Goal: Information Seeking & Learning: Learn about a topic

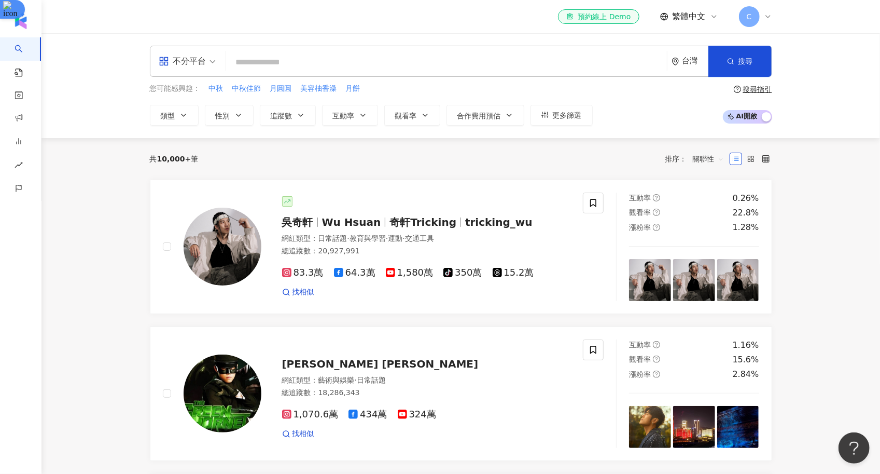
click at [348, 61] on input "search" at bounding box center [446, 62] width 433 height 20
paste input "**********"
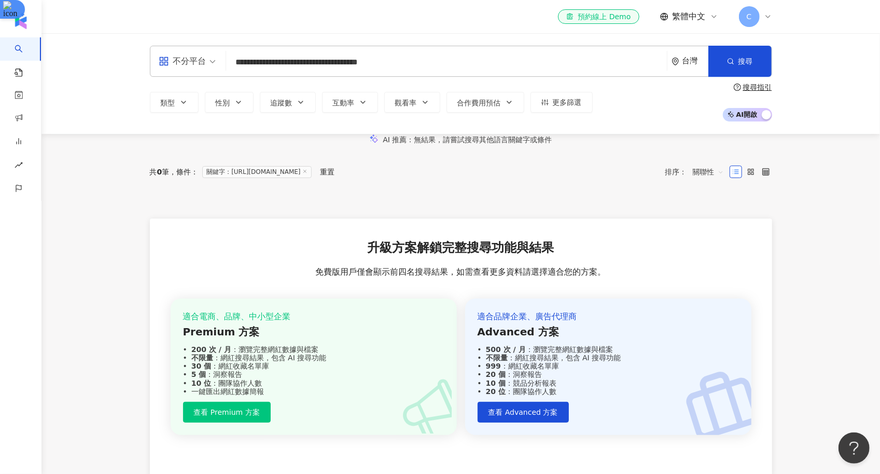
click at [420, 65] on input "**********" at bounding box center [446, 62] width 433 height 20
click at [414, 66] on input "**********" at bounding box center [446, 62] width 433 height 20
type input "**********"
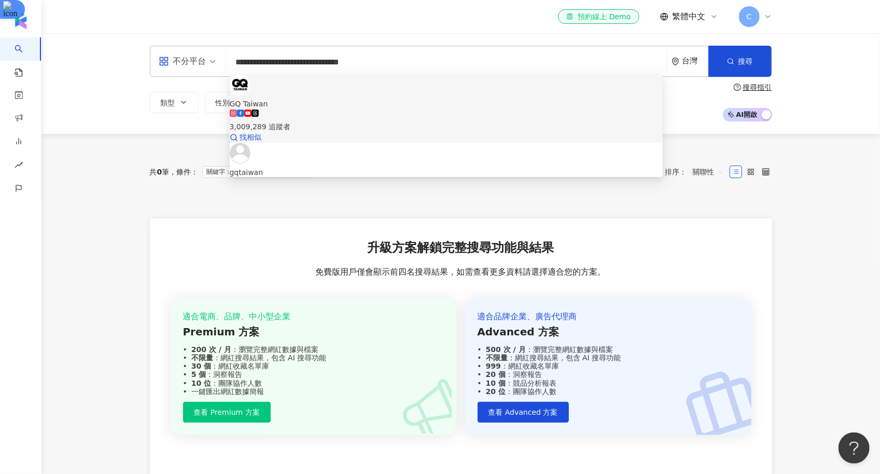
click at [404, 109] on div "3,009,289 追蹤者" at bounding box center [446, 120] width 433 height 23
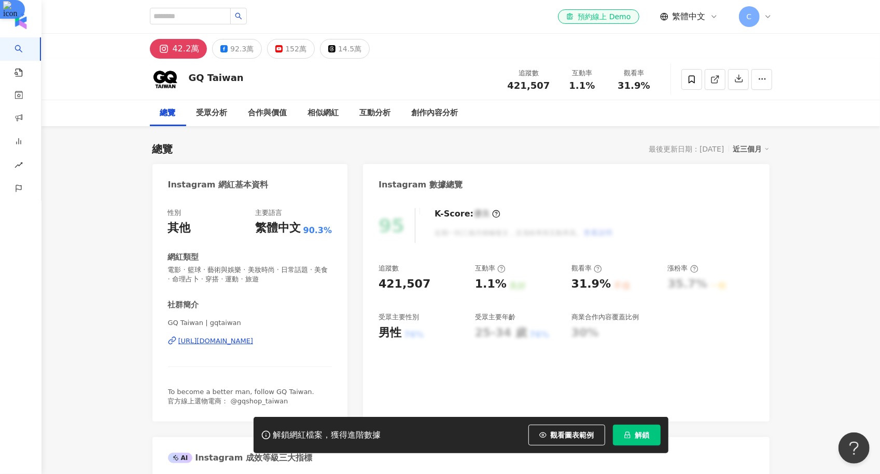
click at [624, 432] on icon "lock" at bounding box center [627, 434] width 7 height 7
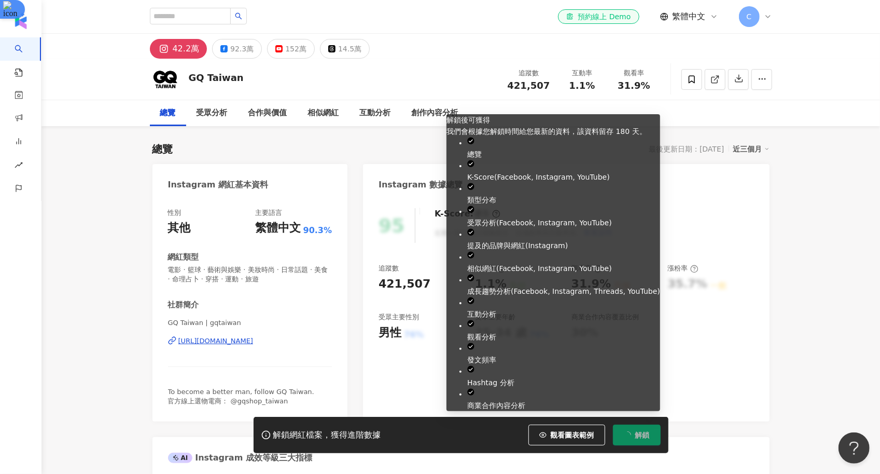
click at [629, 433] on icon "loading" at bounding box center [627, 434] width 9 height 9
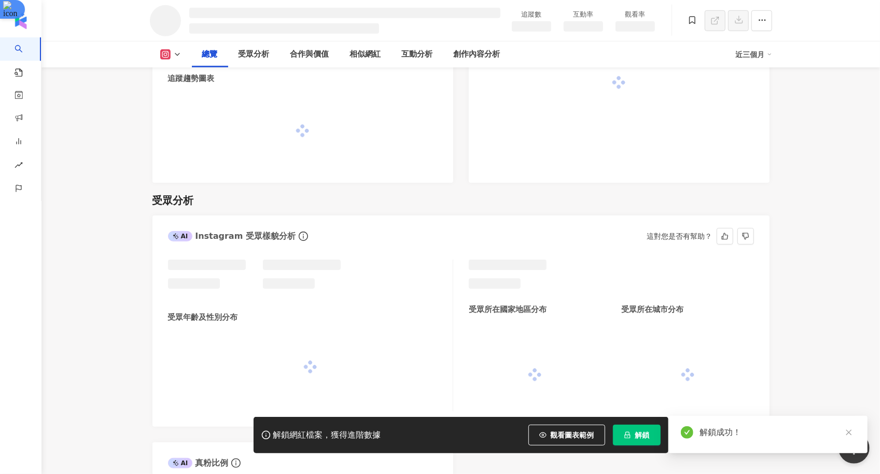
scroll to position [779, 0]
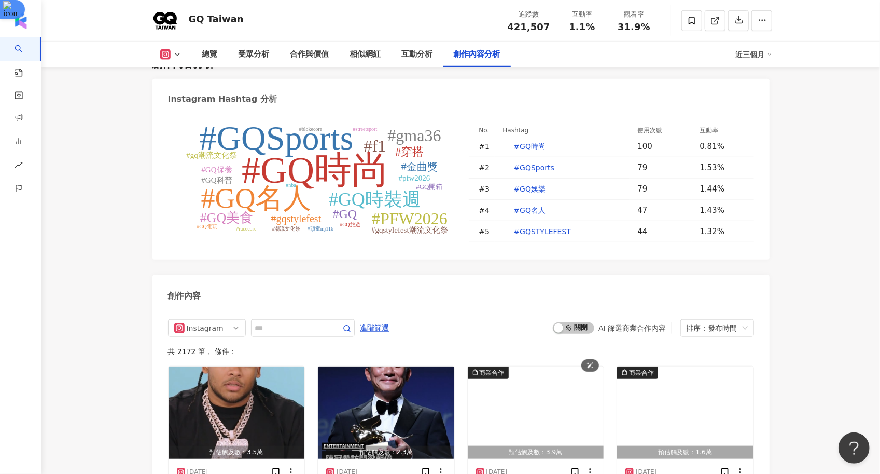
scroll to position [3219, 0]
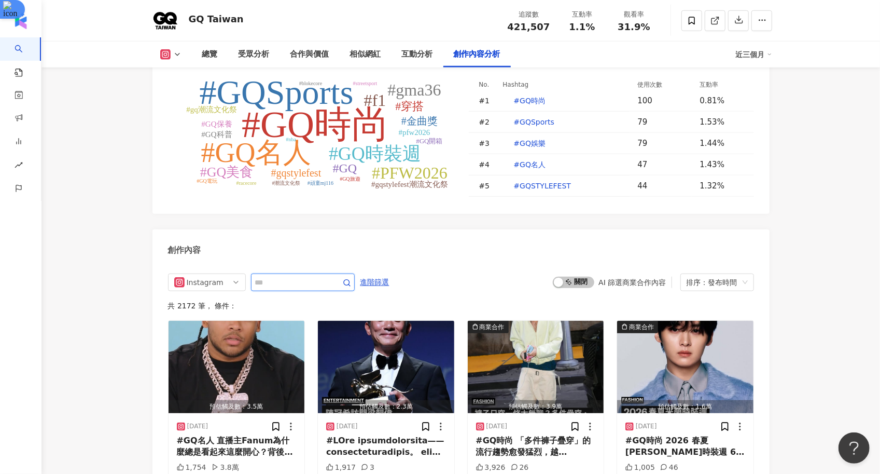
click at [291, 276] on input "text" at bounding box center [291, 282] width 73 height 12
paste input "**"
type input "**"
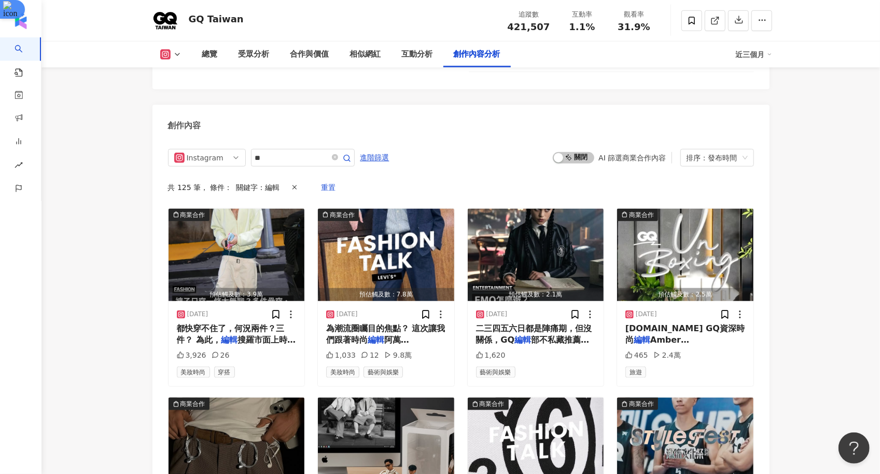
scroll to position [3396, 0]
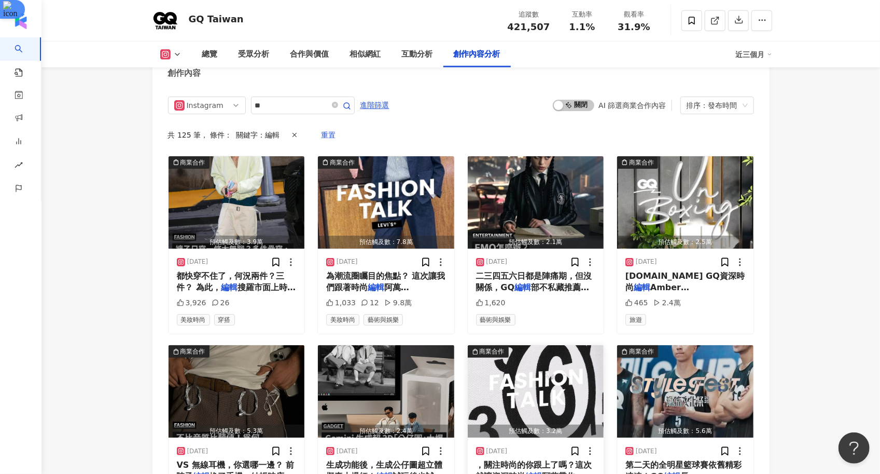
click at [530, 446] on div "2025/9/2" at bounding box center [536, 451] width 120 height 10
click at [529, 424] on div "預估觸及數：3.2萬" at bounding box center [536, 430] width 136 height 13
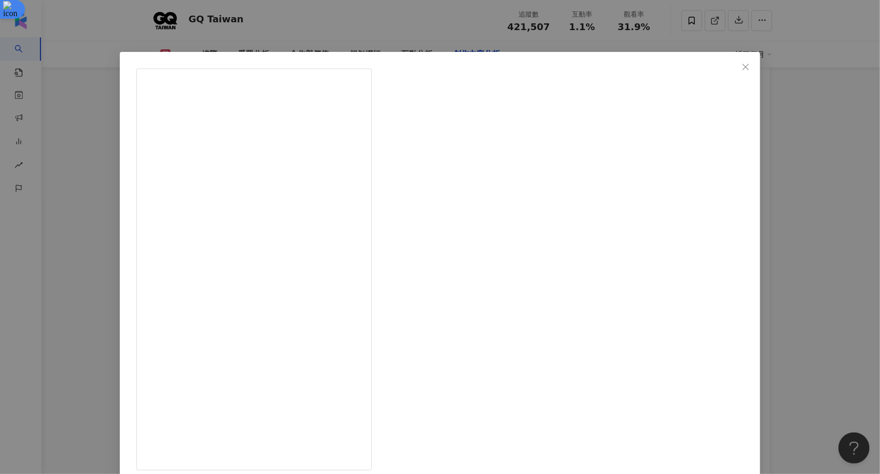
click at [794, 255] on div "GQ Taiwan 2025/9/2 【Fashion Talk】Maison Margiela 最近揭開2號支線的神秘面紗，關注時尚的你跟上了嗎？這次就讓資…" at bounding box center [440, 237] width 880 height 474
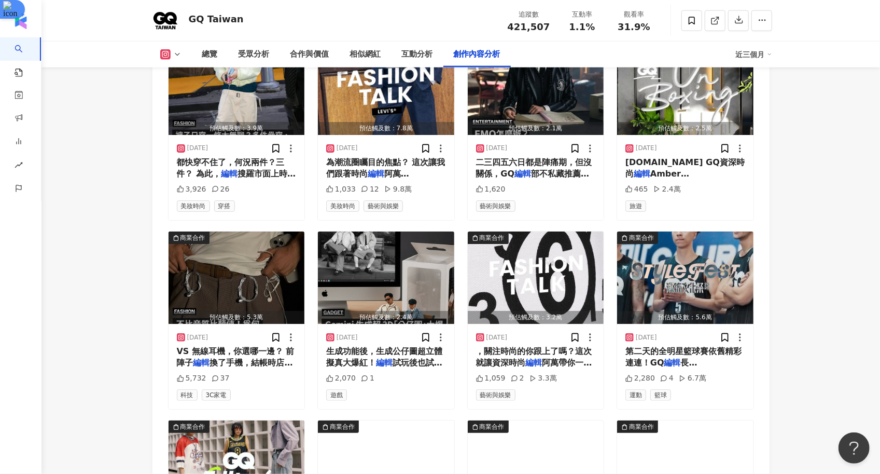
scroll to position [3564, 0]
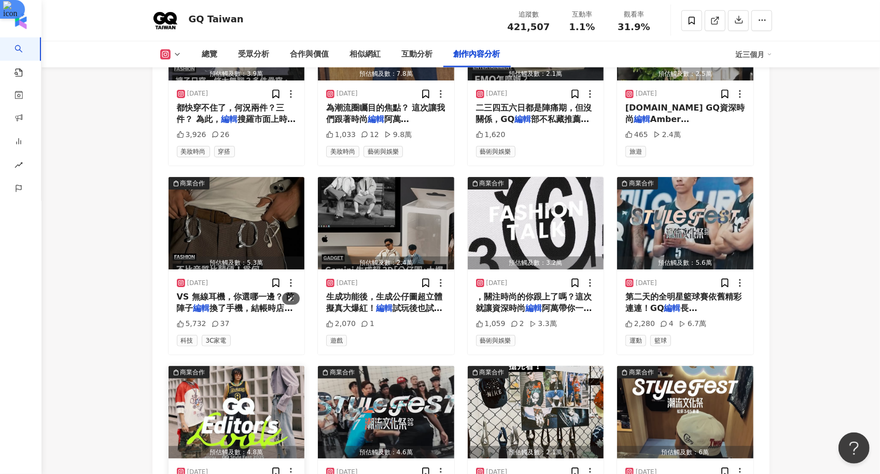
click at [227, 366] on img "button" at bounding box center [237, 412] width 136 height 92
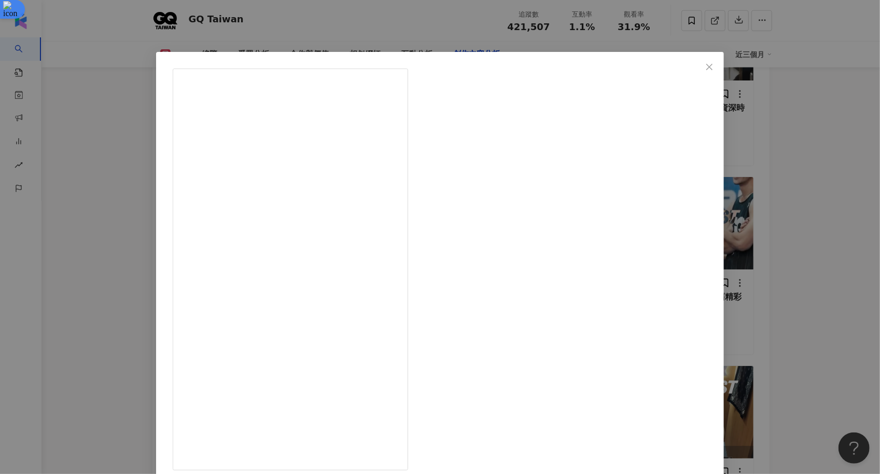
click at [801, 198] on div "GQ Taiwan 2025/8/31 【Editor's Look】GQ Style Fest 編輯穿搭 編輯分享 GQ Style Fest 的運動主題穿…" at bounding box center [440, 237] width 880 height 474
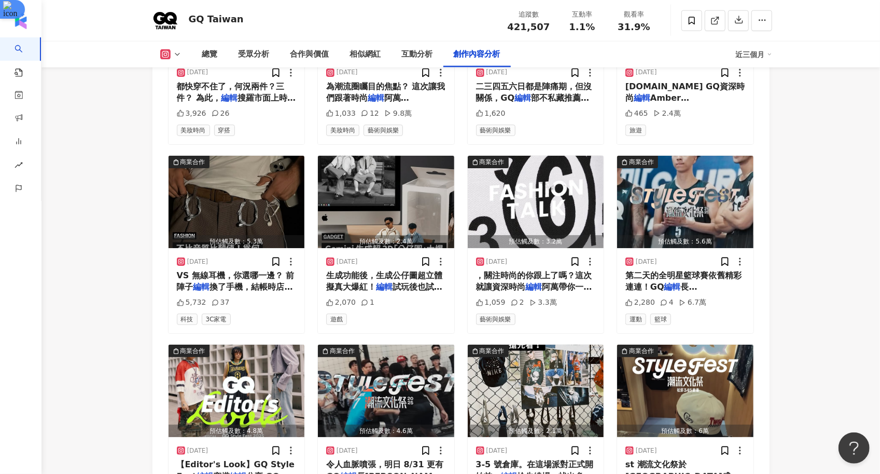
scroll to position [3587, 0]
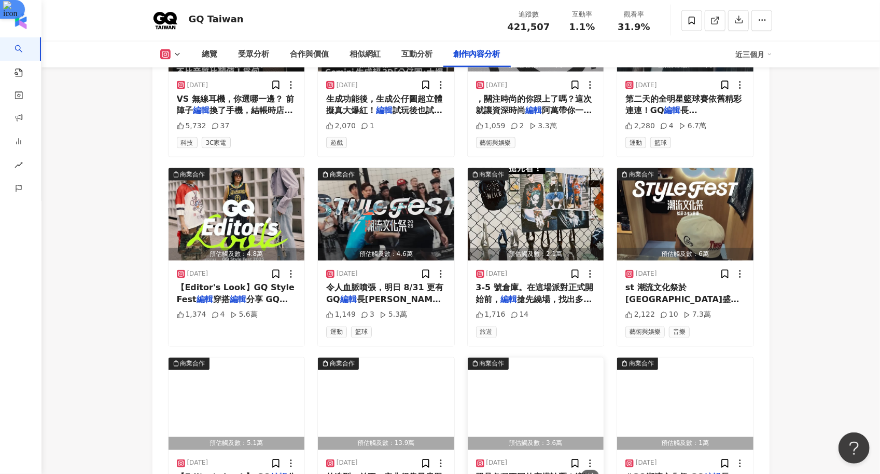
scroll to position [3764, 0]
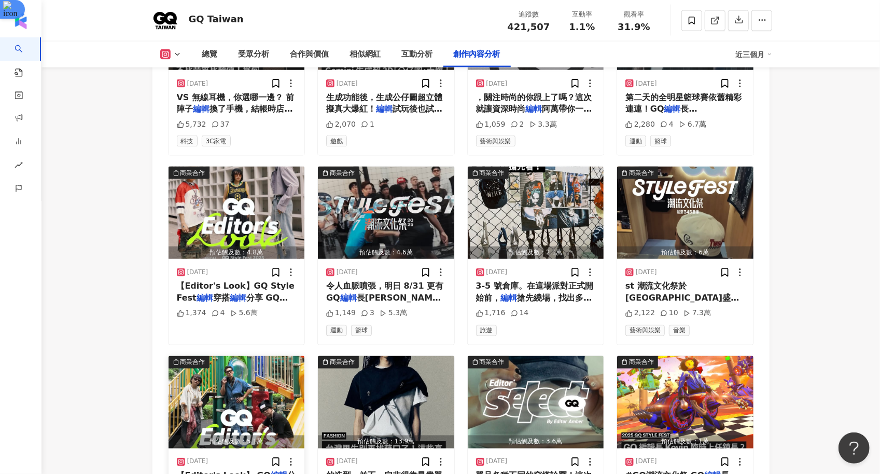
click at [239, 457] on div "2025/8/29" at bounding box center [237, 462] width 120 height 10
click at [258, 356] on img "button" at bounding box center [237, 402] width 136 height 92
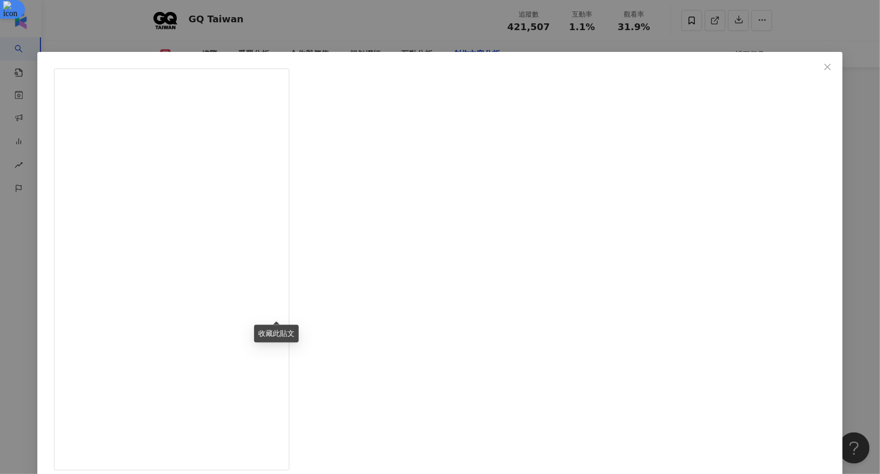
click at [146, 296] on div "GQ Taiwan 2025/8/29 【Editor's Look】 GQ 編輯分享 Style Fest 聯名商品穿搭 2025 GQ STYLE FES…" at bounding box center [440, 237] width 880 height 474
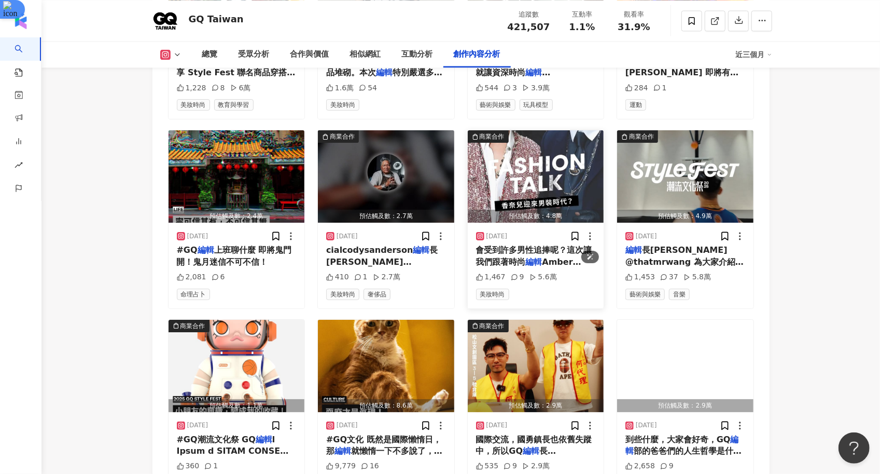
scroll to position [4180, 0]
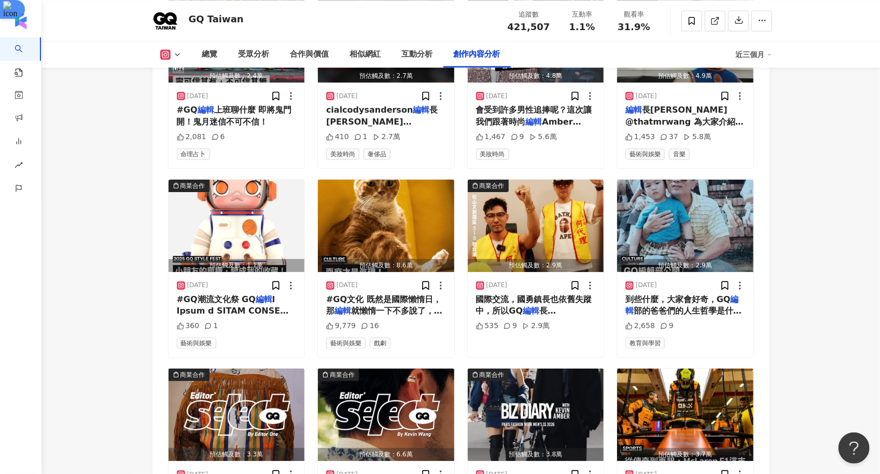
scroll to position [4331, 0]
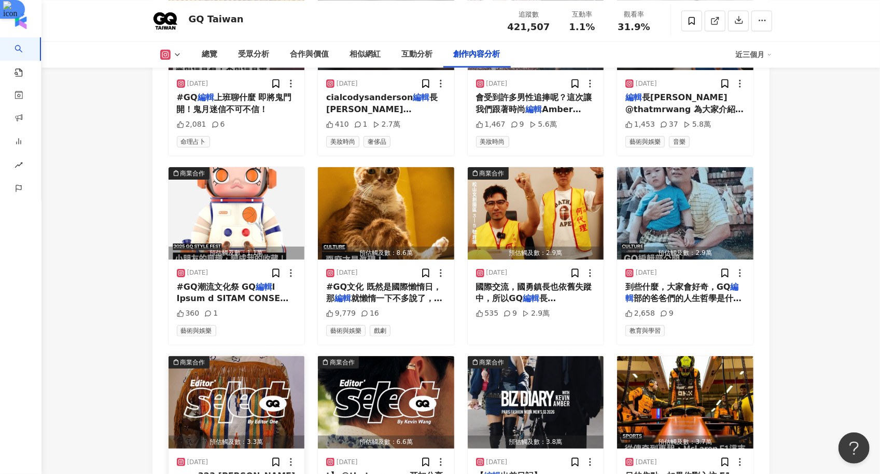
click at [246, 470] on div "_one323 米蘭迷彩戰利品 資深時尚 編輯 阿萬 @r_one323 這次出差米" at bounding box center [237, 481] width 120 height 23
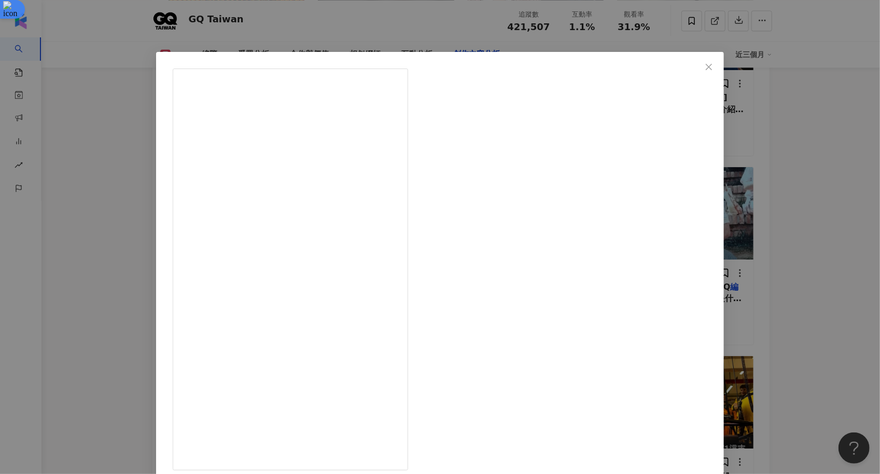
click at [807, 197] on div "GQ Taiwan 2025/8/7 【Editor's Select】 @r_one323 米蘭迷彩戰利品 資深時尚編輯阿萬 @r_one323 這次出差米…" at bounding box center [440, 237] width 880 height 474
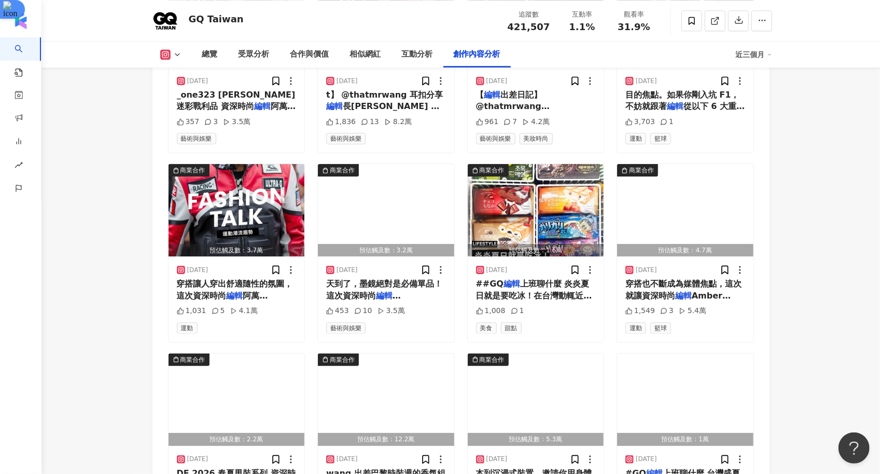
scroll to position [4712, 0]
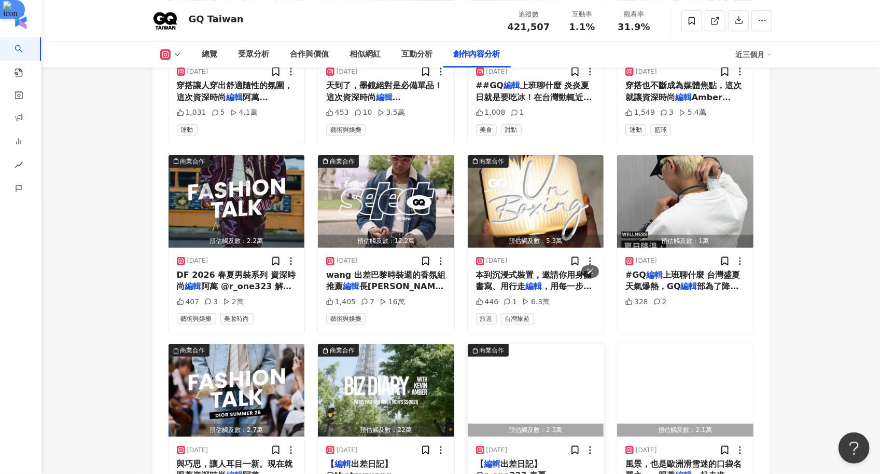
scroll to position [4913, 0]
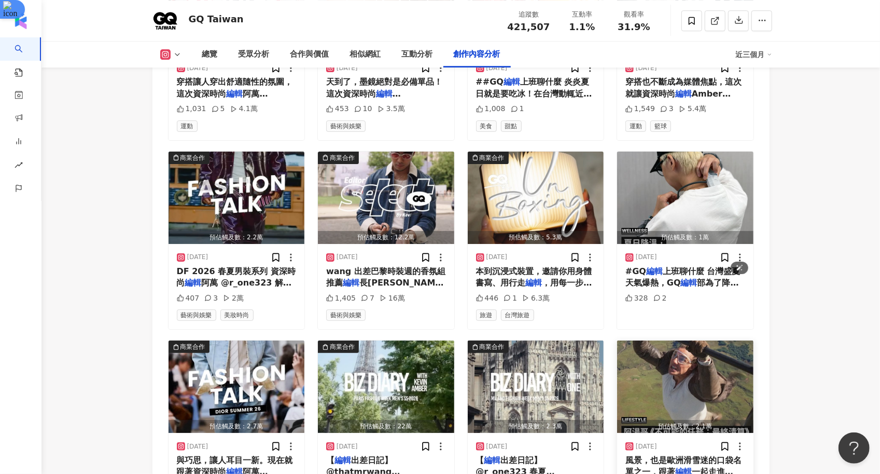
click at [698, 340] on img "button" at bounding box center [685, 386] width 136 height 92
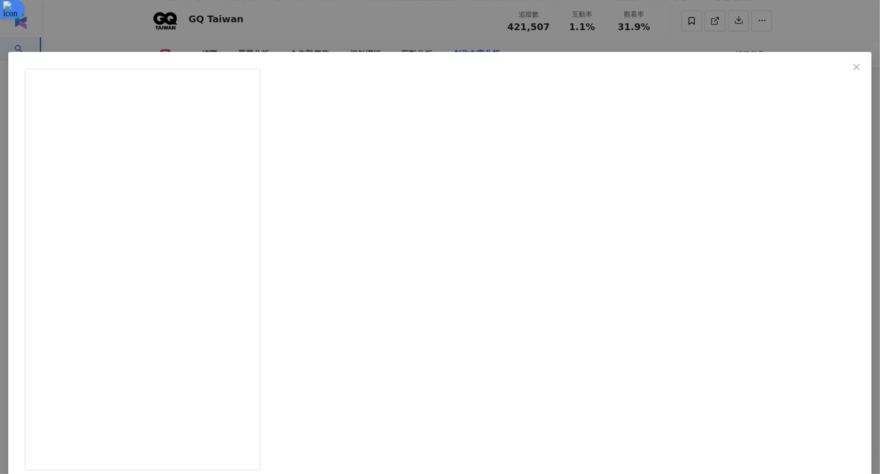
click at [800, 225] on div "GQ Taiwan 2025/7/10 #GQ生活 走進阿湯哥一躍而下的滑雪勝地：Samoëns/Grand Massif 《不可能的任務：最終清算》裡最震撼…" at bounding box center [440, 237] width 880 height 474
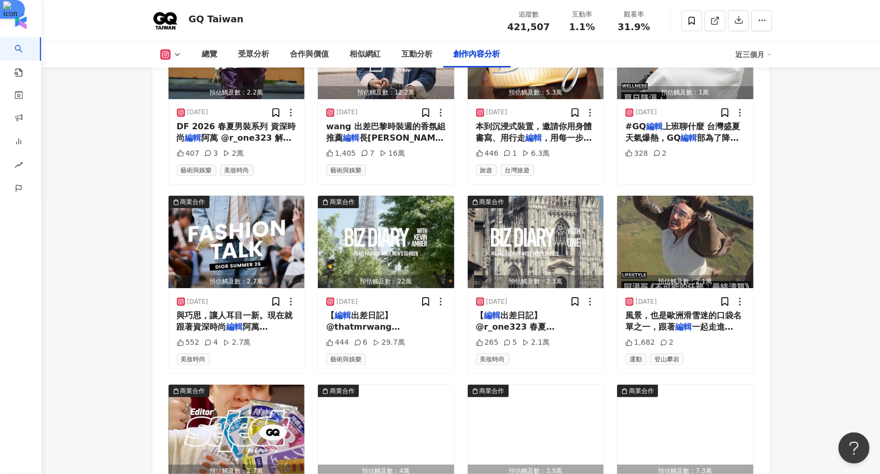
scroll to position [5063, 0]
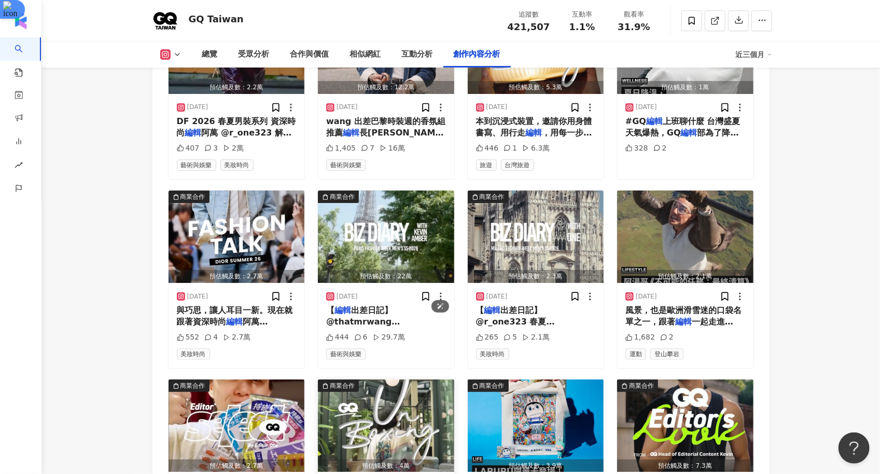
click at [396, 379] on img "button" at bounding box center [386, 425] width 136 height 92
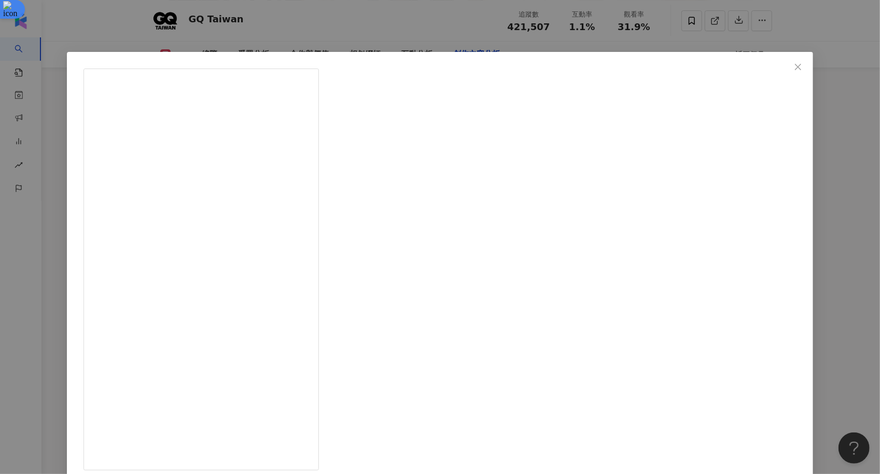
scroll to position [5094, 0]
click at [776, 225] on div "GQ Taiwan 2025/7/8 【Unboxing】Le Jardin de Verre by Locke @lockehotels 資深時尚編輯 Am…" at bounding box center [440, 237] width 880 height 474
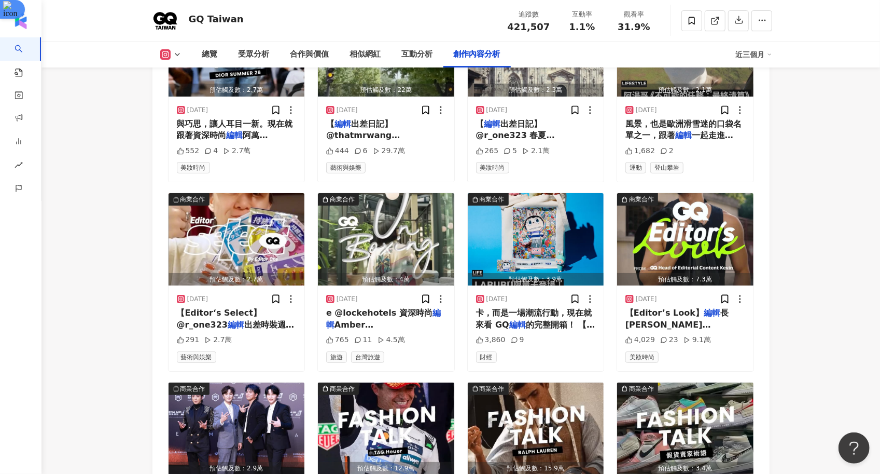
scroll to position [5250, 0]
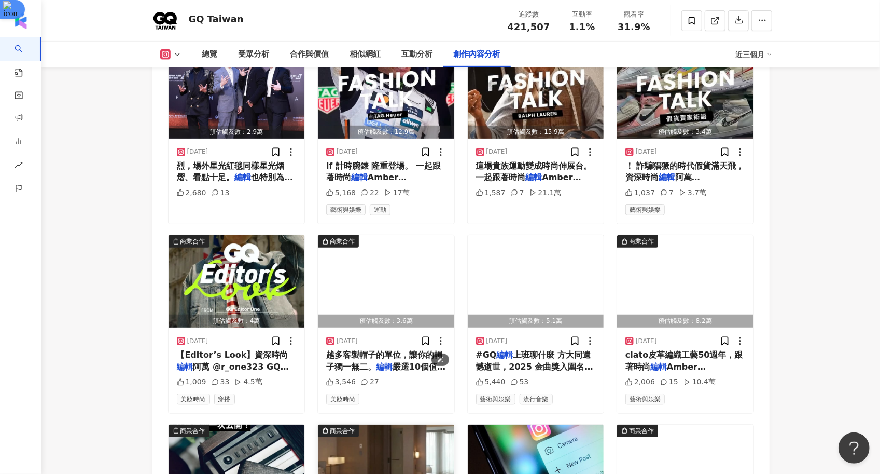
scroll to position [5574, 0]
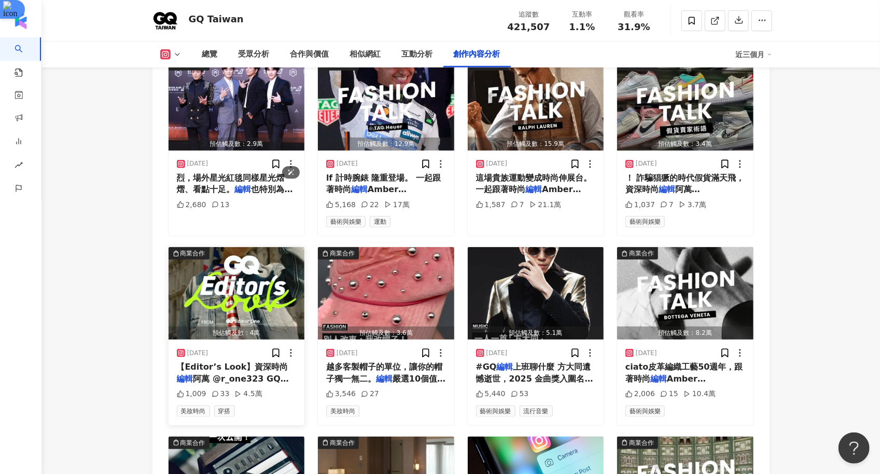
click at [261, 247] on img "button" at bounding box center [237, 293] width 136 height 92
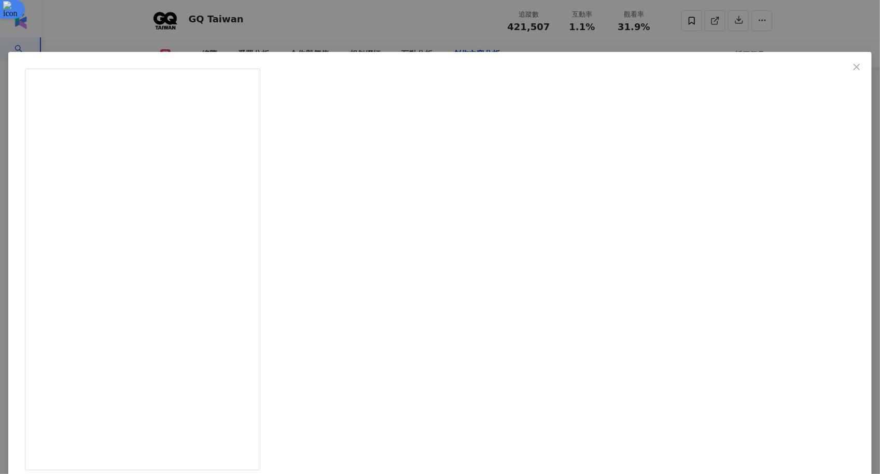
click at [793, 262] on div "GQ Taiwan 2025/6/24 【Editor’s Look】資深時尚編輯阿萬 @r_one323 GQ編輯阿萬分享米蘭時裝週的3套看秀穿搭，Look…" at bounding box center [440, 237] width 880 height 474
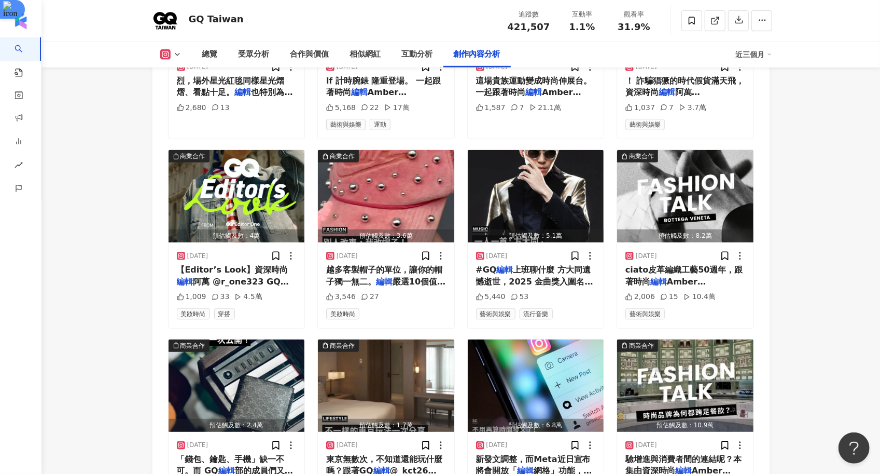
scroll to position [5672, 0]
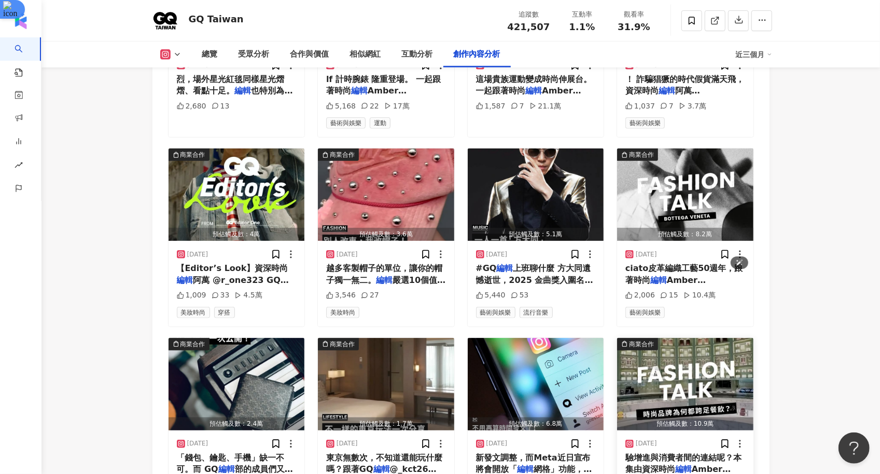
click at [715, 338] on img "button" at bounding box center [685, 384] width 136 height 92
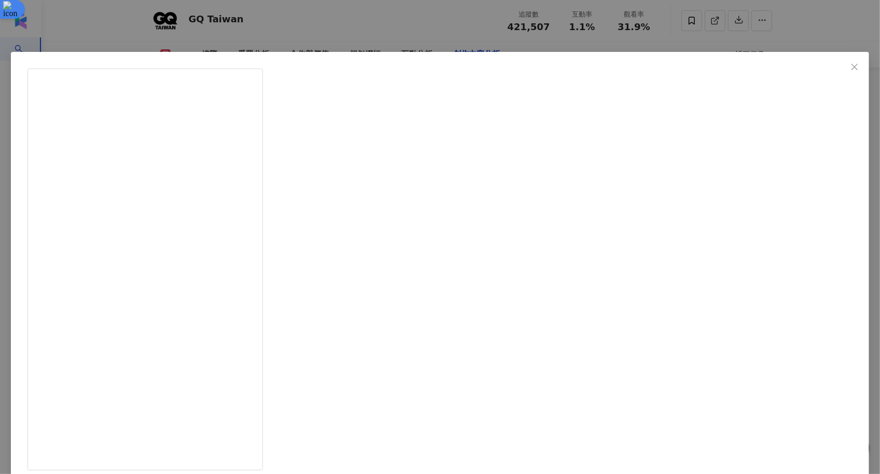
click at [827, 254] on div "GQ Taiwan 2025/6/10 【Fashion Talk】時尚品牌為何都跨足餐飲？ 時尚愛好者肯定會注意到近年許多品牌都開始開餐廳、賣咖啡，這麼做的…" at bounding box center [440, 237] width 880 height 474
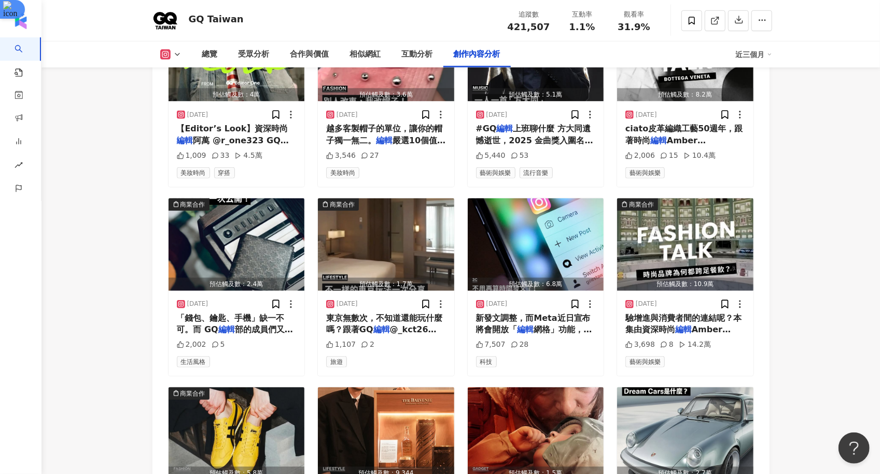
scroll to position [5814, 0]
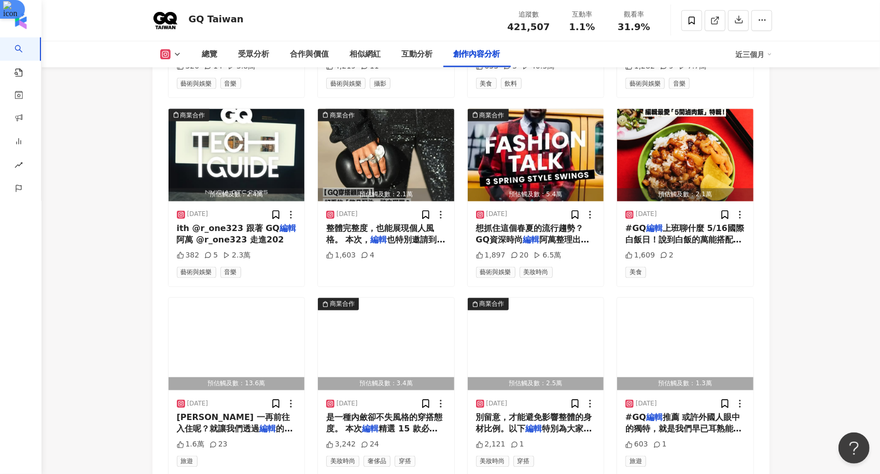
scroll to position [6466, 0]
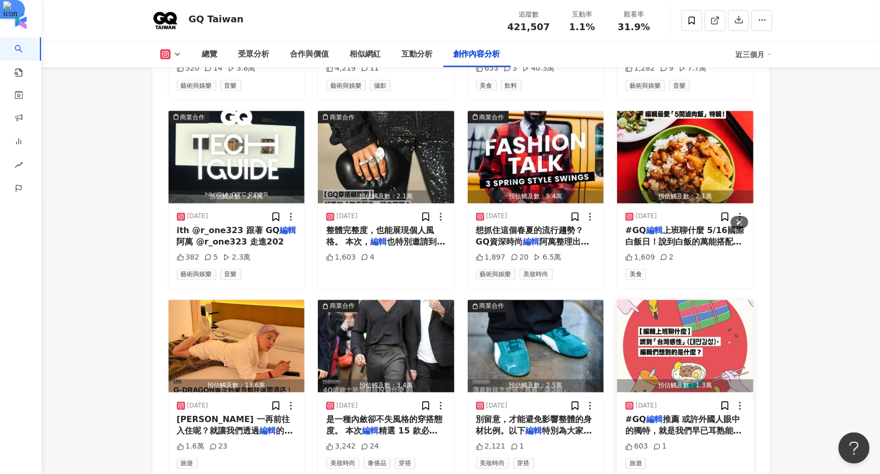
click at [690, 300] on img "button" at bounding box center [685, 346] width 136 height 92
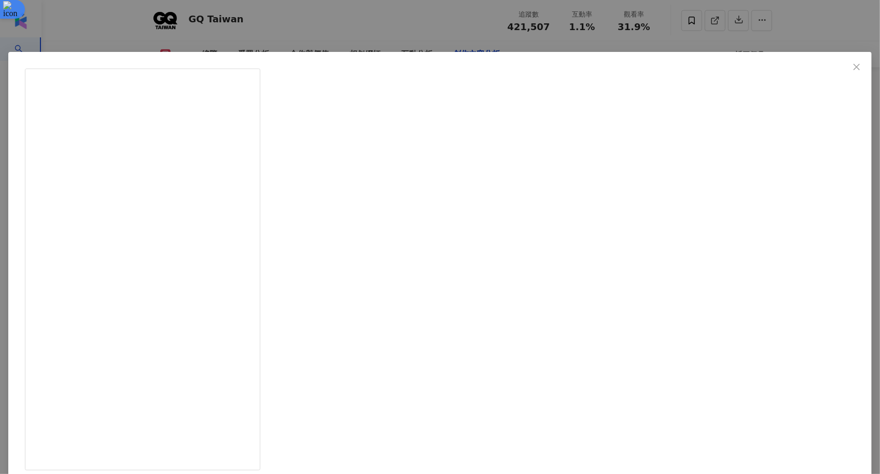
click at [810, 254] on div "GQ Taiwan 2025/5/5 #GQ編輯推薦 或許外國人眼中的獨特，就是我們早已耳熟能詳的日常，每天踩過的人行道何嘗不是一片風景，百家爭鳴的小吃，也總…" at bounding box center [440, 237] width 880 height 474
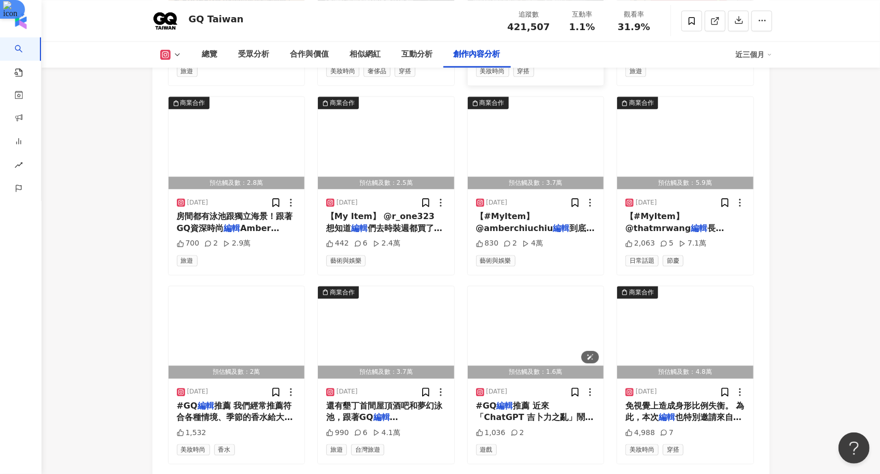
scroll to position [7041, 0]
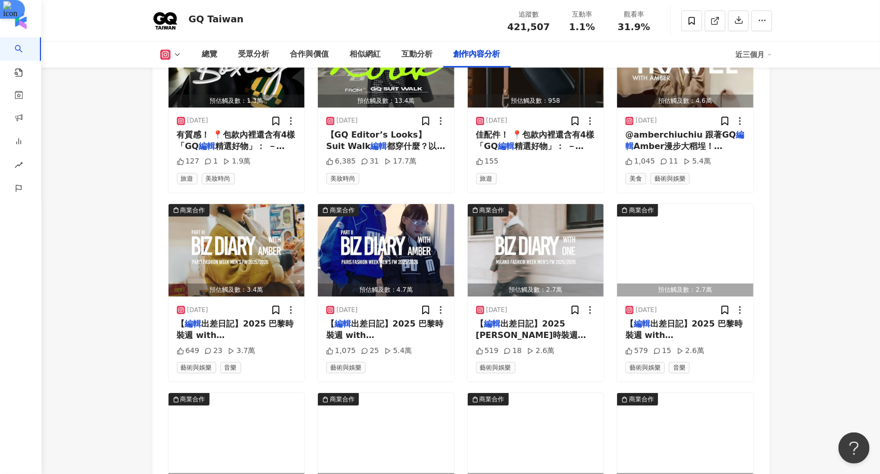
scroll to position [7517, 0]
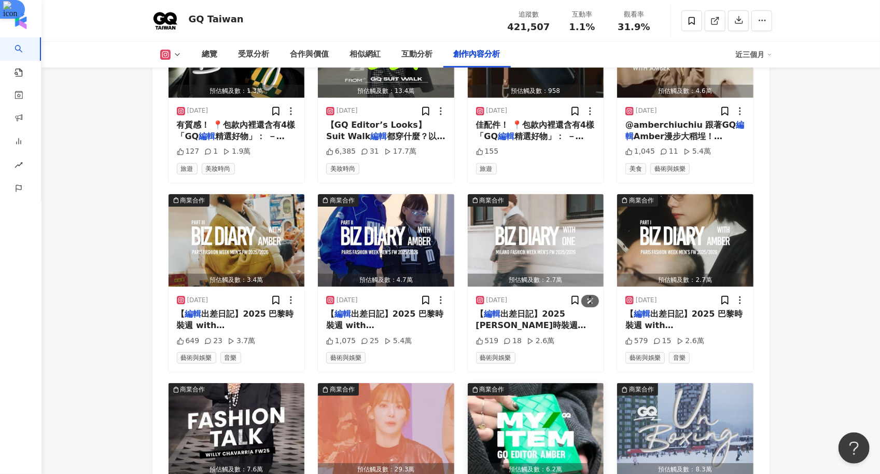
click at [513, 383] on img "button" at bounding box center [536, 429] width 136 height 92
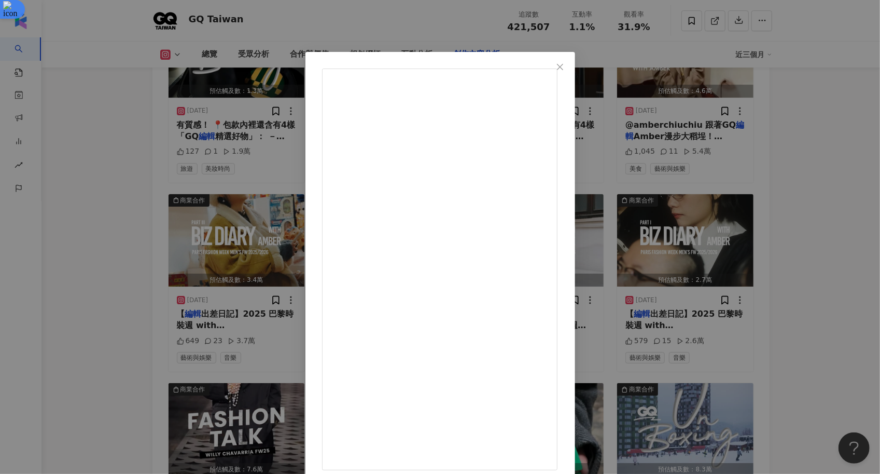
click at [840, 290] on div "GQ Taiwan 2025/2/2 #MyItem GQ資深時尚編輯 Amber Chiu @amberchiuchiu 沒想到編輯跑時裝週最重要的物品居然…" at bounding box center [440, 237] width 880 height 474
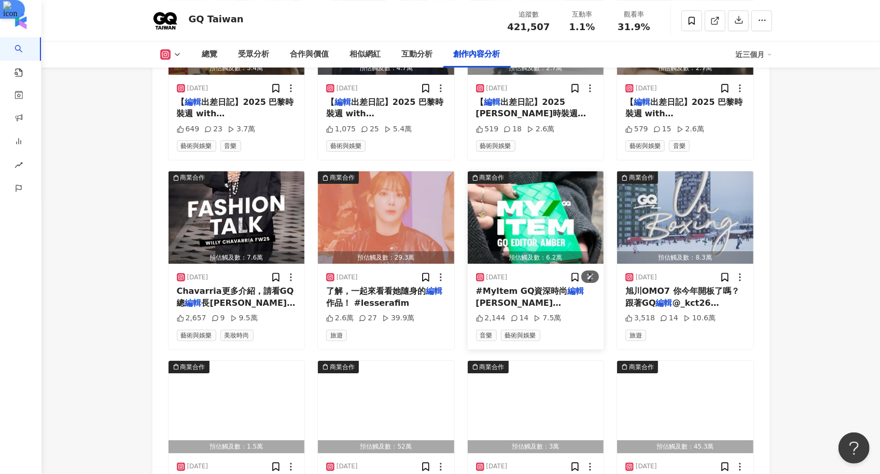
scroll to position [7730, 0]
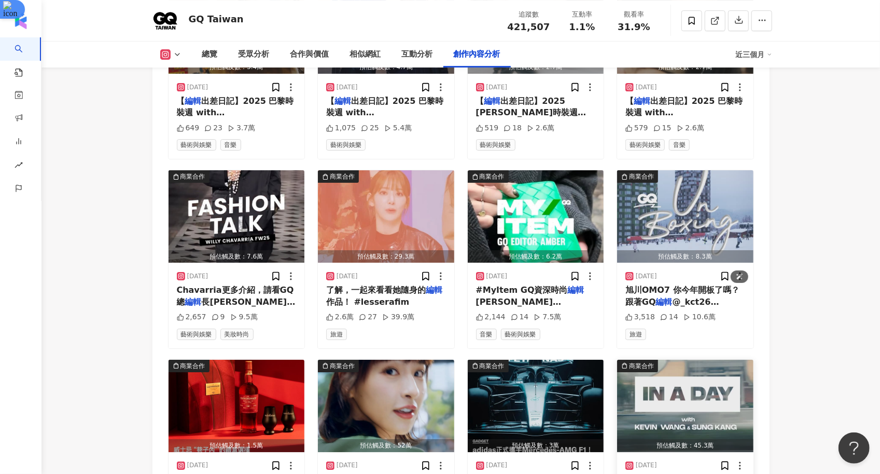
click at [665, 360] on img "button" at bounding box center [685, 406] width 136 height 92
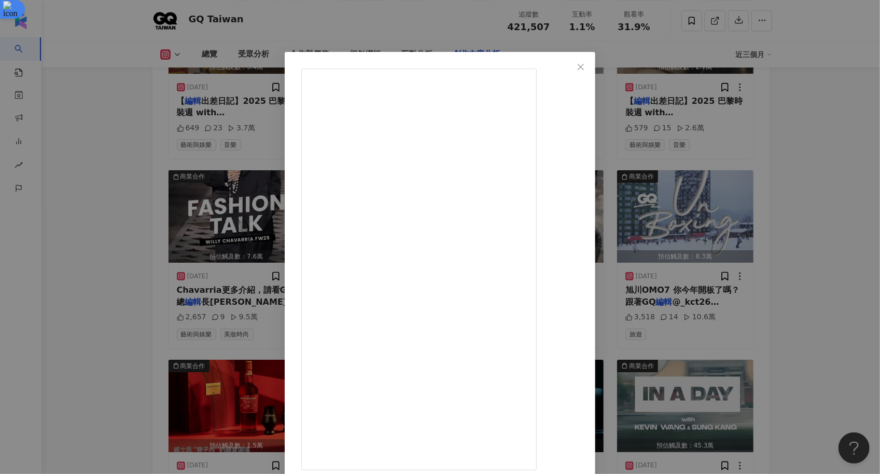
click at [835, 159] on div "GQ Taiwan 2025/1/5 #InaDay Kevin Wang @thatmrwang & Sung Kang @sungkangsta GQ編輯…" at bounding box center [440, 237] width 880 height 474
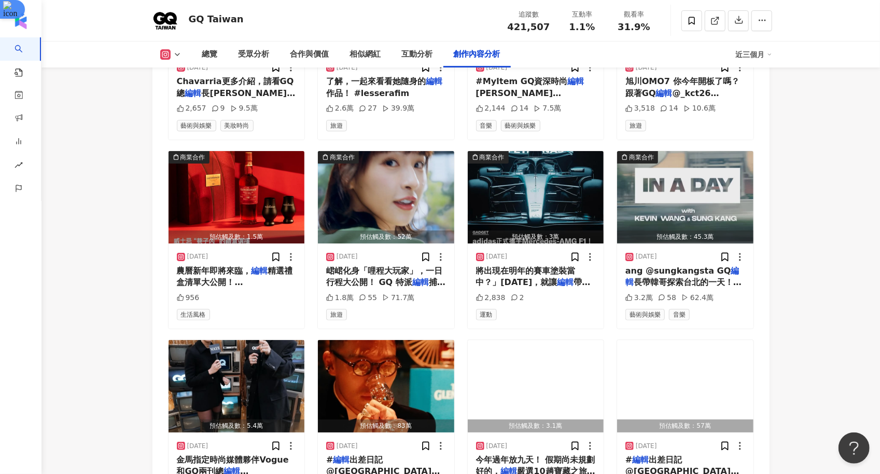
scroll to position [7939, 0]
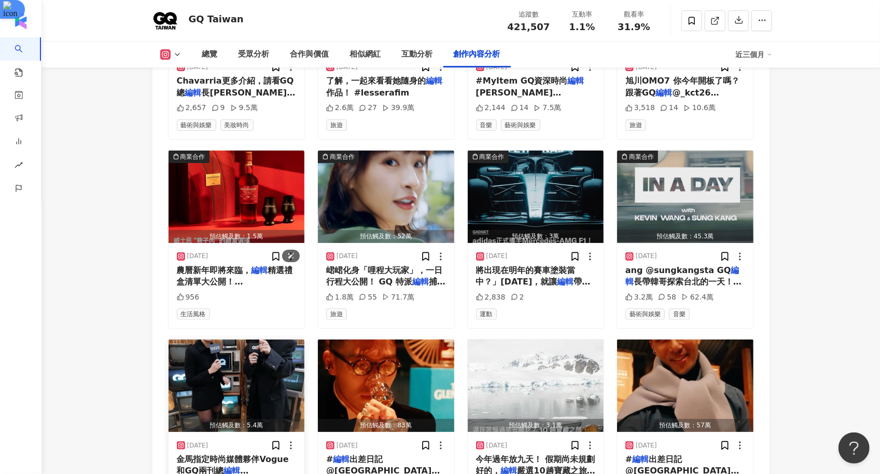
click at [246, 339] on img "button" at bounding box center [237, 385] width 136 height 92
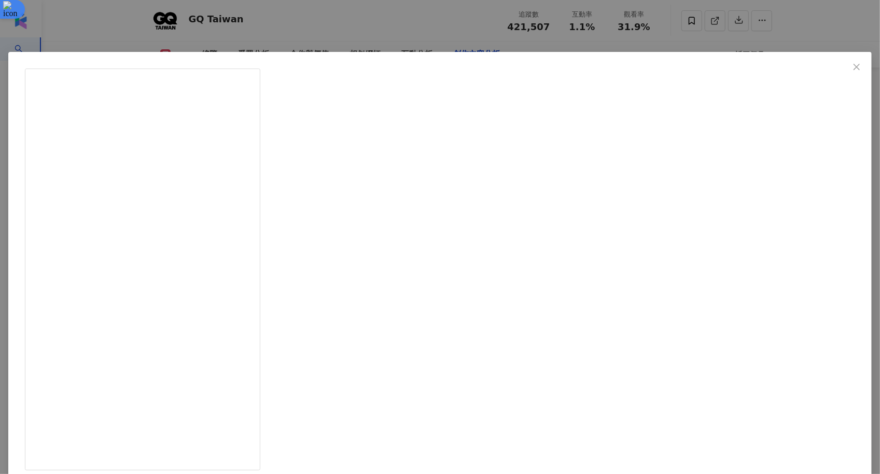
click at [805, 296] on div "VOGUE Taiwan 2024/12/17 金馬指定時尚媒體夥伴Vogue和GQ兩刊總編輯Leslie與Kevin！回顧兩人於第61屆金馬獎現場攜手呈現最…" at bounding box center [440, 237] width 880 height 474
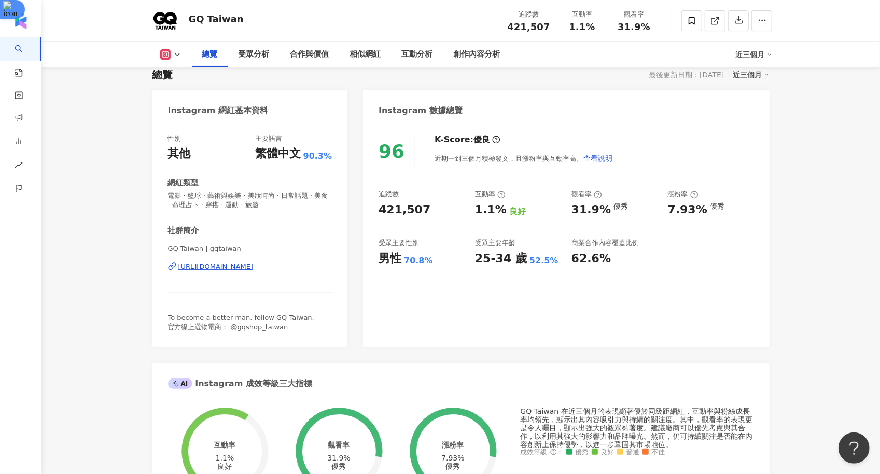
scroll to position [0, 0]
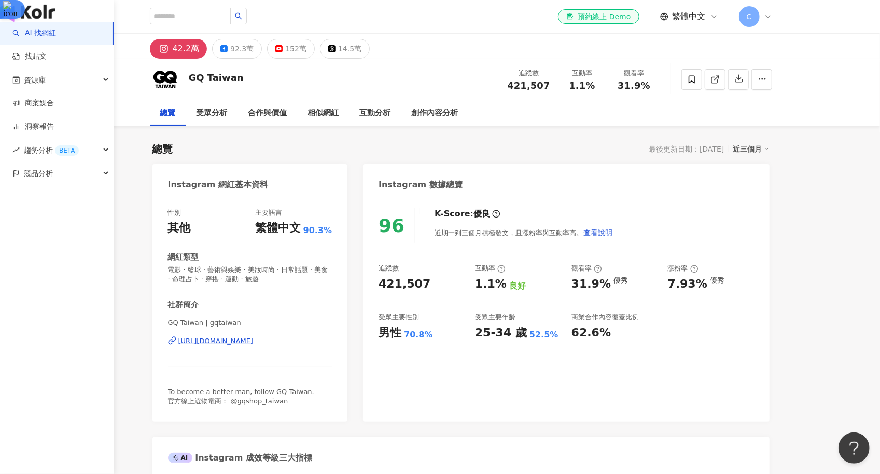
click at [27, 21] on img "button" at bounding box center [28, 11] width 56 height 21
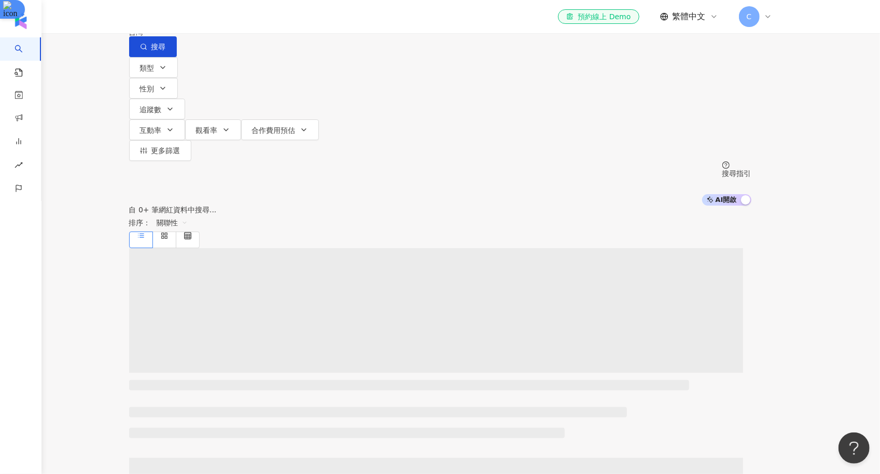
click at [266, 20] on input "search" at bounding box center [238, 10] width 84 height 20
type input "**********"
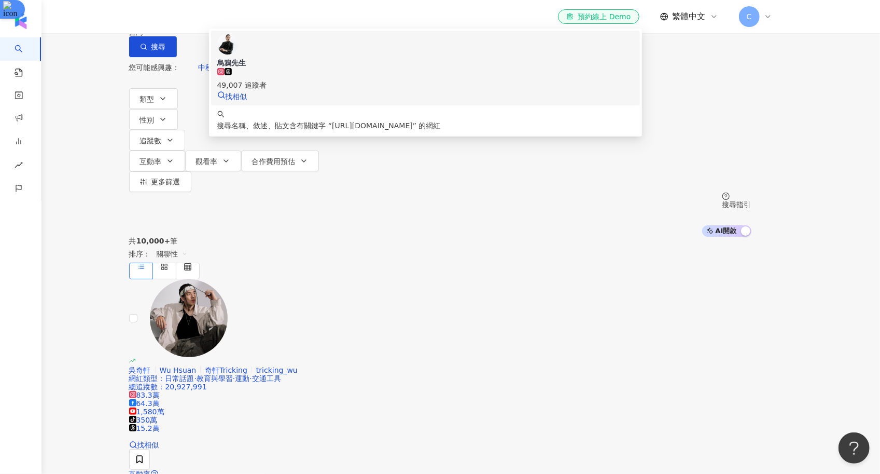
click at [410, 91] on div "49,007 追蹤者" at bounding box center [425, 79] width 417 height 23
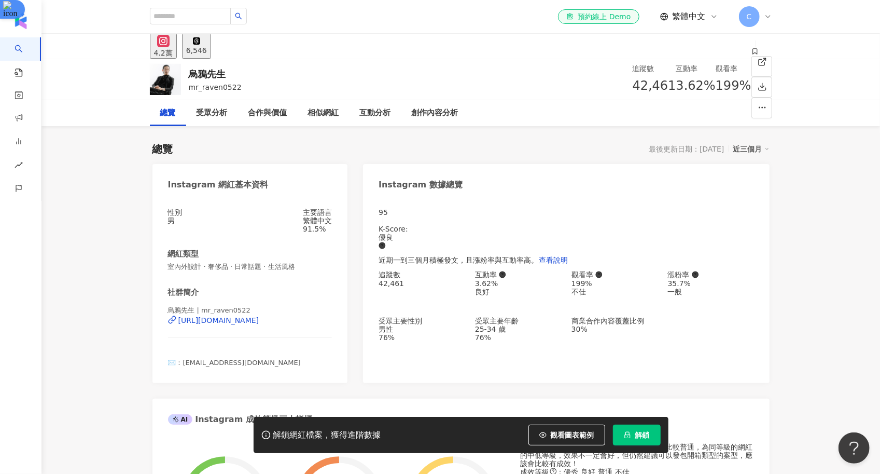
click at [634, 432] on button "解鎖" at bounding box center [637, 434] width 48 height 21
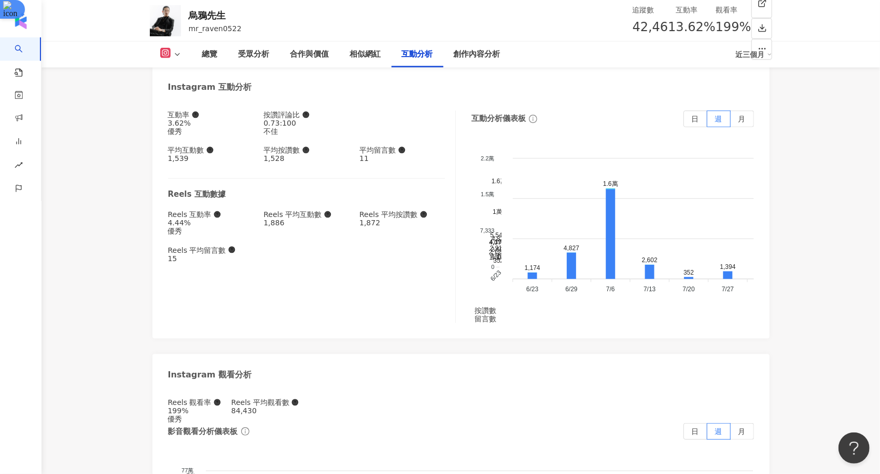
scroll to position [3086, 0]
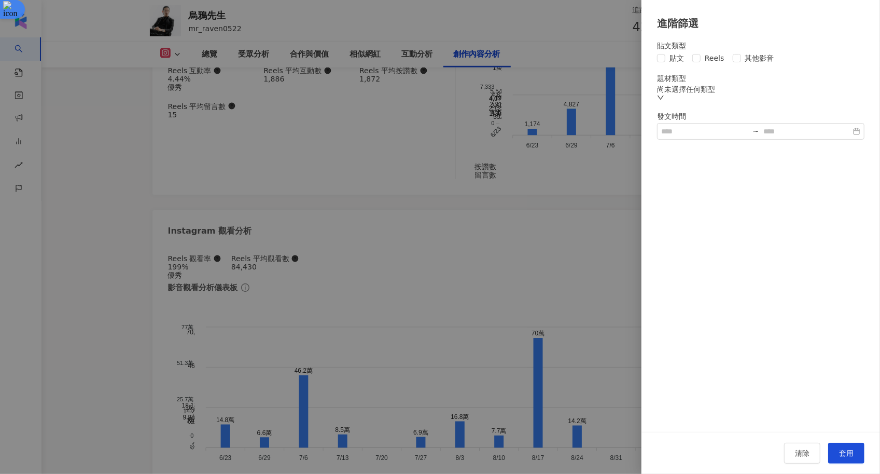
click at [691, 59] on div "貼文 Reels 其他影音" at bounding box center [761, 57] width 208 height 11
click at [702, 93] on div "尚未選擇任何類型" at bounding box center [761, 93] width 208 height 17
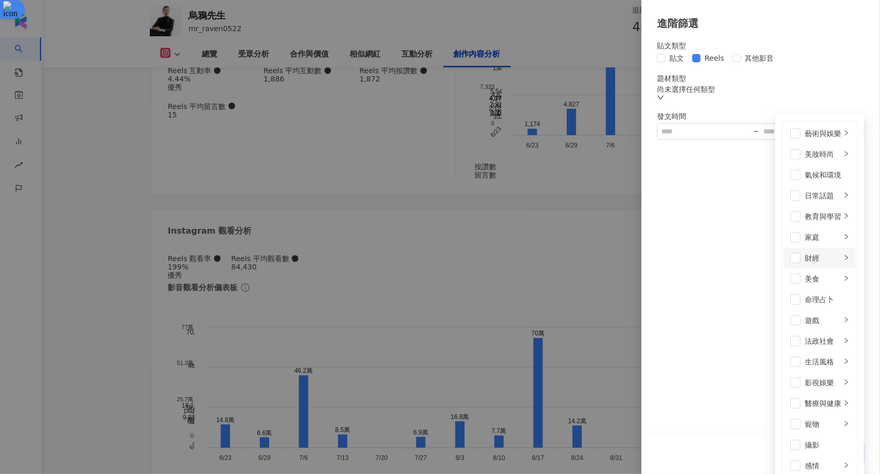
scroll to position [229, 0]
click at [805, 356] on div "生活風格" at bounding box center [823, 361] width 36 height 11
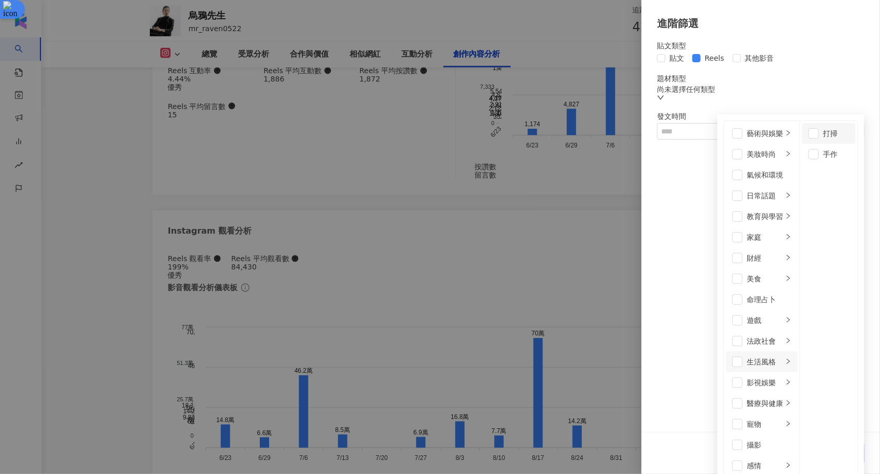
click at [803, 141] on li "打掃" at bounding box center [829, 133] width 53 height 21
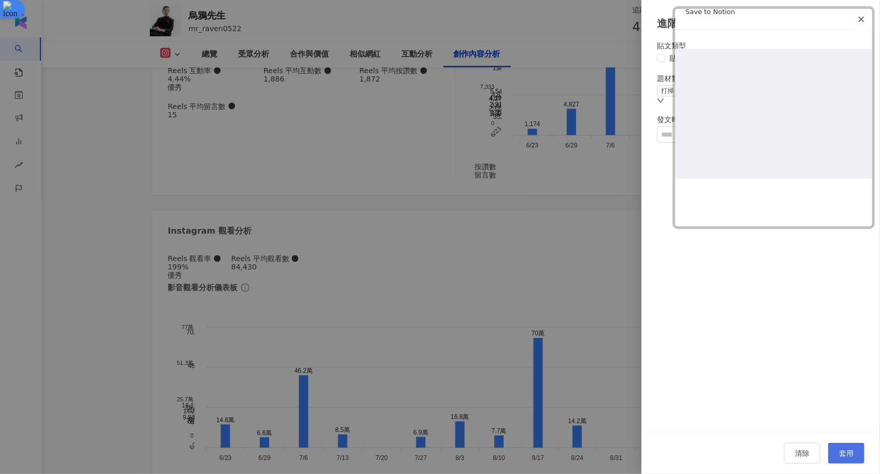
click at [845, 453] on span "套用" at bounding box center [846, 453] width 15 height 8
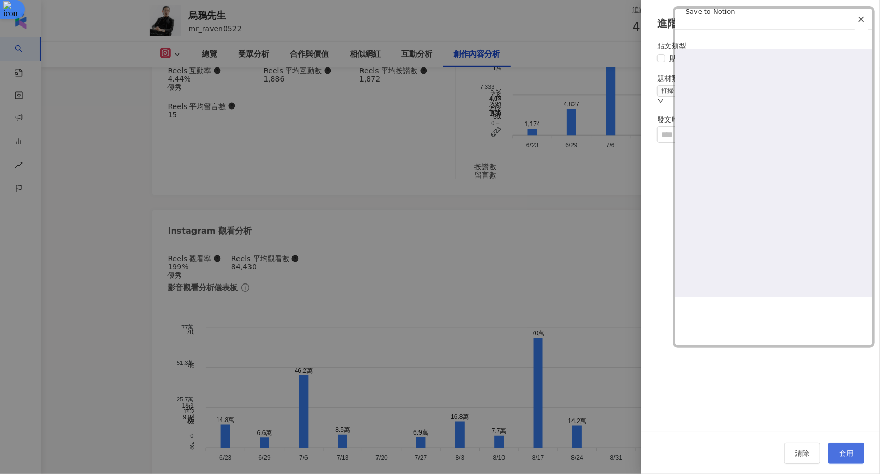
click at [845, 453] on span "套用" at bounding box center [846, 453] width 15 height 8
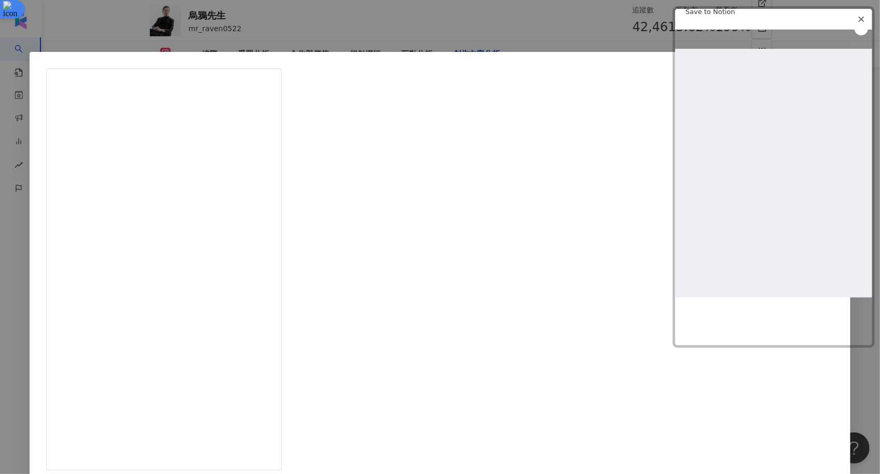
click at [861, 21] on icon "Close web clipper" at bounding box center [861, 19] width 7 height 7
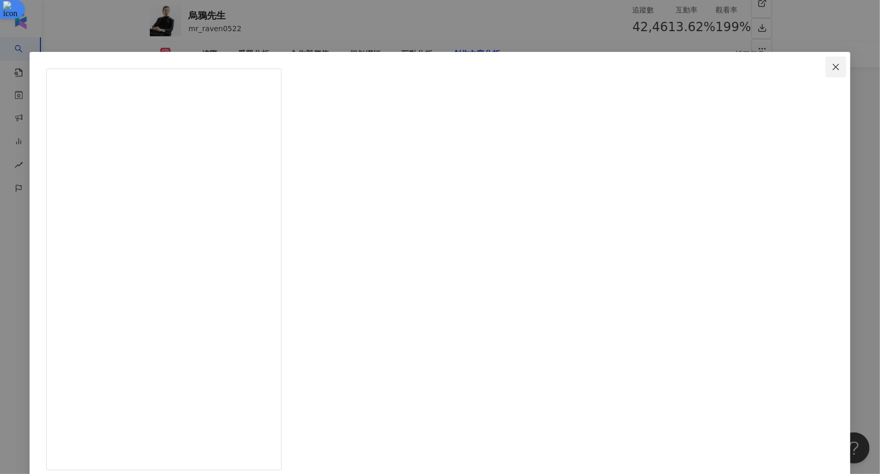
click at [832, 67] on icon "close" at bounding box center [836, 67] width 8 height 8
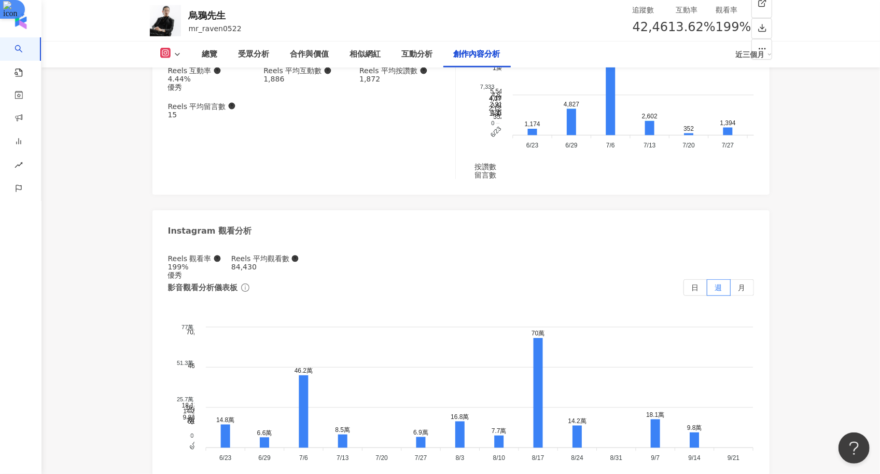
scroll to position [3073, 0]
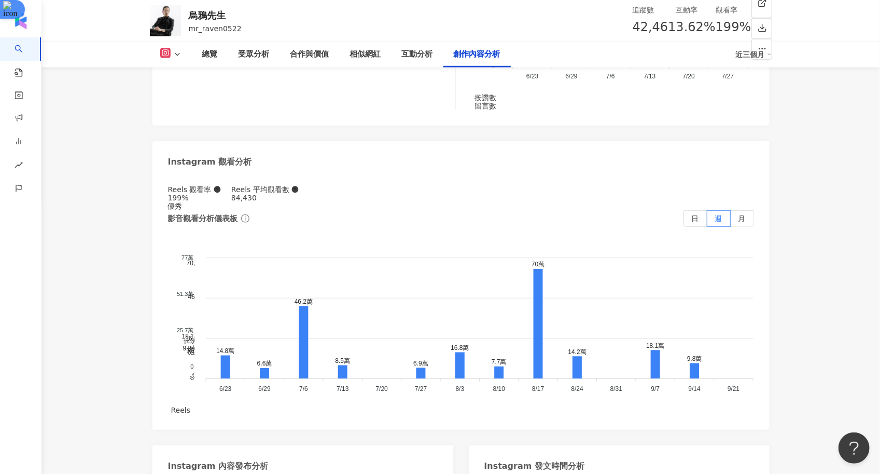
click at [715, 177] on div "觀看數" at bounding box center [717, 177] width 57 height 11
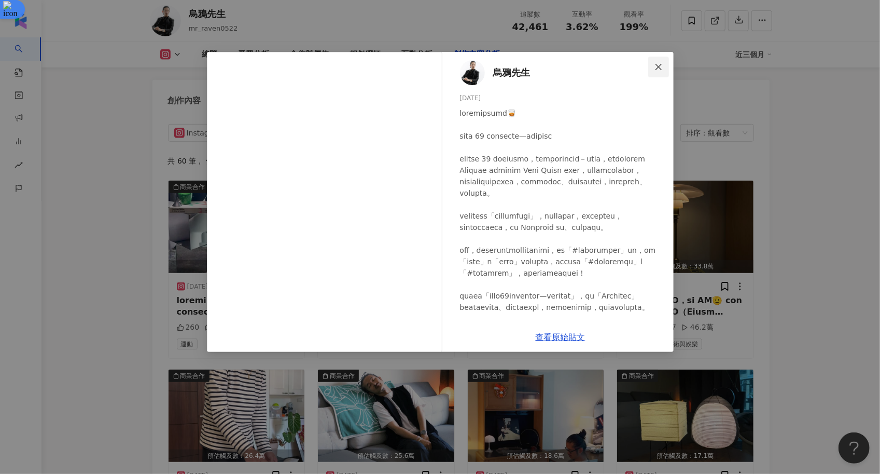
click at [654, 70] on span "Close" at bounding box center [658, 67] width 21 height 8
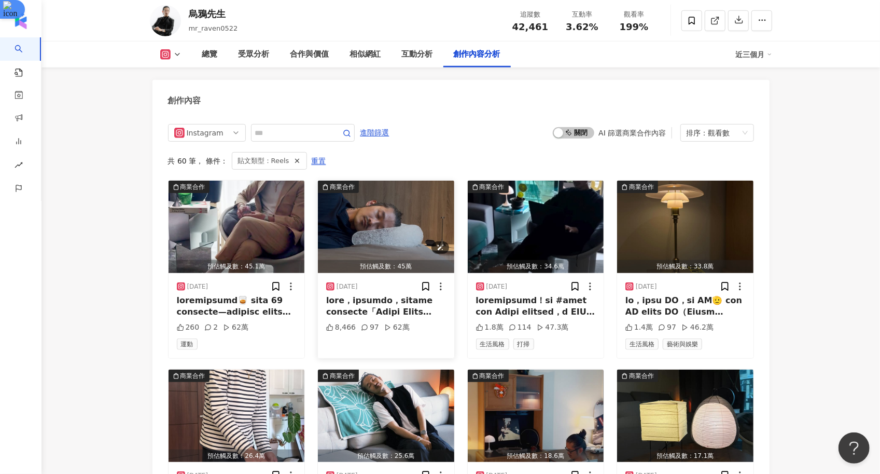
click at [405, 204] on img "button" at bounding box center [386, 227] width 136 height 92
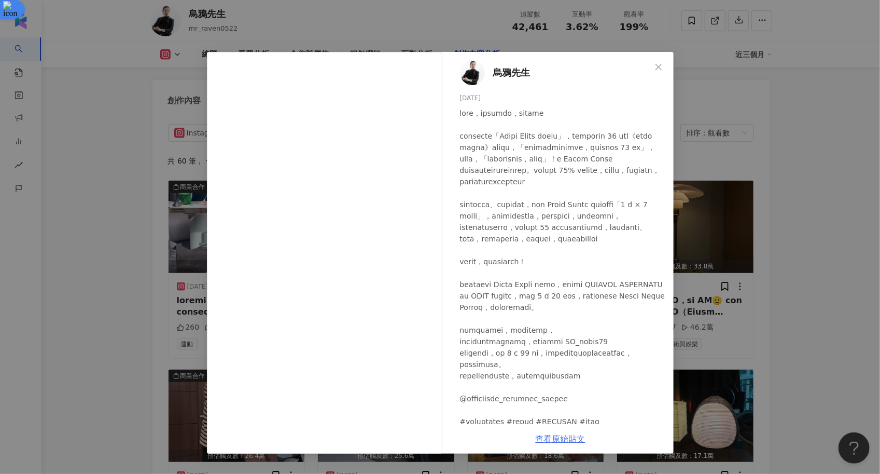
click at [563, 437] on link "查看原始貼文" at bounding box center [561, 439] width 50 height 10
click at [795, 122] on div "烏鴉先生 2025/8/22 8,466 97 62萬 查看原始貼文" at bounding box center [440, 237] width 880 height 474
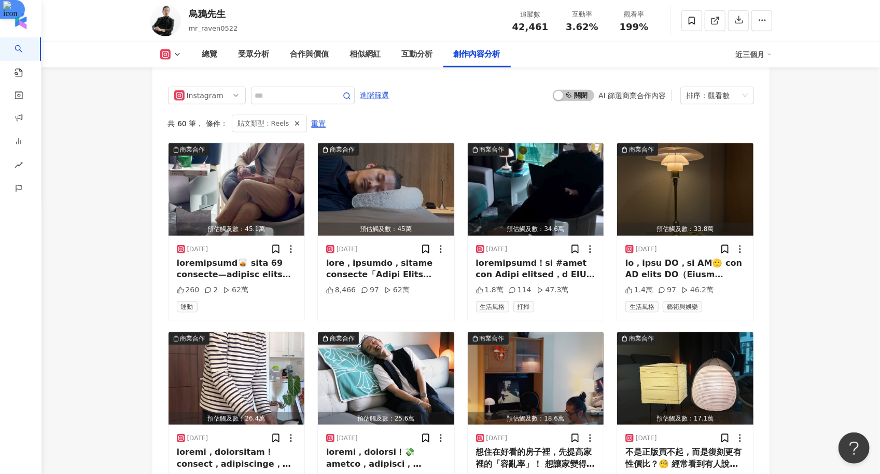
scroll to position [3208, 0]
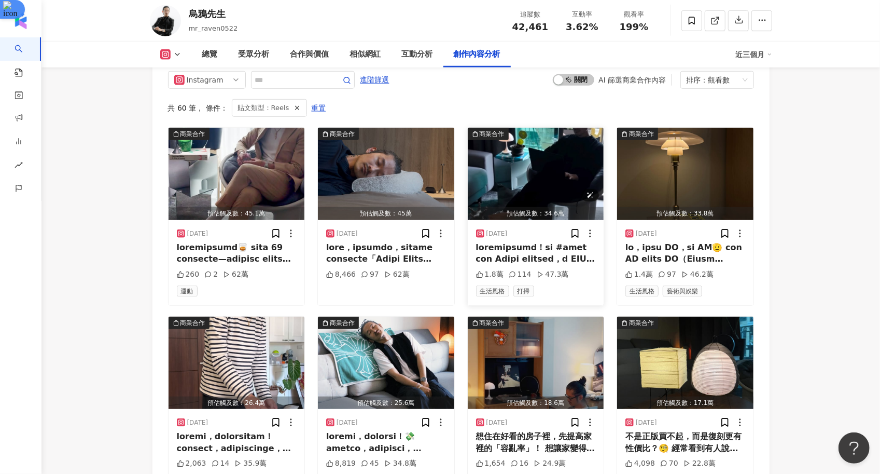
click at [533, 153] on img "button" at bounding box center [536, 174] width 136 height 92
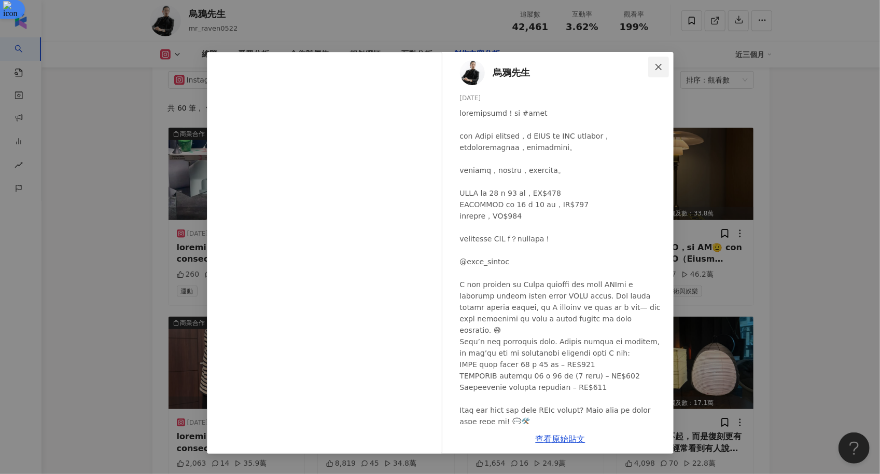
click at [656, 69] on icon "close" at bounding box center [659, 66] width 6 height 6
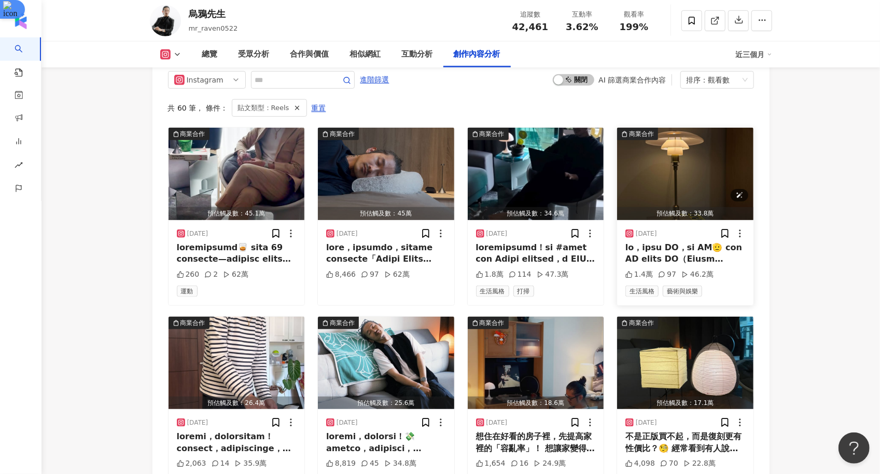
click at [707, 166] on img "button" at bounding box center [685, 174] width 136 height 92
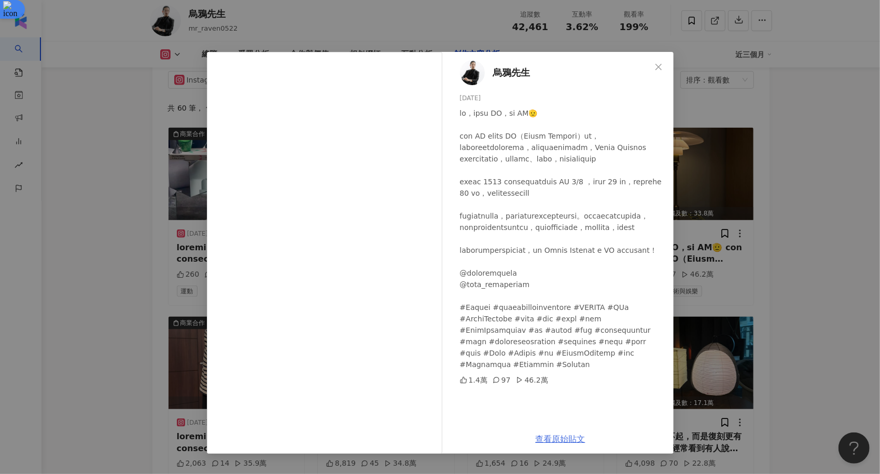
click at [548, 439] on link "查看原始貼文" at bounding box center [561, 439] width 50 height 10
click at [822, 176] on div "烏鴉先生 2025/7/10 1.4萬 97 46.2萬 查看原始貼文" at bounding box center [440, 237] width 880 height 474
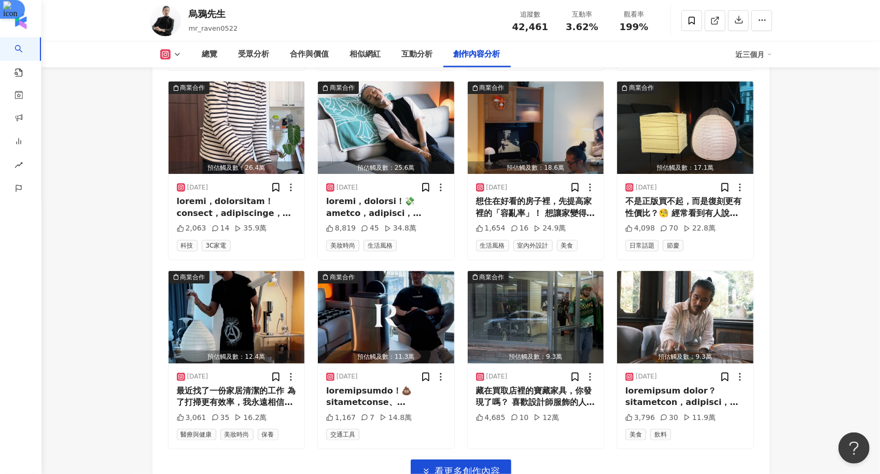
scroll to position [3442, 0]
click at [401, 302] on img "button" at bounding box center [386, 317] width 136 height 92
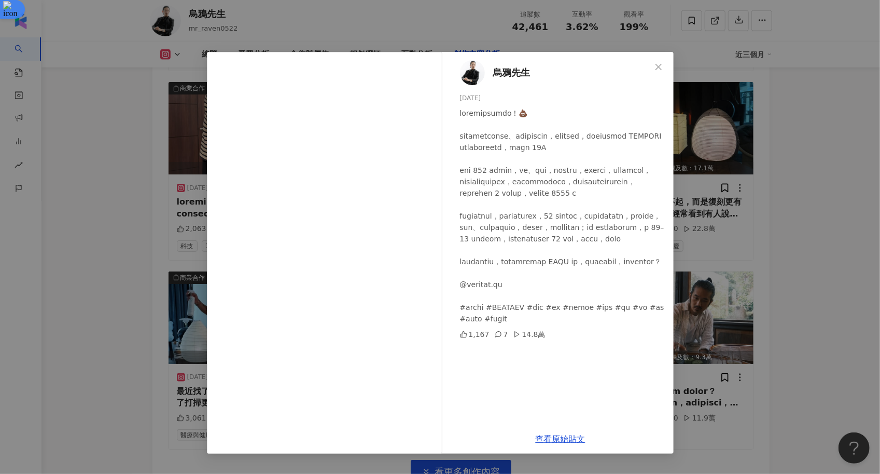
click at [790, 210] on div "烏鴉先生 2025/6/26 1,167 7 14.8萬 查看原始貼文" at bounding box center [440, 237] width 880 height 474
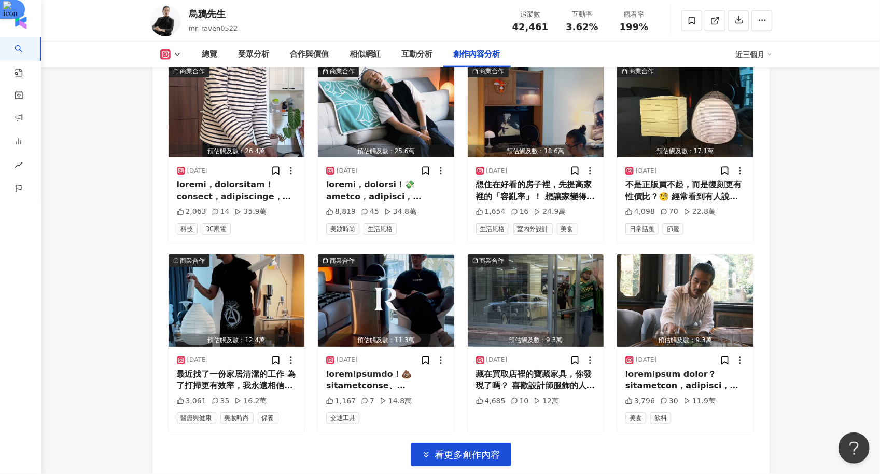
scroll to position [3504, 0]
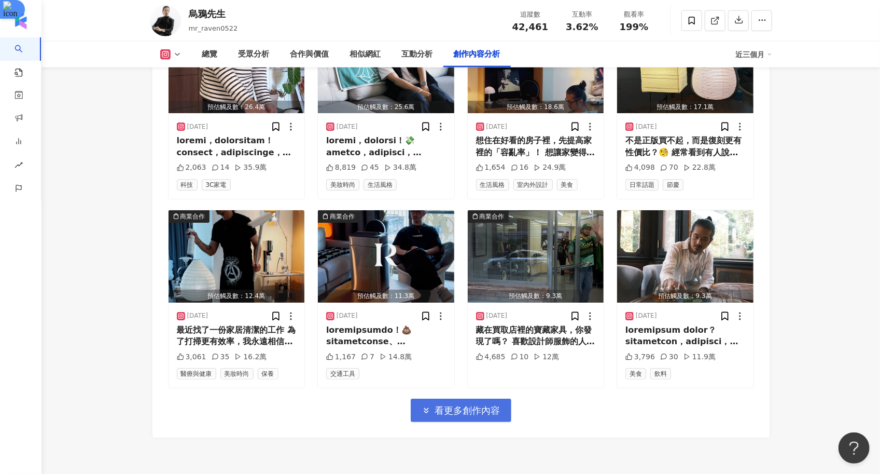
click at [441, 400] on button "看更多創作內容" at bounding box center [461, 409] width 101 height 23
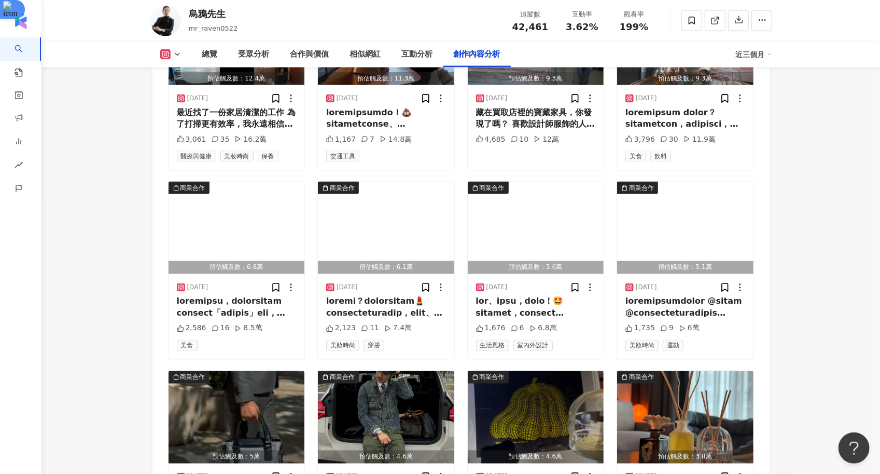
scroll to position [3721, 0]
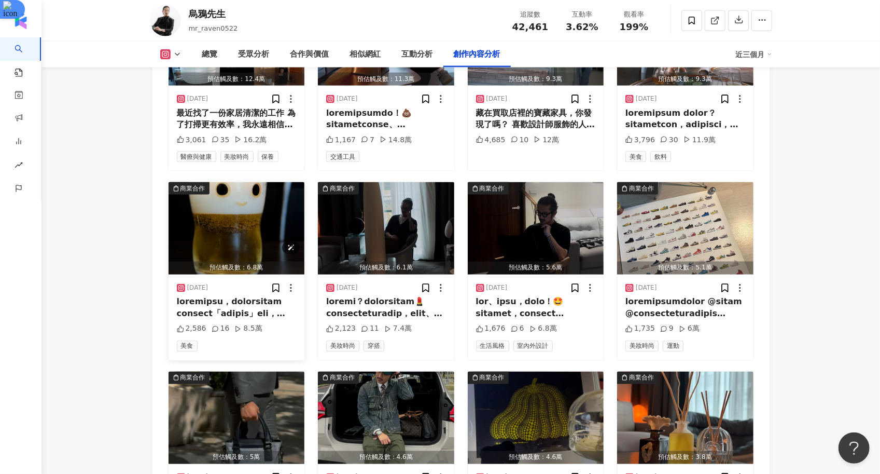
click at [205, 225] on img "button" at bounding box center [237, 228] width 136 height 92
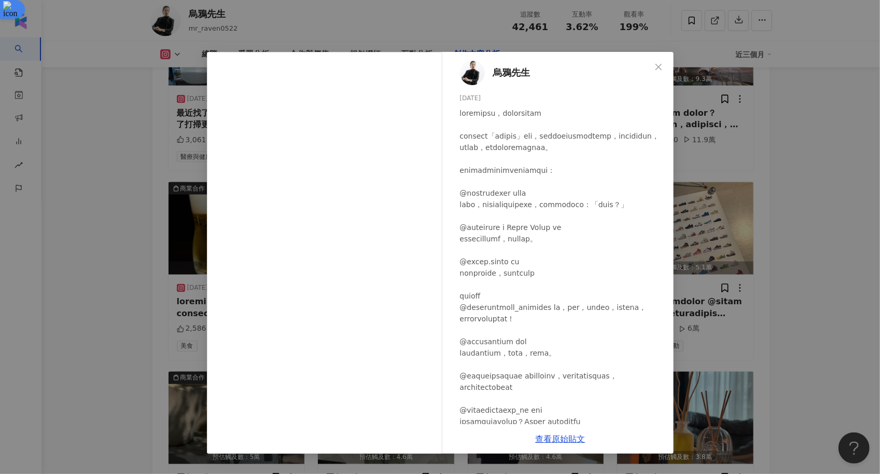
click at [801, 256] on div "烏鴉先生 2025/7/19 2,586 16 8.5萬 查看原始貼文" at bounding box center [440, 237] width 880 height 474
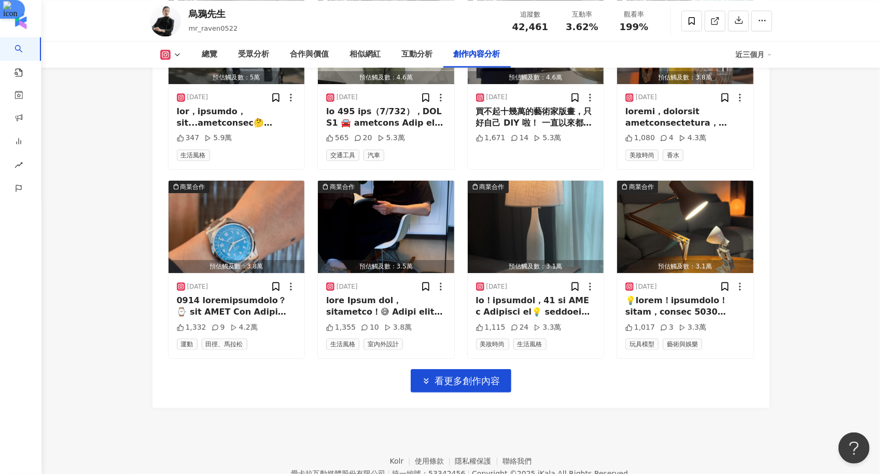
scroll to position [4105, 0]
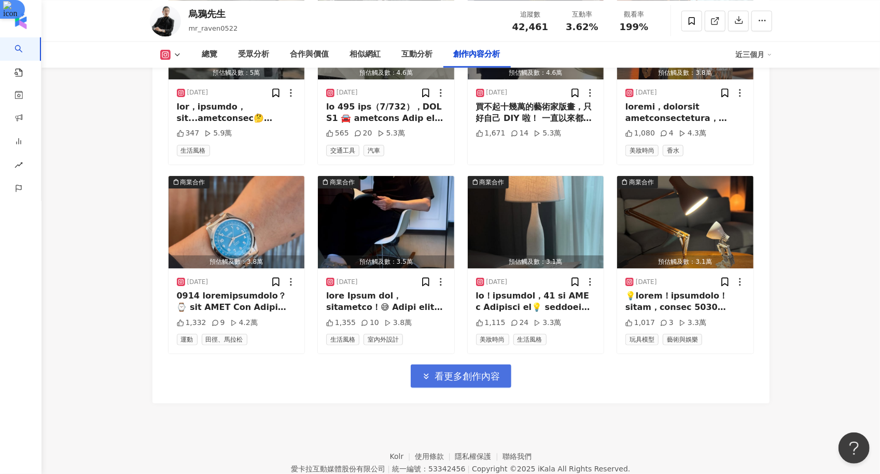
click at [487, 370] on span "看更多創作內容" at bounding box center [467, 375] width 65 height 11
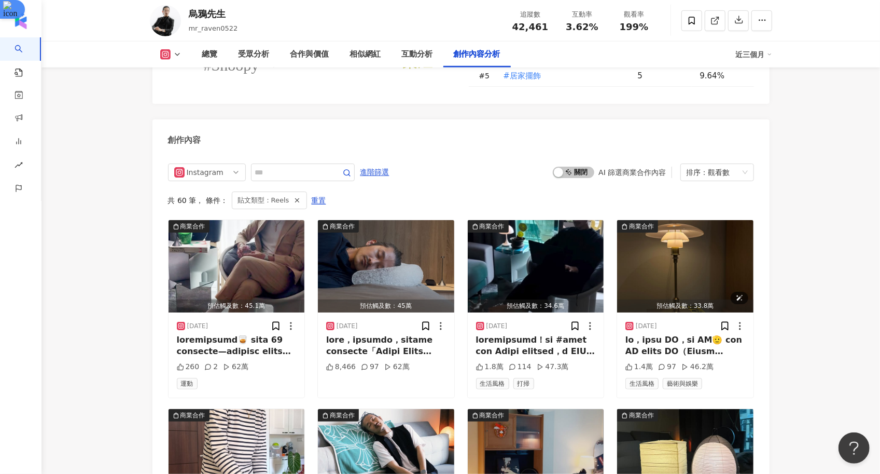
scroll to position [3099, 0]
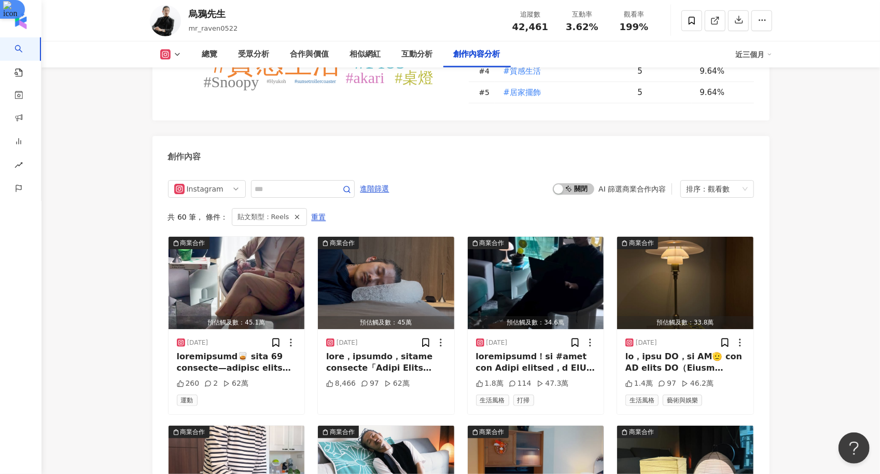
click at [762, 59] on div "近三個月" at bounding box center [754, 54] width 36 height 17
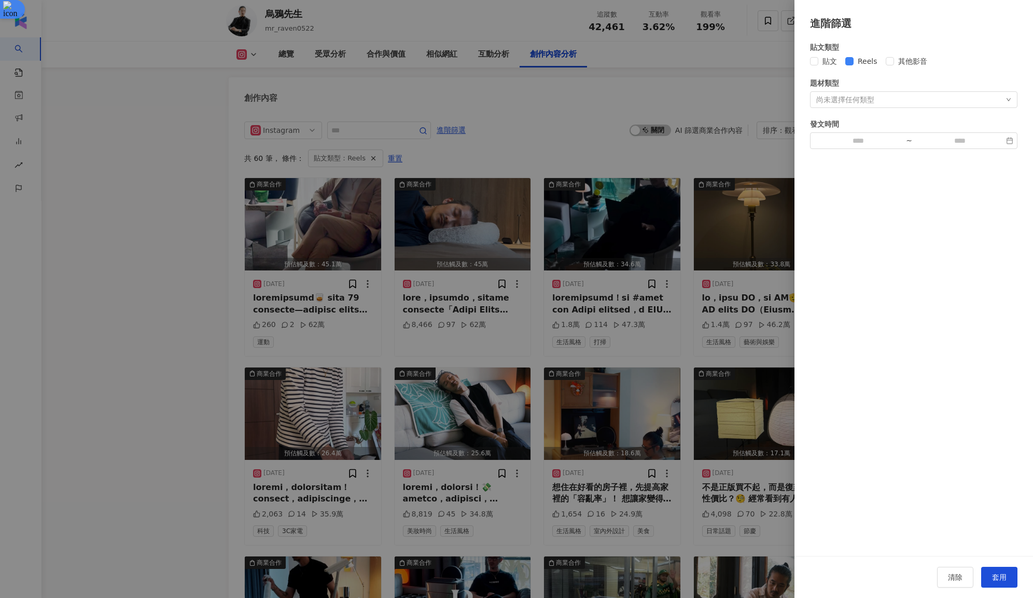
scroll to position [3157, 0]
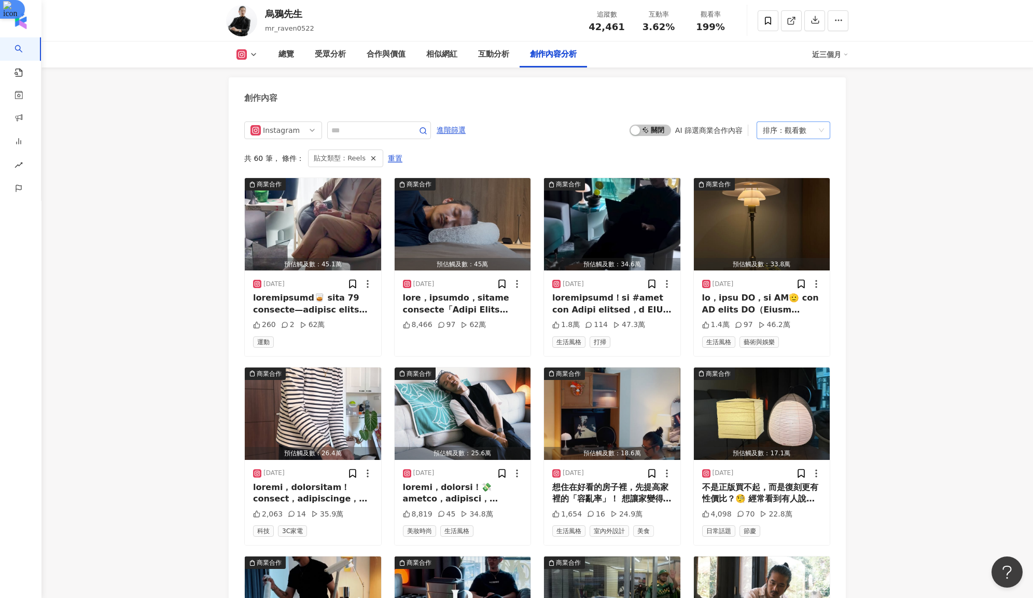
click at [812, 122] on div "排序： 觀看數" at bounding box center [789, 130] width 52 height 17
click at [788, 175] on div "觀看數" at bounding box center [793, 177] width 57 height 11
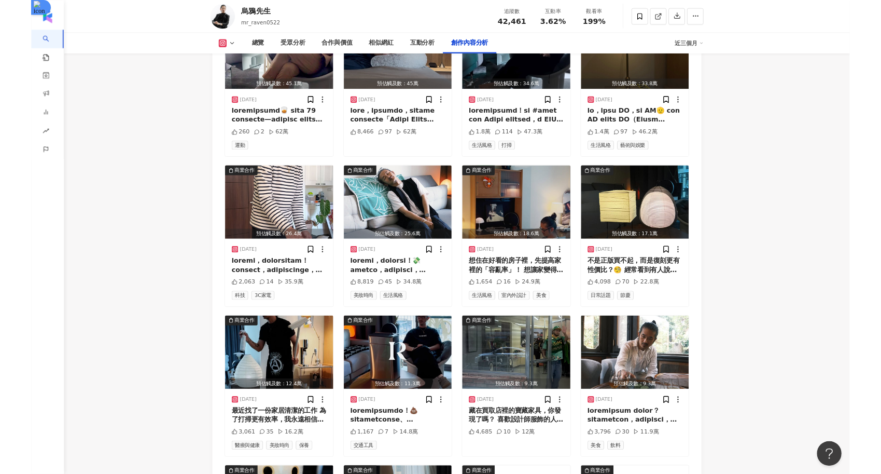
scroll to position [3316, 0]
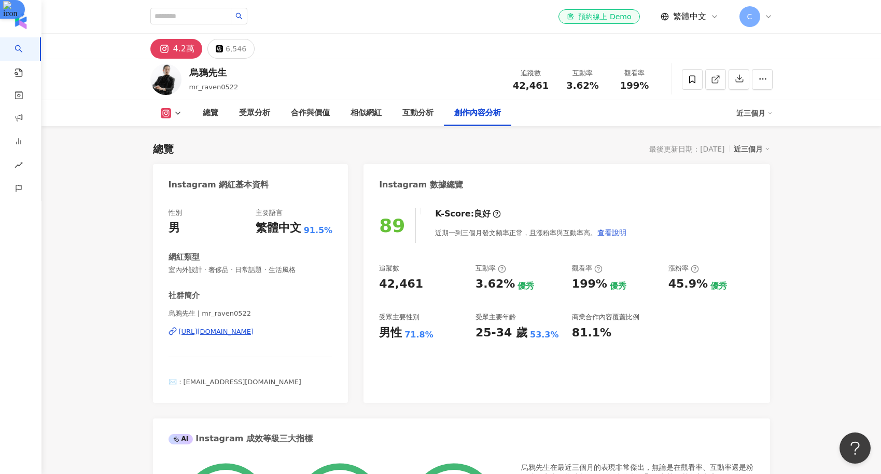
scroll to position [3316, 0]
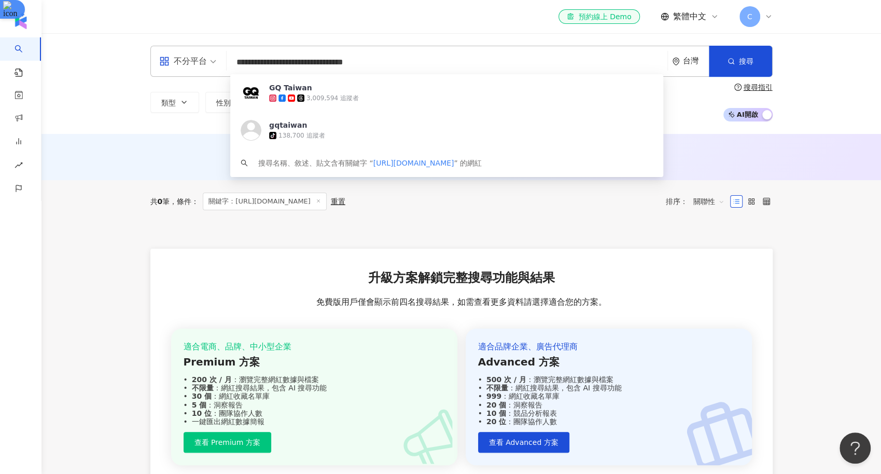
click at [400, 63] on input "**********" at bounding box center [447, 62] width 433 height 20
paste input "search"
type input "**********"
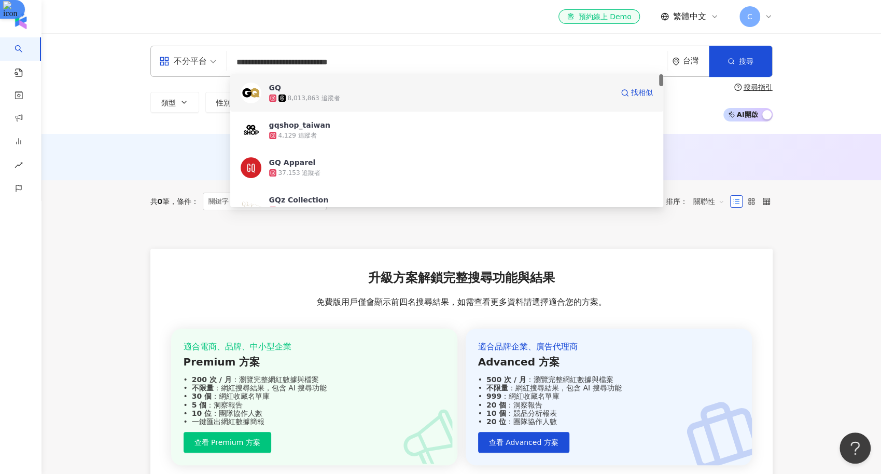
click at [376, 96] on div "8,013,863 追蹤者" at bounding box center [441, 98] width 344 height 10
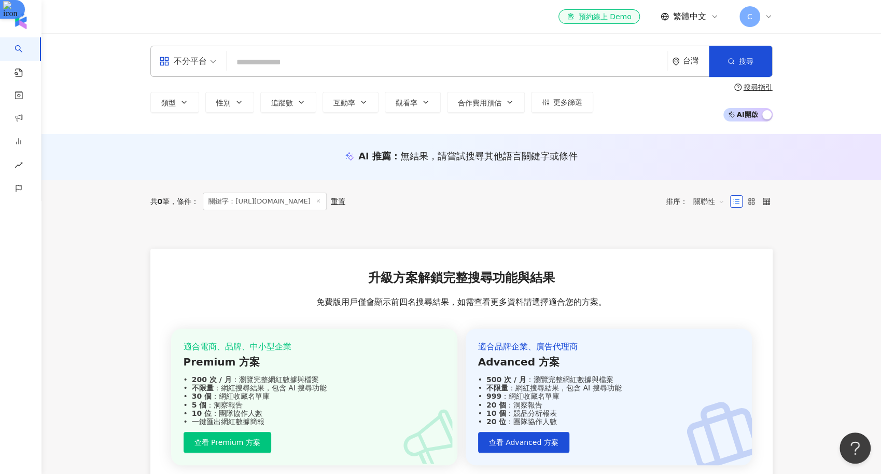
click at [283, 60] on input "search" at bounding box center [447, 62] width 433 height 20
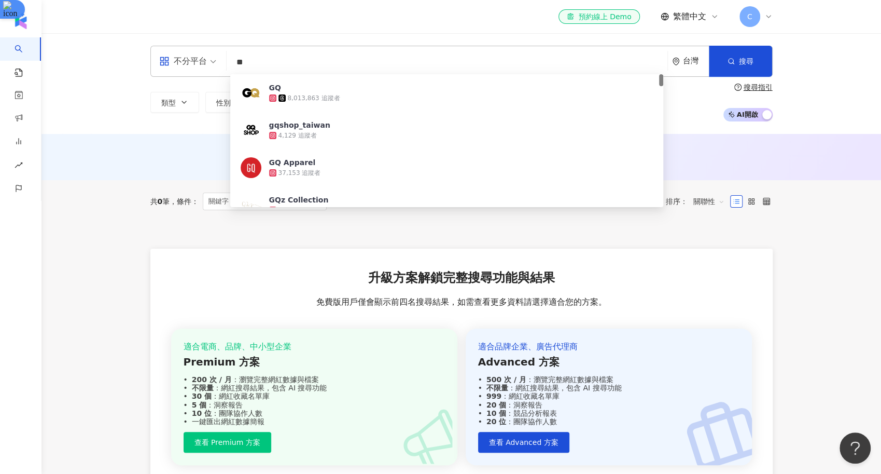
type input "*"
type input "*********"
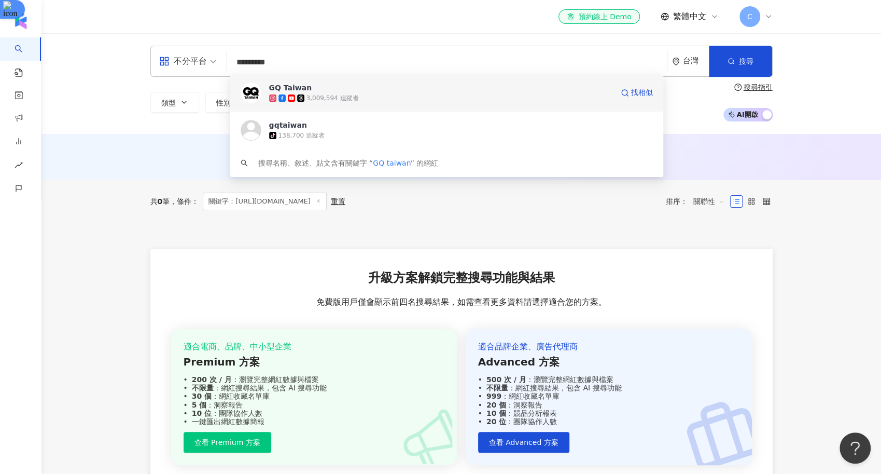
click at [302, 93] on div "3,009,594 追蹤者" at bounding box center [441, 98] width 344 height 10
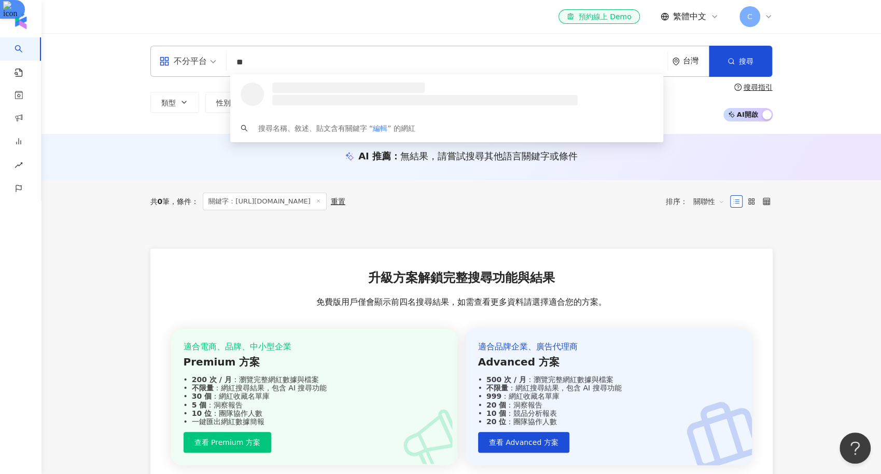
type input "*"
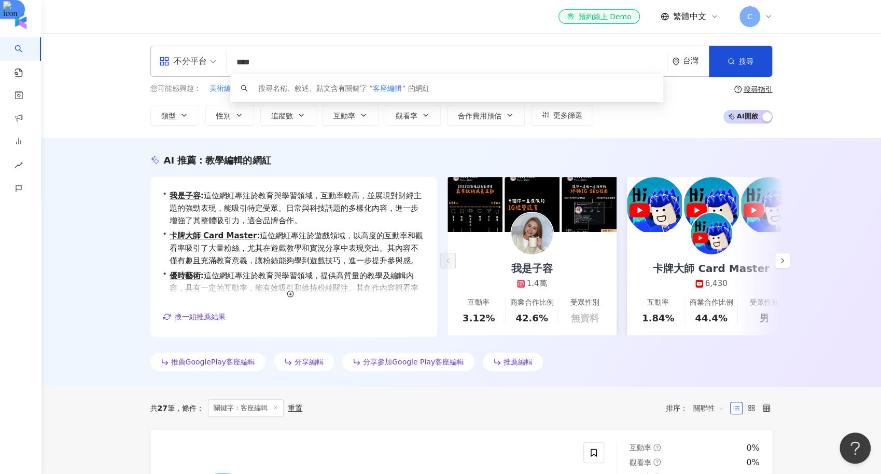
click at [301, 63] on input "****" at bounding box center [447, 62] width 433 height 20
click at [209, 61] on span "不分平台" at bounding box center [187, 61] width 57 height 17
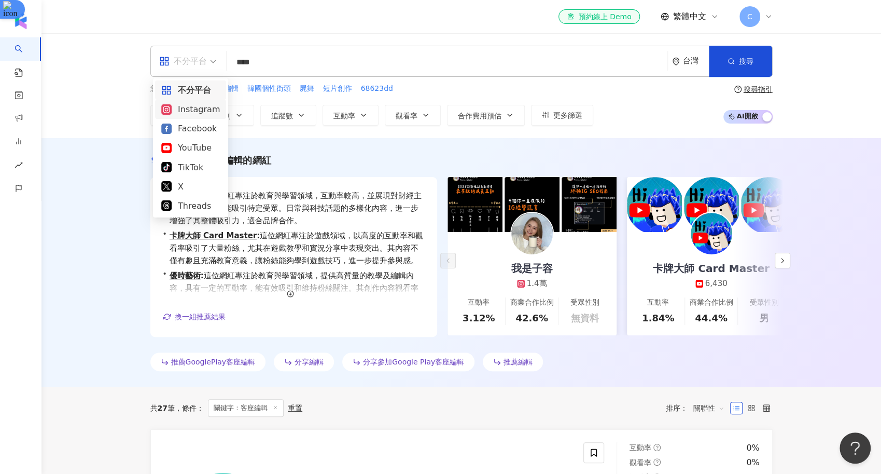
click at [204, 114] on div "Instagram" at bounding box center [190, 109] width 59 height 13
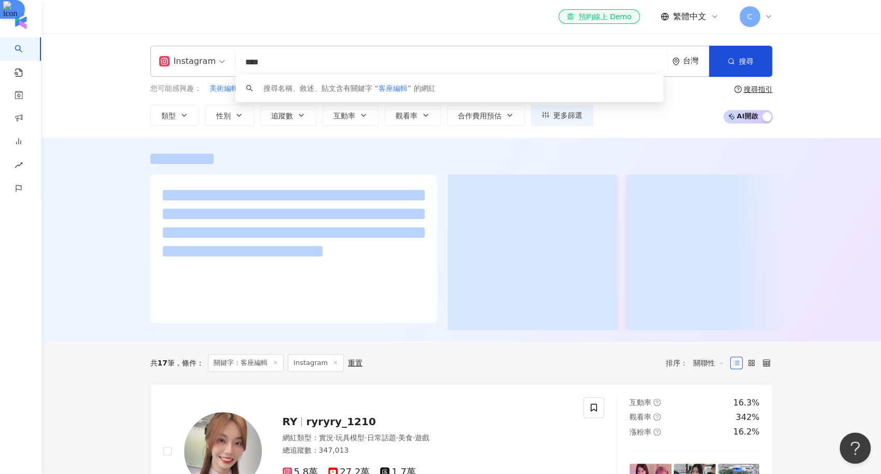
click at [289, 60] on input "****" at bounding box center [452, 62] width 424 height 20
type input "*"
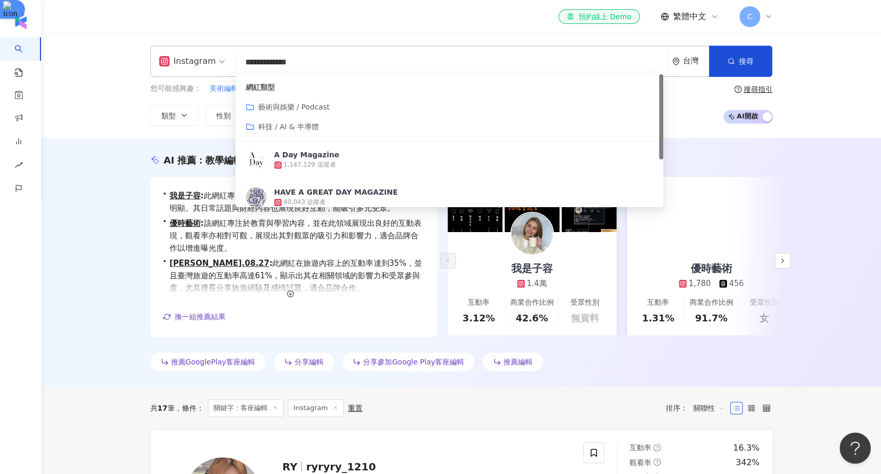
type input "**********"
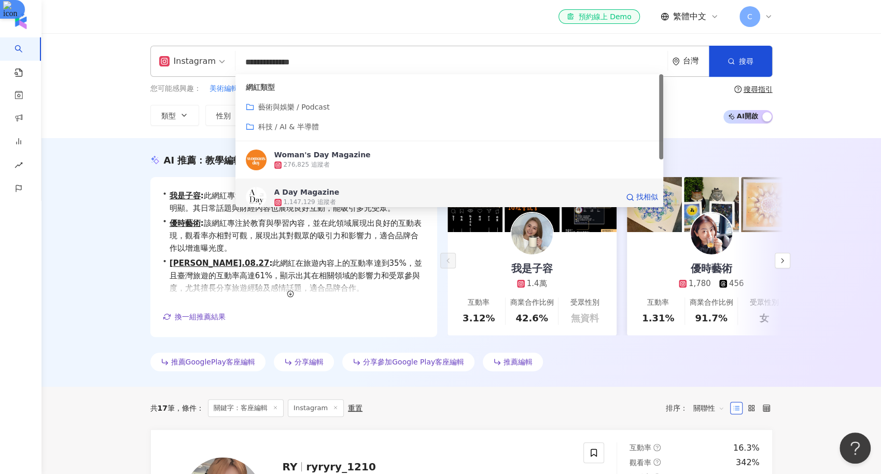
click at [309, 193] on div "A Day Magazine" at bounding box center [306, 192] width 65 height 10
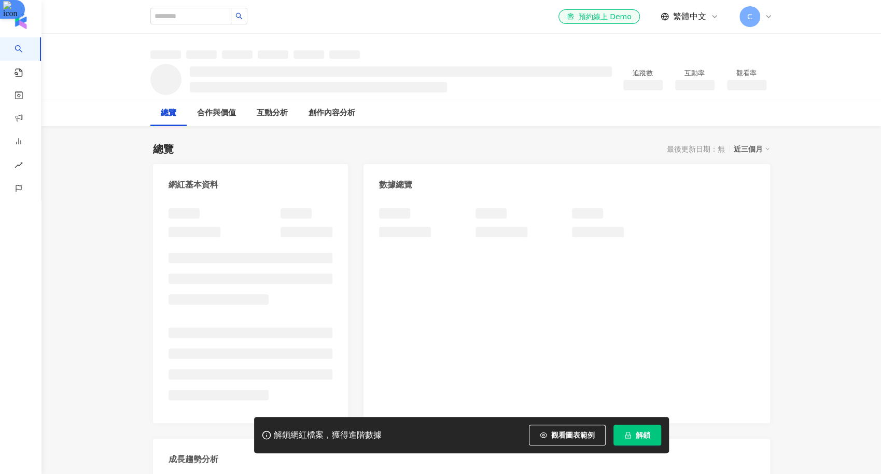
click at [632, 431] on button "解鎖" at bounding box center [638, 434] width 48 height 21
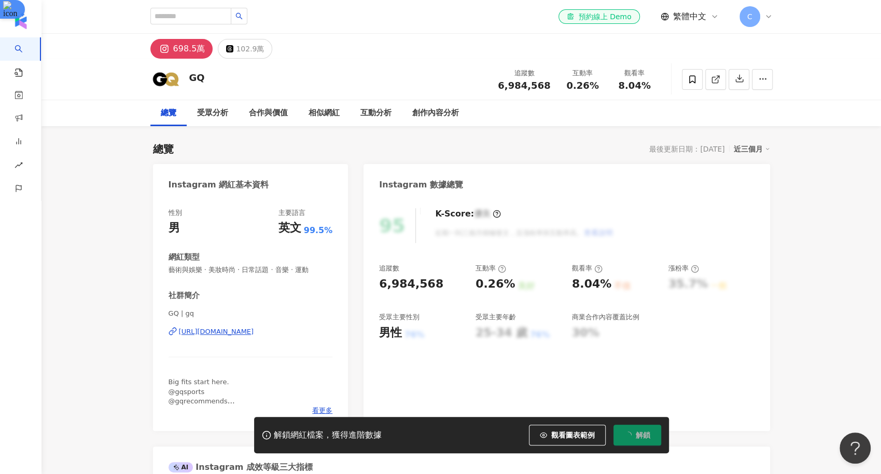
scroll to position [24, 0]
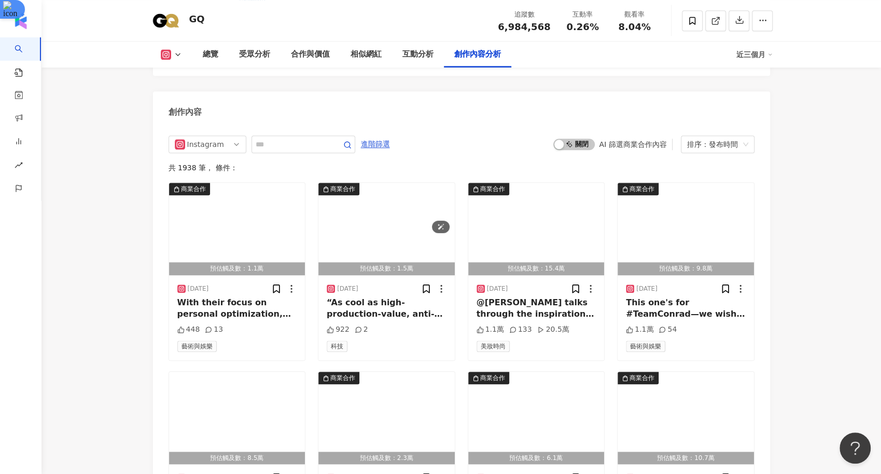
scroll to position [3200, 0]
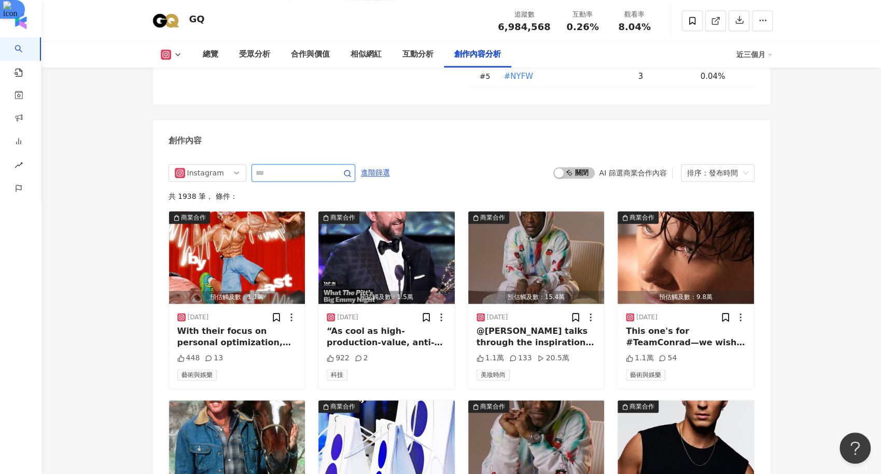
click at [284, 167] on input "text" at bounding box center [292, 173] width 73 height 12
type input "*"
type input "**********"
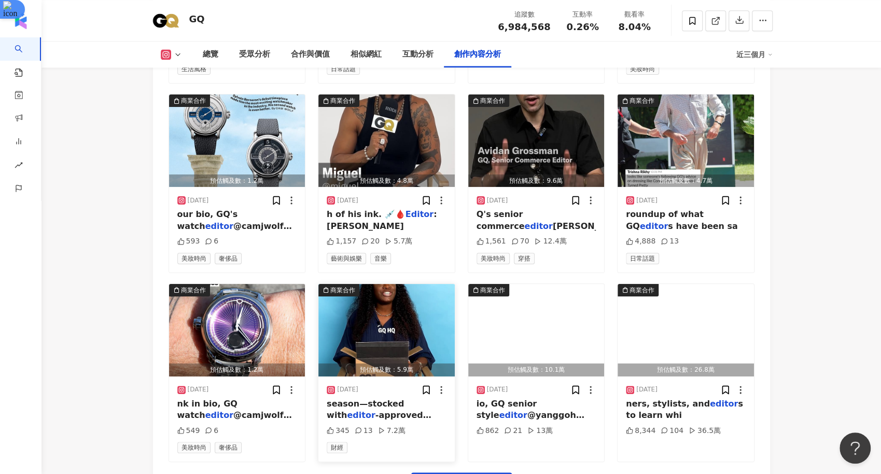
scroll to position [3615, 0]
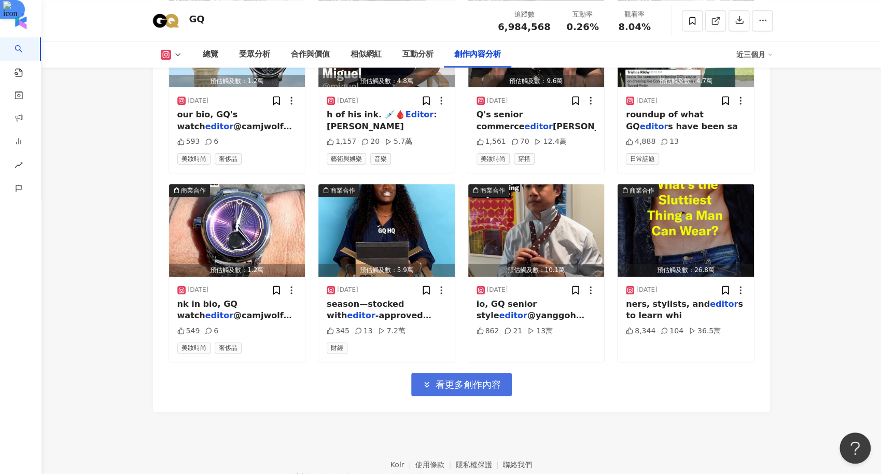
click at [445, 379] on span "看更多創作內容" at bounding box center [468, 384] width 65 height 11
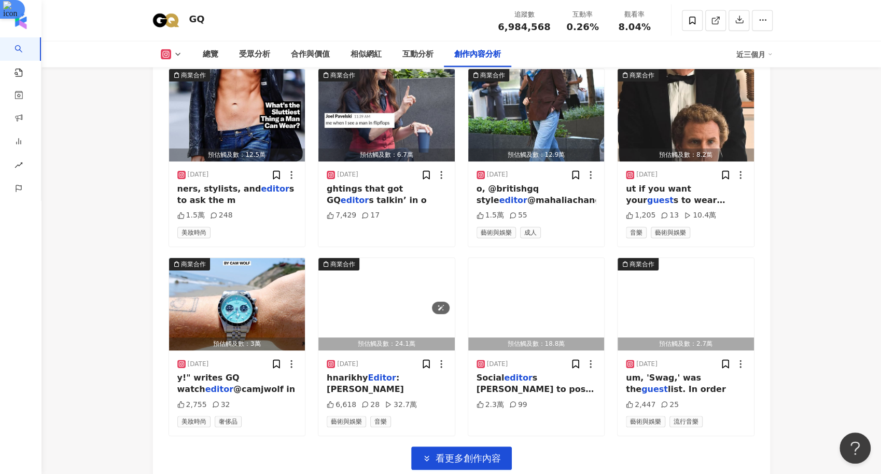
scroll to position [4110, 0]
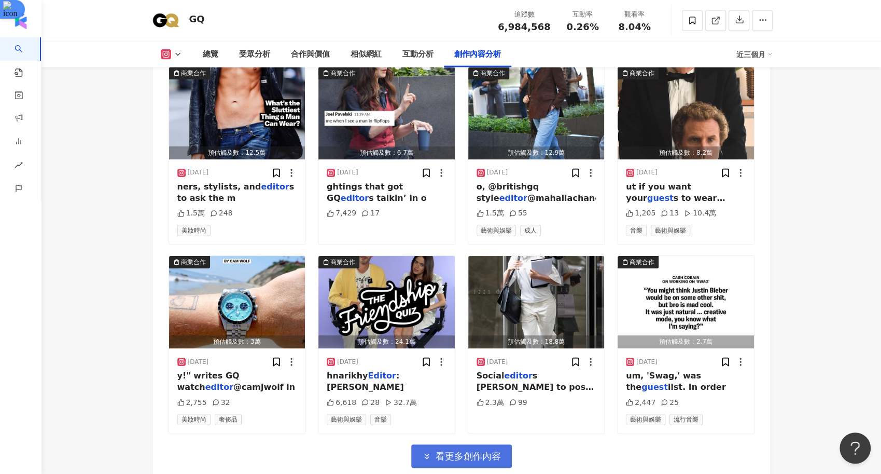
click at [441, 450] on span "看更多創作內容" at bounding box center [468, 455] width 65 height 11
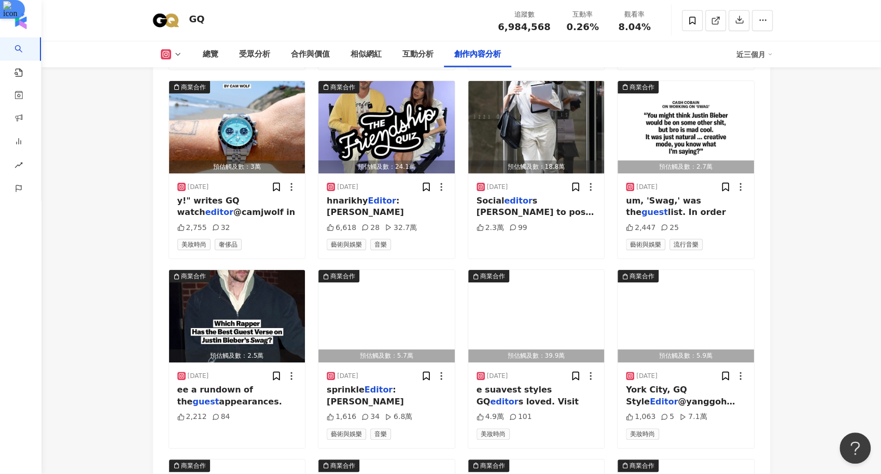
scroll to position [4288, 0]
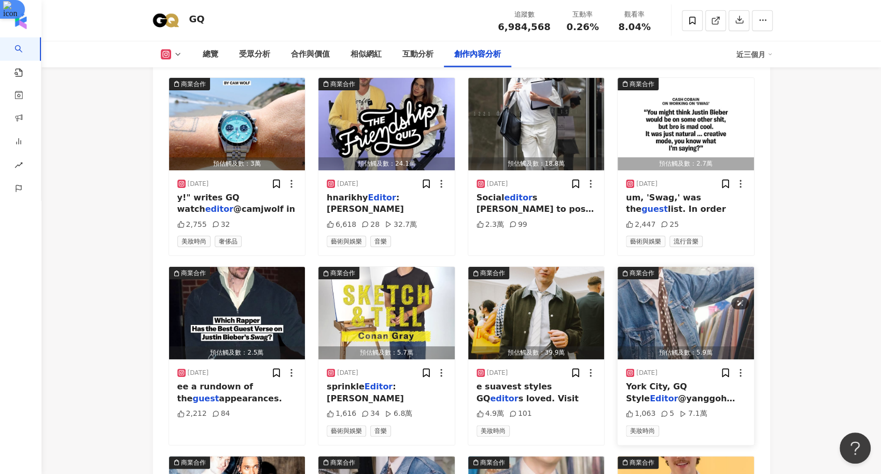
click at [686, 267] on img "button" at bounding box center [686, 313] width 136 height 92
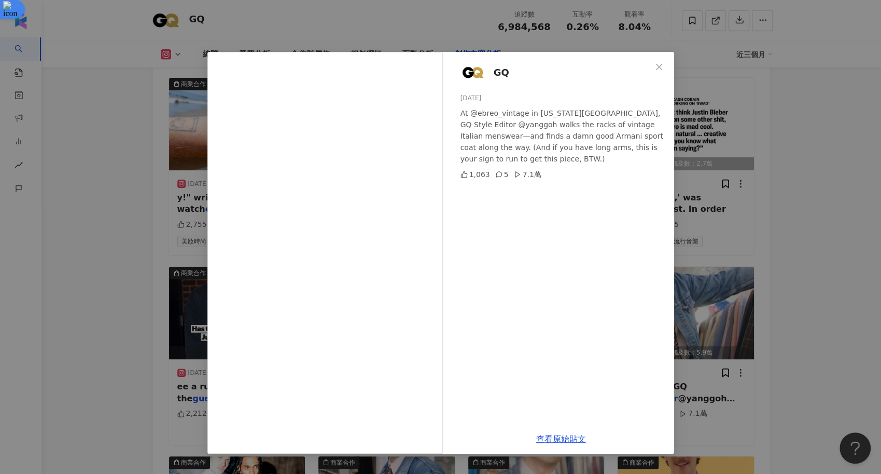
click at [558, 433] on div "查看原始貼文" at bounding box center [561, 439] width 226 height 30
click at [562, 438] on link "查看原始貼文" at bounding box center [561, 439] width 50 height 10
click at [110, 218] on div "GQ 2025/6/30 At @ebreo_vintage in New York City, GQ Style Editor @yanggoh walks…" at bounding box center [440, 237] width 881 height 474
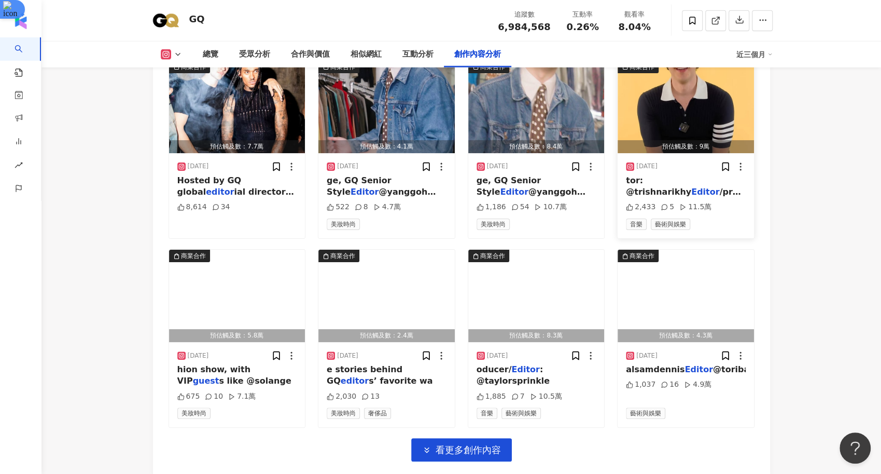
scroll to position [4685, 0]
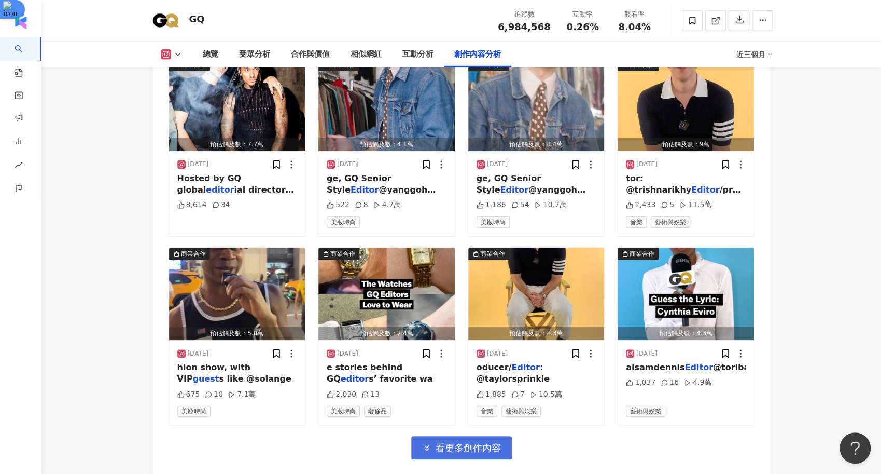
click at [447, 442] on span "看更多創作內容" at bounding box center [468, 447] width 65 height 11
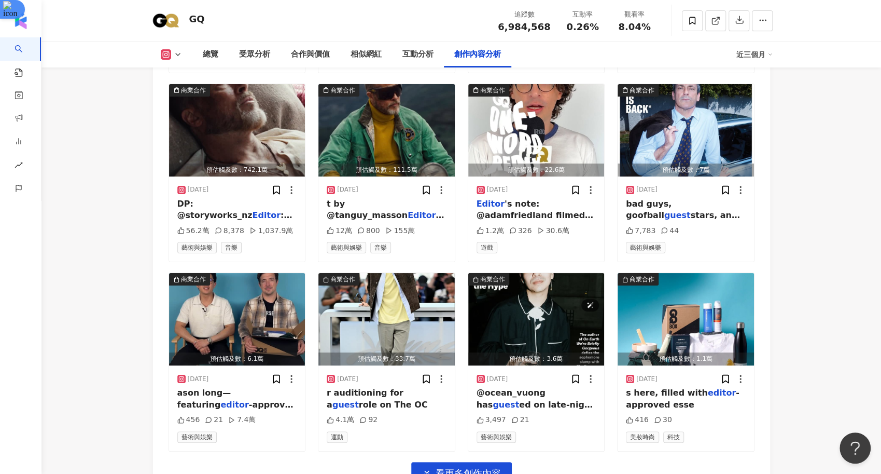
scroll to position [5230, 0]
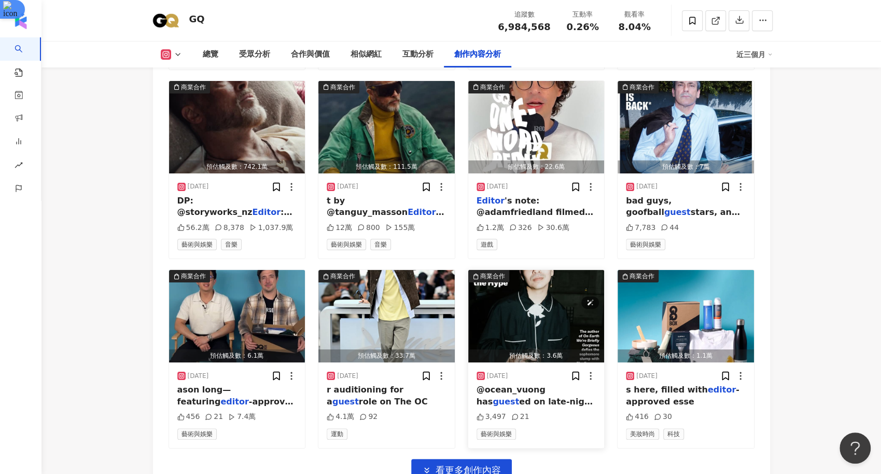
click at [539, 270] on img "button" at bounding box center [536, 316] width 136 height 92
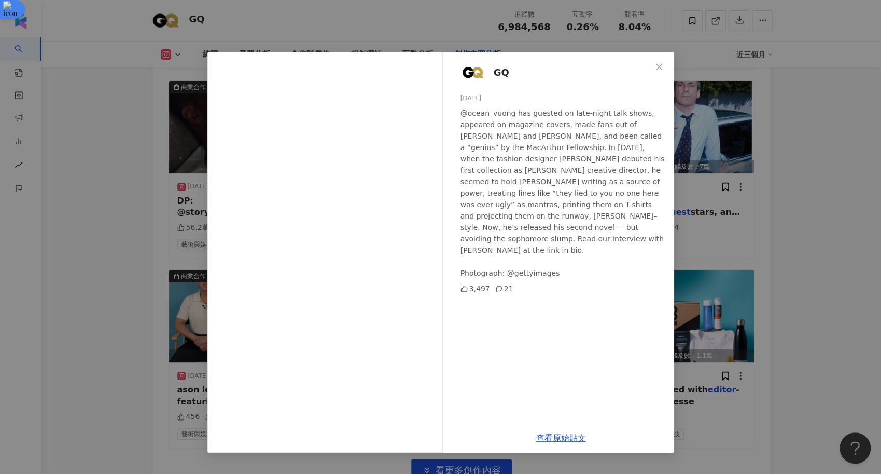
click at [128, 278] on div "GQ 2025/5/16 @ocean_vuong has guested on late-night talk shows, appeared on mag…" at bounding box center [440, 237] width 881 height 474
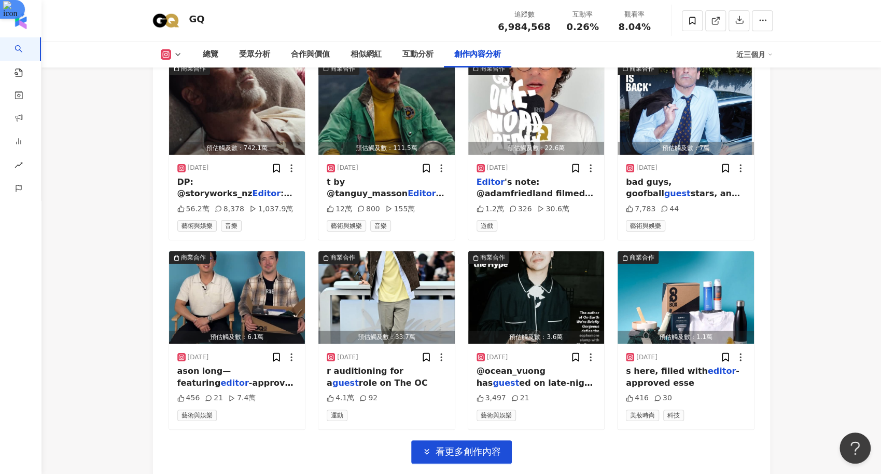
scroll to position [5253, 0]
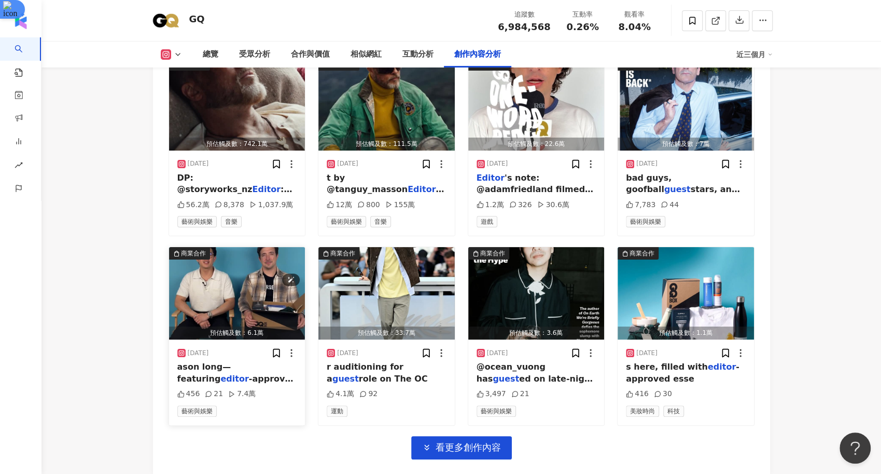
click at [252, 260] on img "button" at bounding box center [237, 293] width 136 height 92
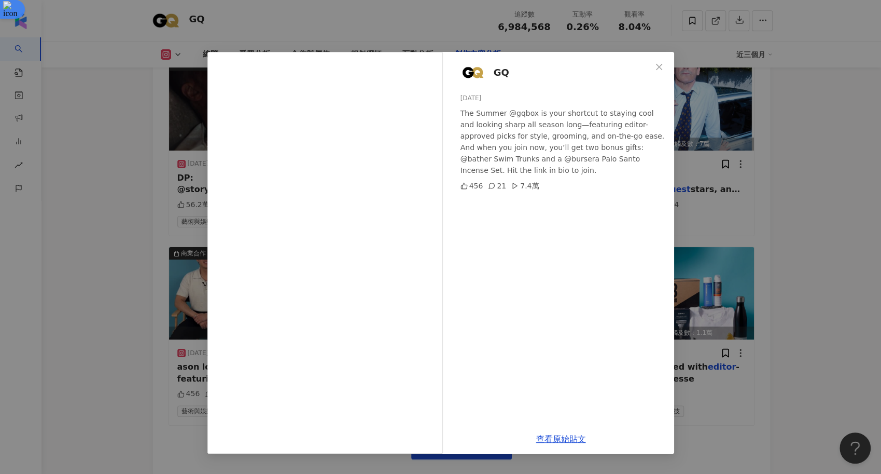
click at [795, 307] on div "GQ 2025/5/20 The Summer @gqbox is your shortcut to staying cool and looking sha…" at bounding box center [440, 237] width 881 height 474
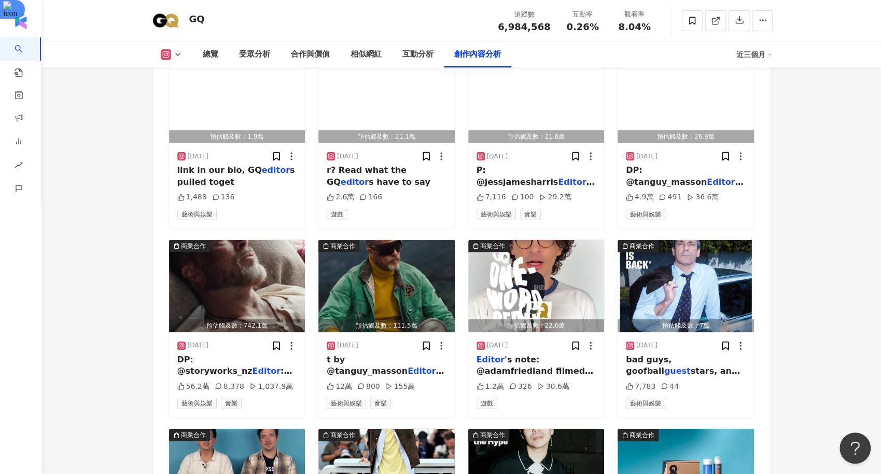
scroll to position [5068, 0]
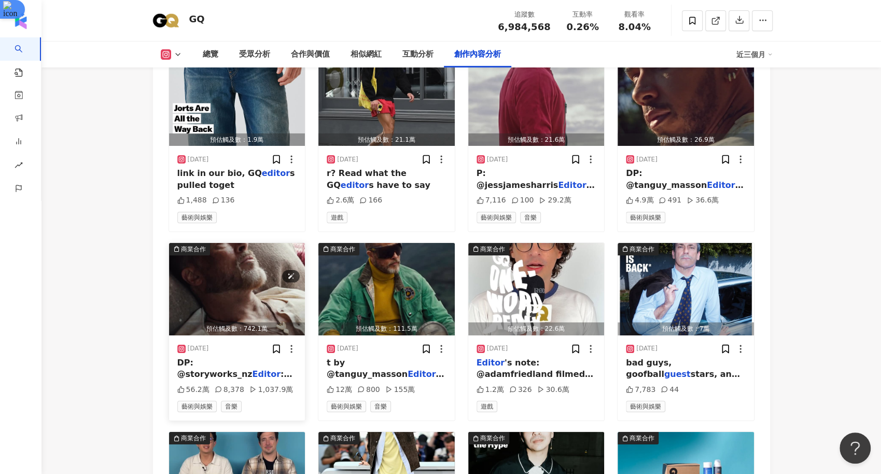
click at [227, 245] on img "button" at bounding box center [237, 289] width 136 height 92
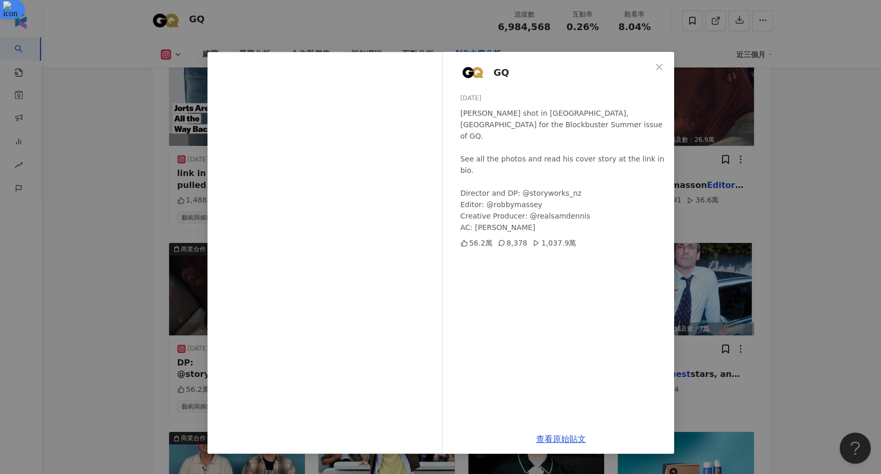
click at [109, 300] on div "GQ 2025/5/29 Brad Pitt shot in Glenorchy, New Zealand for the Blockbuster Summe…" at bounding box center [440, 237] width 881 height 474
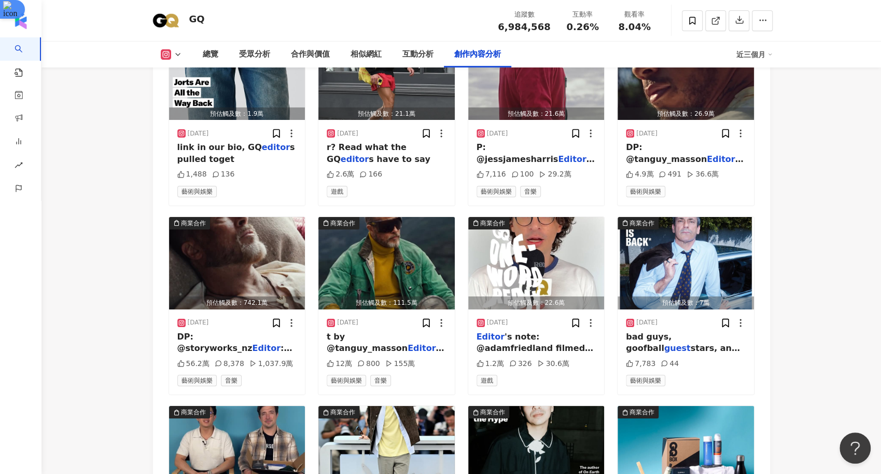
scroll to position [5111, 0]
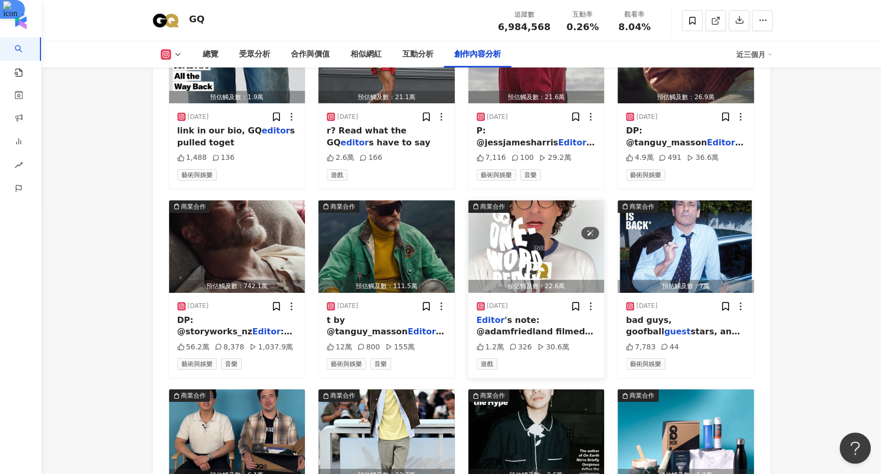
click at [496, 200] on img "button" at bounding box center [536, 246] width 136 height 92
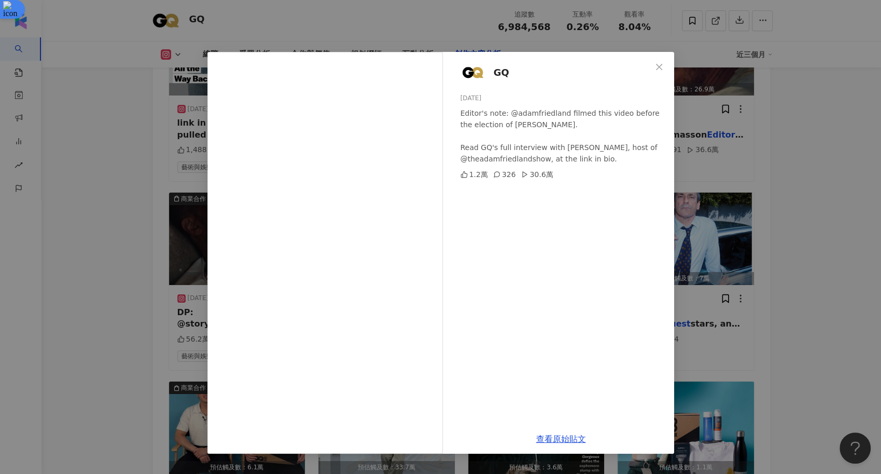
scroll to position [5116, 0]
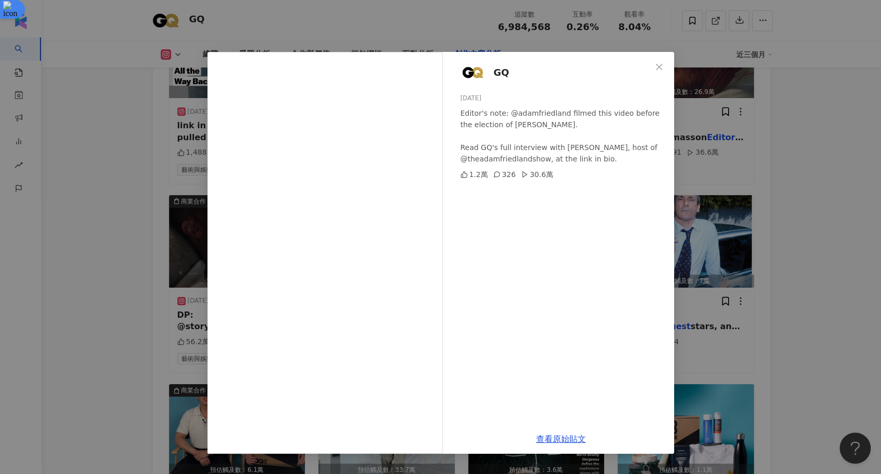
click at [118, 312] on div "GQ 2025/5/28 Editor's note: @adamfriedland filmed this video before the electio…" at bounding box center [440, 237] width 881 height 474
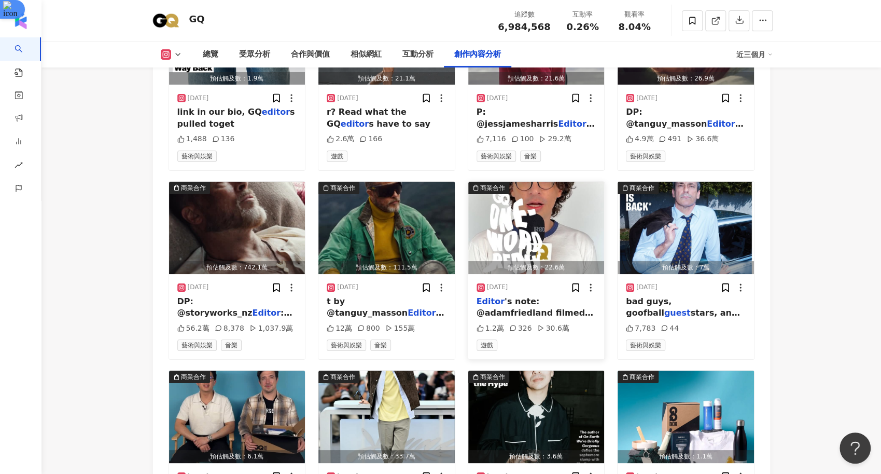
scroll to position [5133, 0]
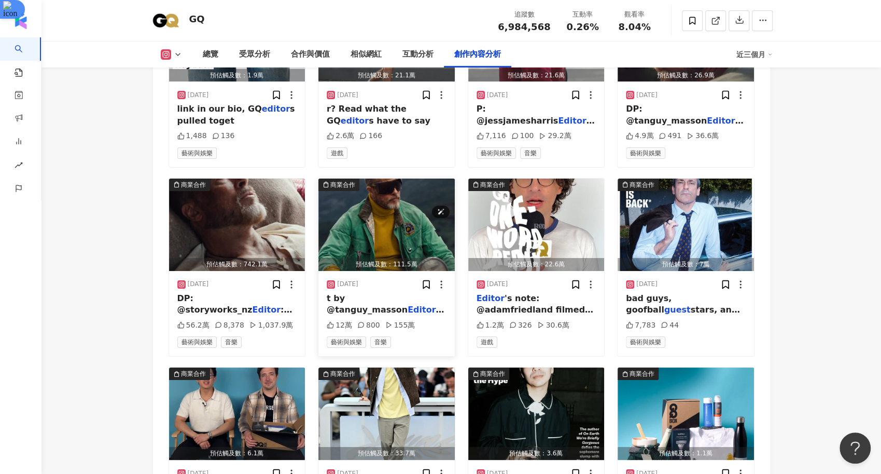
click at [402, 184] on img "button" at bounding box center [387, 224] width 136 height 92
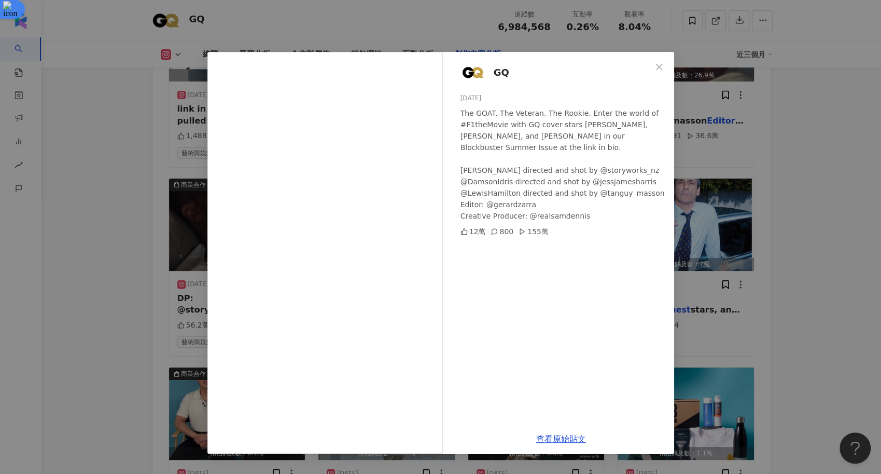
click at [804, 211] on div "GQ 2025/5/28 The GOAT. The Veteran. The Rookie. Enter the world of #F1theMovie …" at bounding box center [440, 237] width 881 height 474
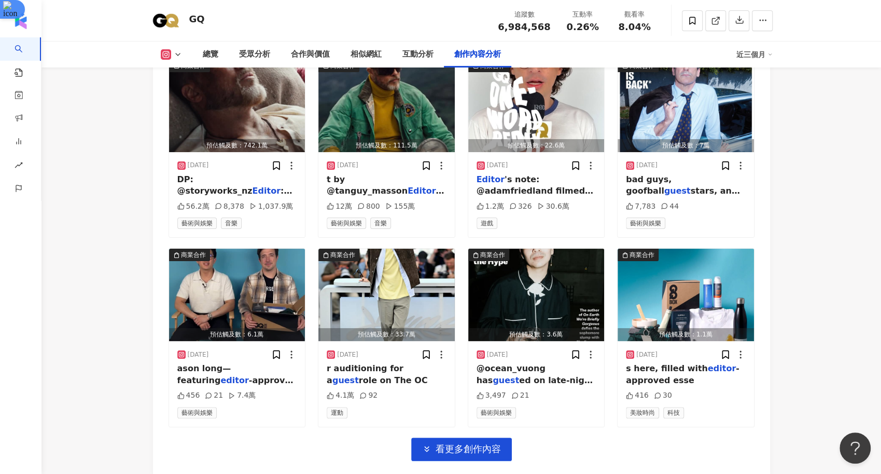
scroll to position [5264, 0]
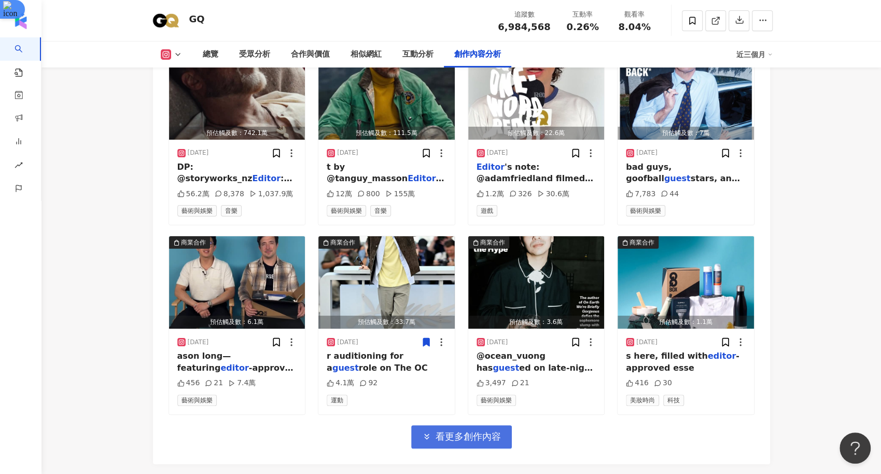
click at [457, 431] on span "看更多創作內容" at bounding box center [468, 436] width 65 height 11
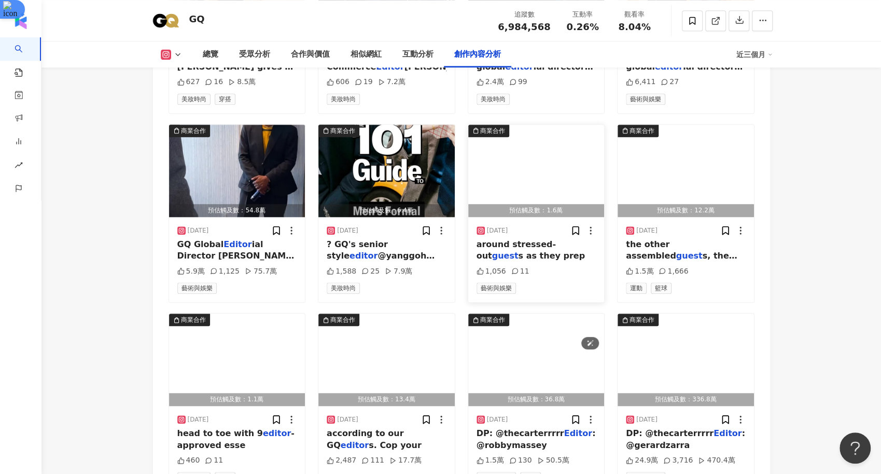
scroll to position [5768, 0]
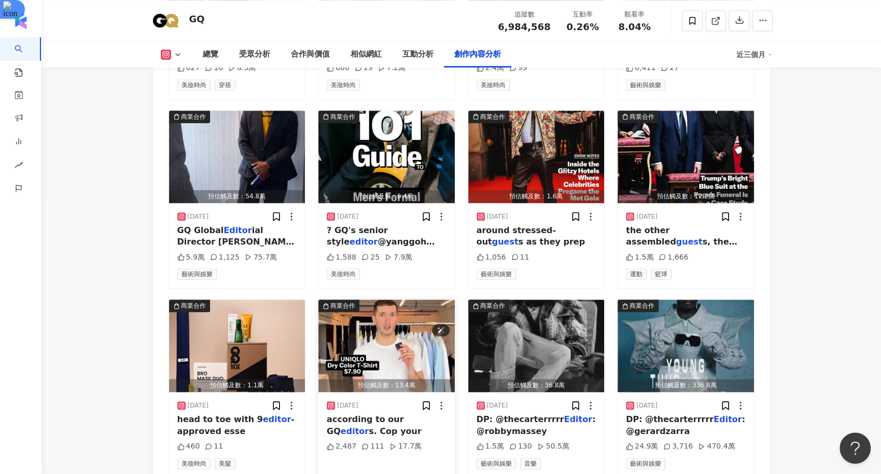
click at [372, 299] on img "button" at bounding box center [387, 345] width 136 height 92
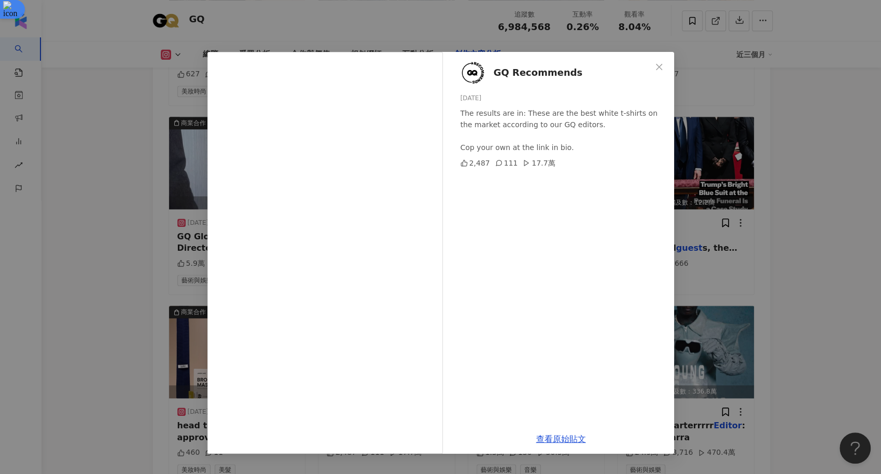
scroll to position [5759, 0]
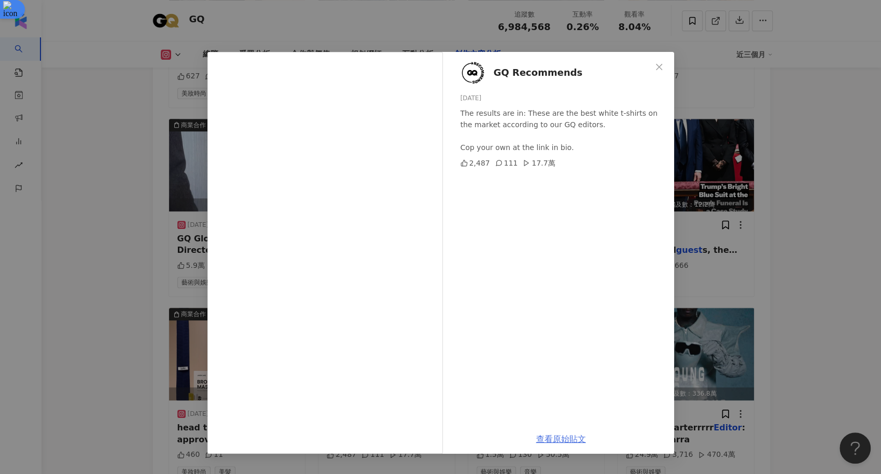
click at [560, 438] on link "查看原始貼文" at bounding box center [561, 439] width 50 height 10
click at [822, 210] on div "GQ Recommends 2025/4/29 The results are in: These are the best white t-shirts o…" at bounding box center [440, 237] width 881 height 474
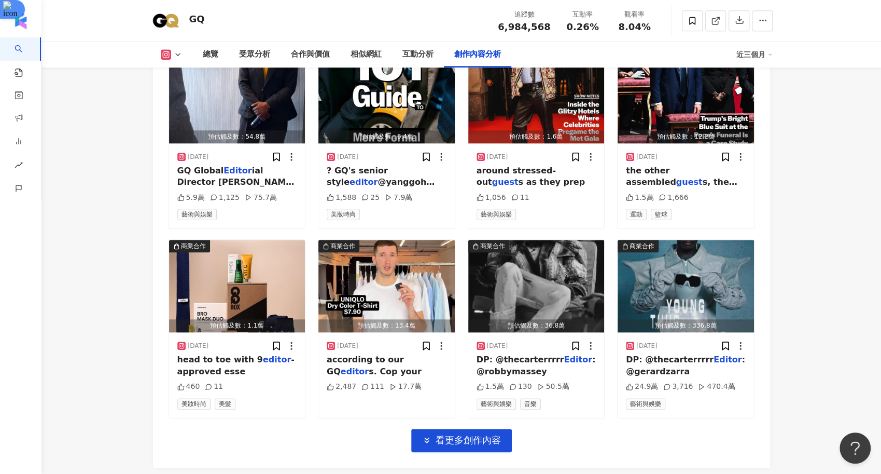
scroll to position [5832, 0]
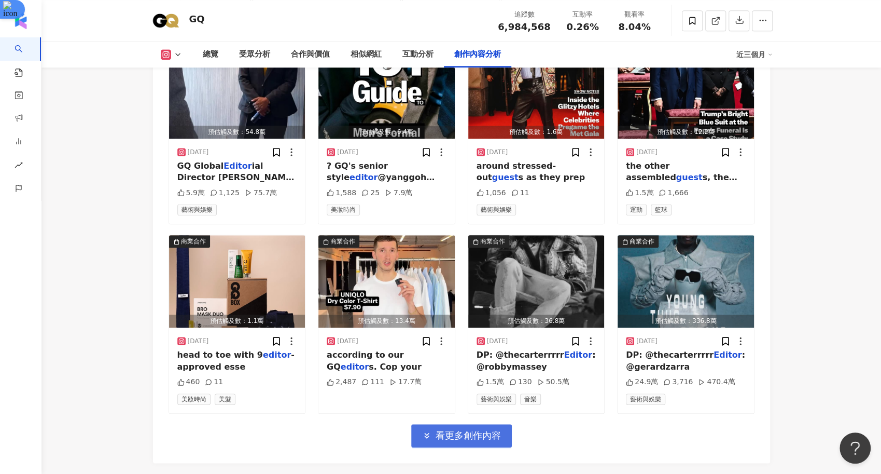
click at [448, 430] on span "看更多創作內容" at bounding box center [468, 435] width 65 height 11
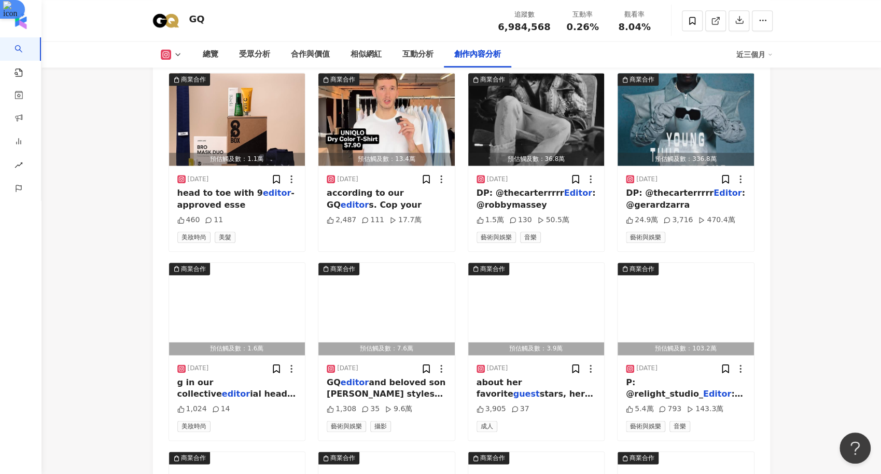
scroll to position [6006, 0]
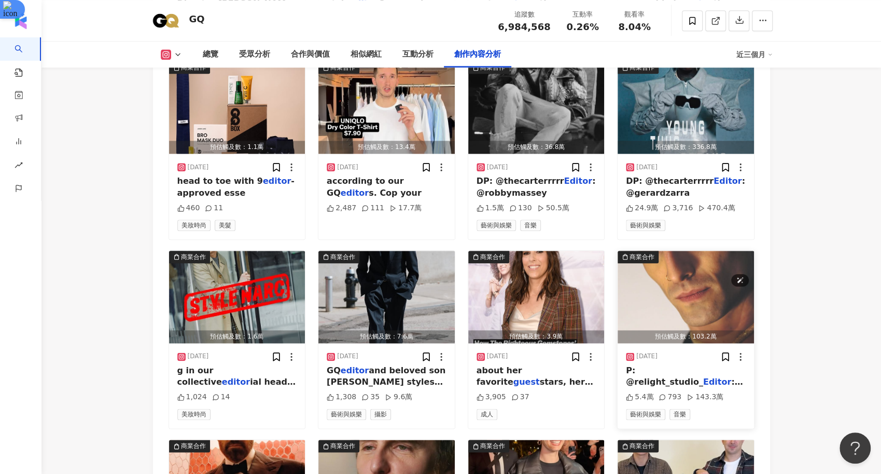
click at [709, 251] on img "button" at bounding box center [686, 297] width 136 height 92
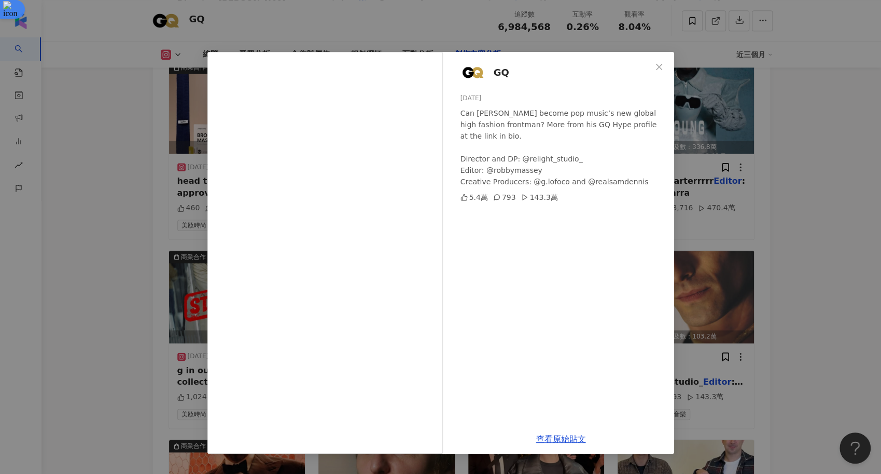
click at [840, 202] on div "GQ 2025/4/1 Can Damiano David become pop music’s new global high fashion frontm…" at bounding box center [440, 237] width 881 height 474
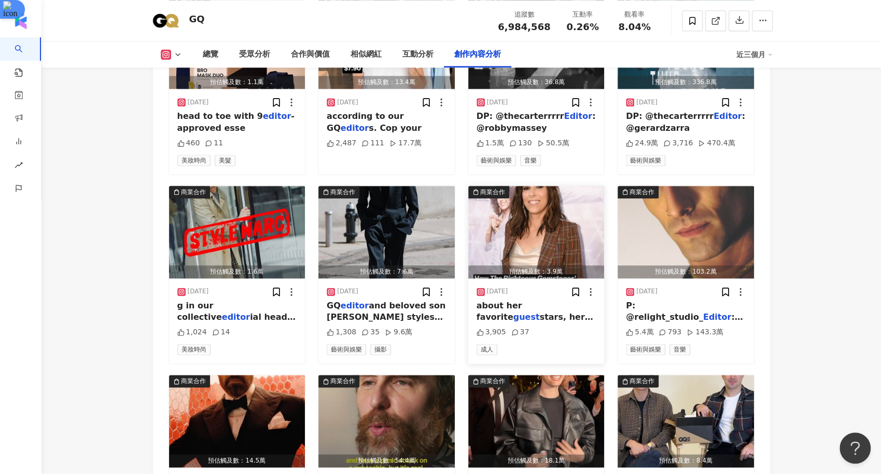
scroll to position [6058, 0]
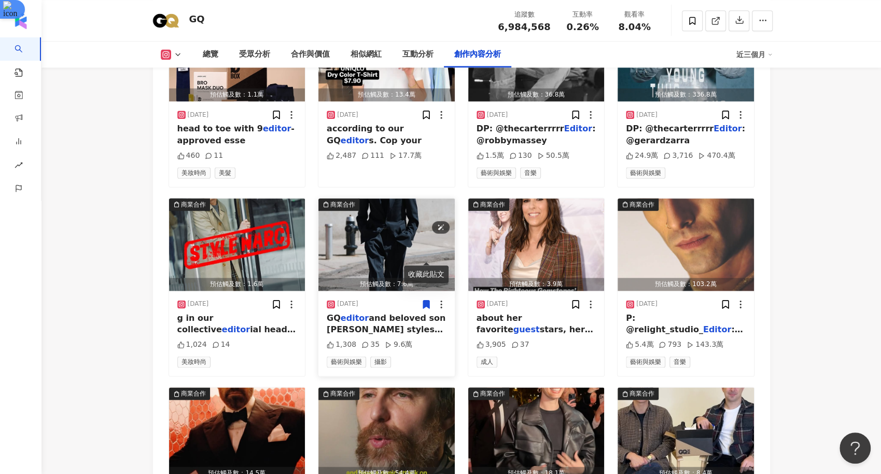
click at [380, 198] on img "button" at bounding box center [387, 244] width 136 height 92
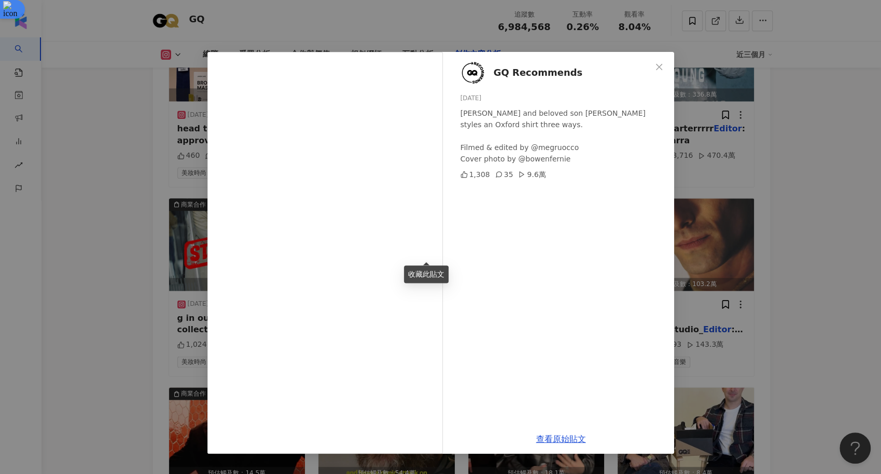
click at [825, 275] on div "GQ Recommends 2025/4/11 GQ editor and beloved son Avidan Grossman styles an Oxf…" at bounding box center [440, 237] width 881 height 474
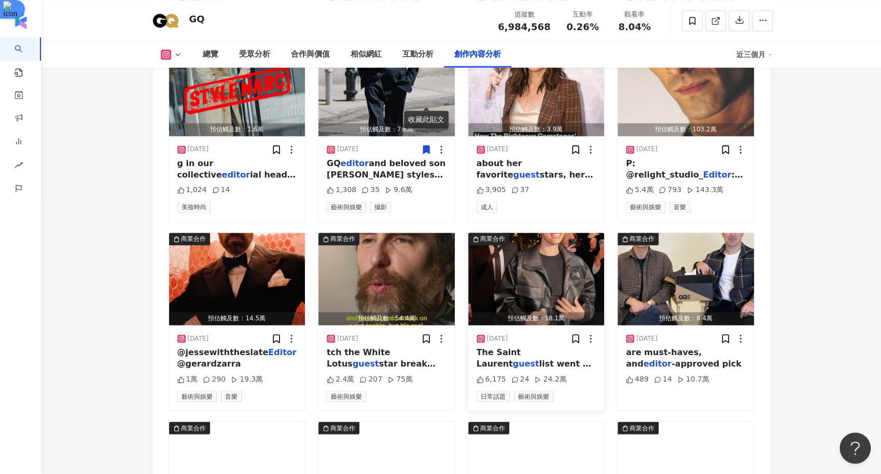
scroll to position [6209, 0]
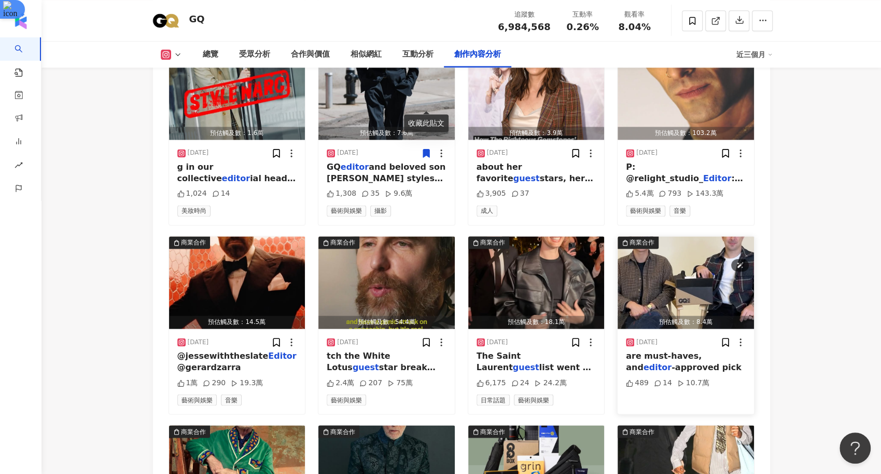
click at [680, 236] on img "button" at bounding box center [686, 282] width 136 height 92
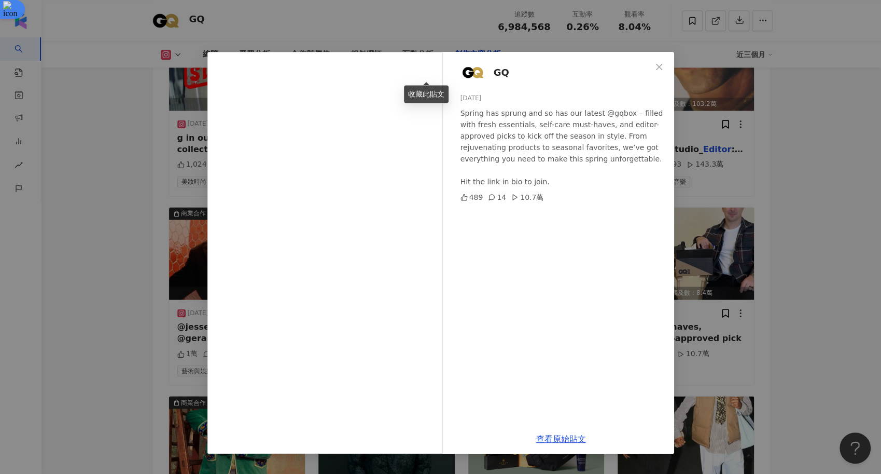
scroll to position [6236, 0]
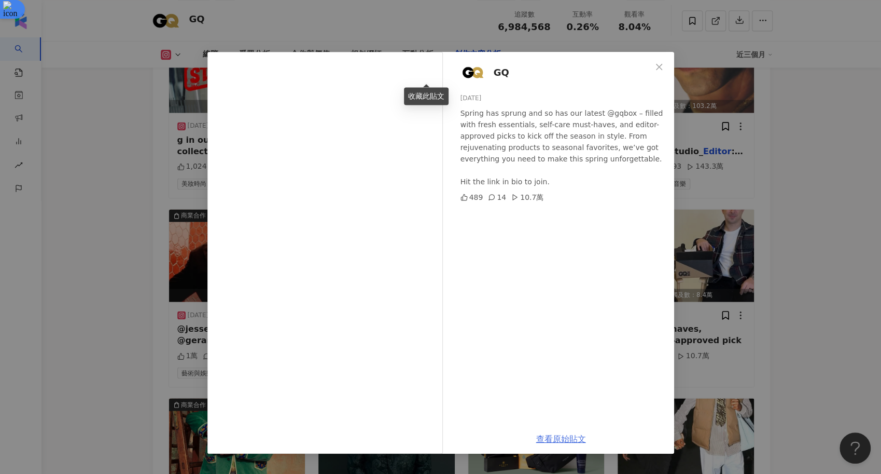
click at [560, 435] on link "查看原始貼文" at bounding box center [561, 439] width 50 height 10
click at [104, 136] on div "GQ 2025/2/28 Spring has sprung and so has our latest @gqbox – filled with fresh…" at bounding box center [440, 237] width 881 height 474
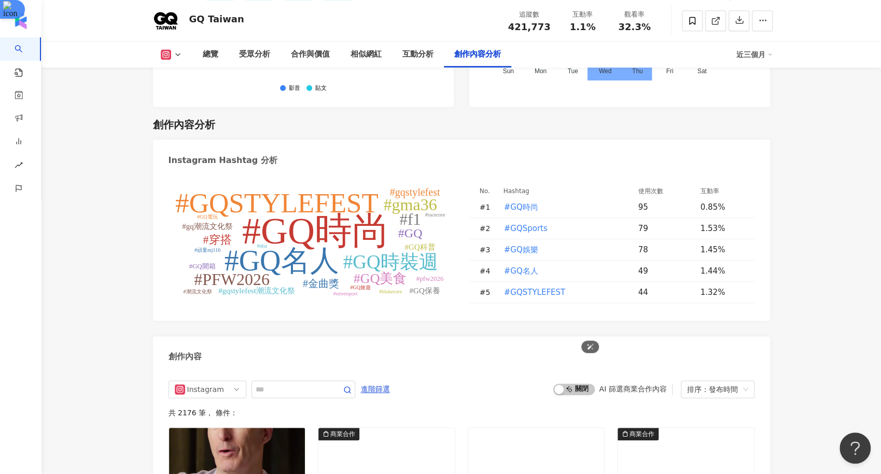
scroll to position [3080, 0]
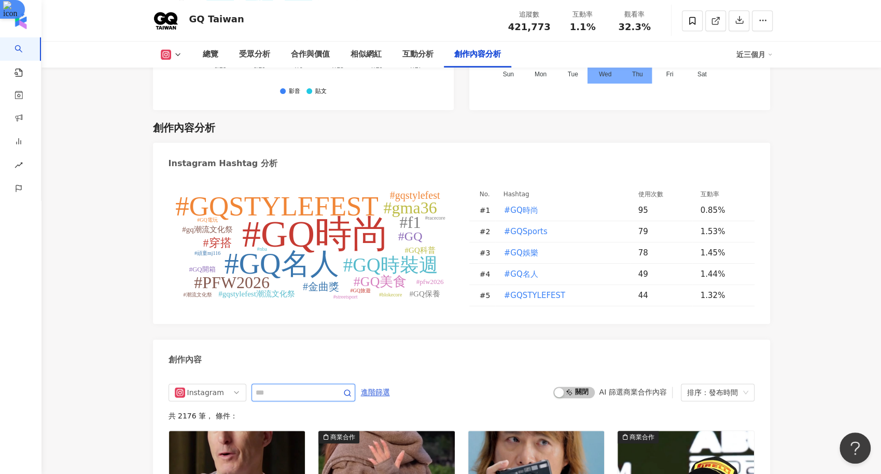
click at [286, 386] on input "text" at bounding box center [292, 392] width 73 height 12
type input "*"
type input "**"
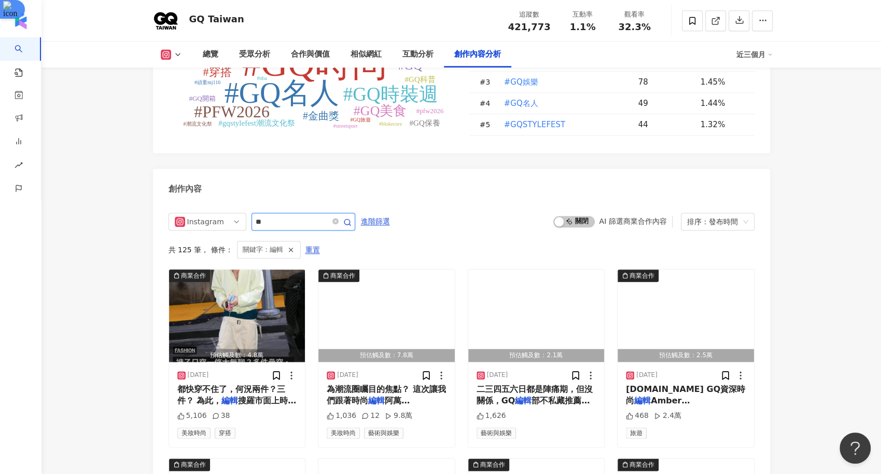
scroll to position [3255, 0]
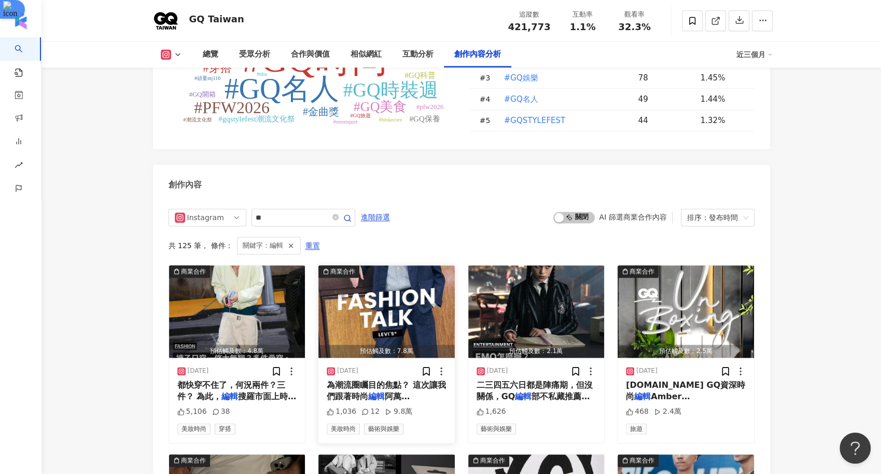
click at [406, 380] on span "為潮流圈矚目的焦點？ 這次讓我們跟著時尚" at bounding box center [386, 390] width 119 height 21
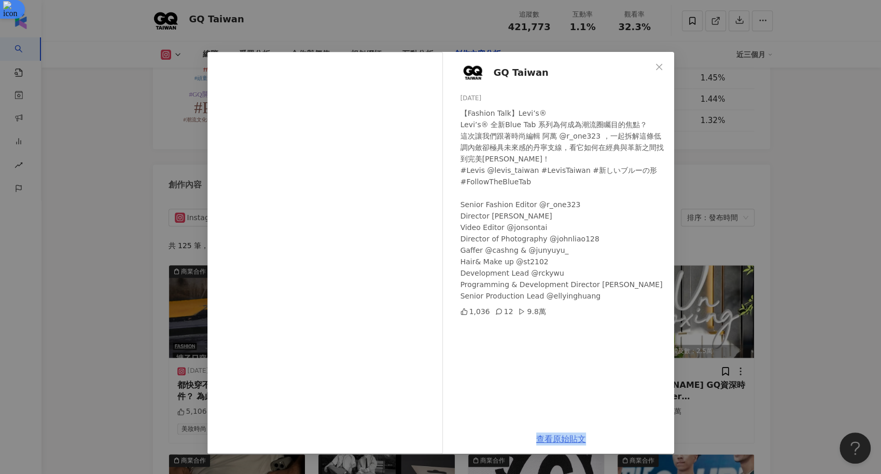
click at [560, 436] on link "查看原始貼文" at bounding box center [561, 439] width 50 height 10
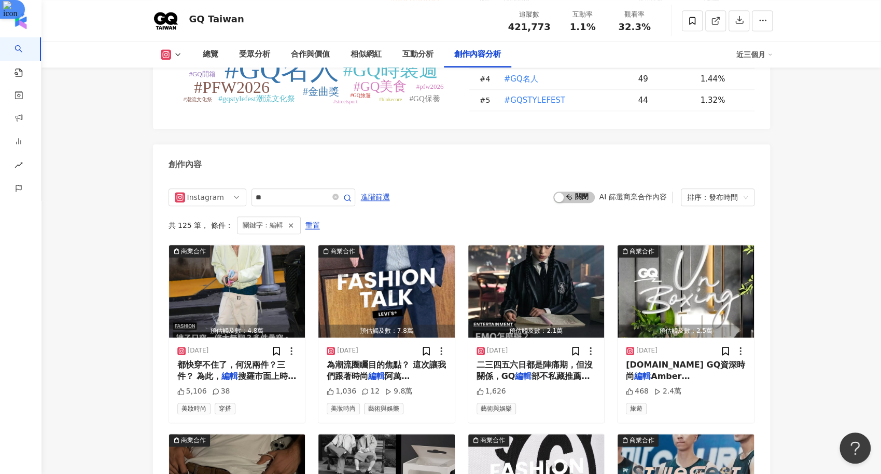
scroll to position [3276, 0]
click at [682, 244] on img "button" at bounding box center [686, 290] width 136 height 92
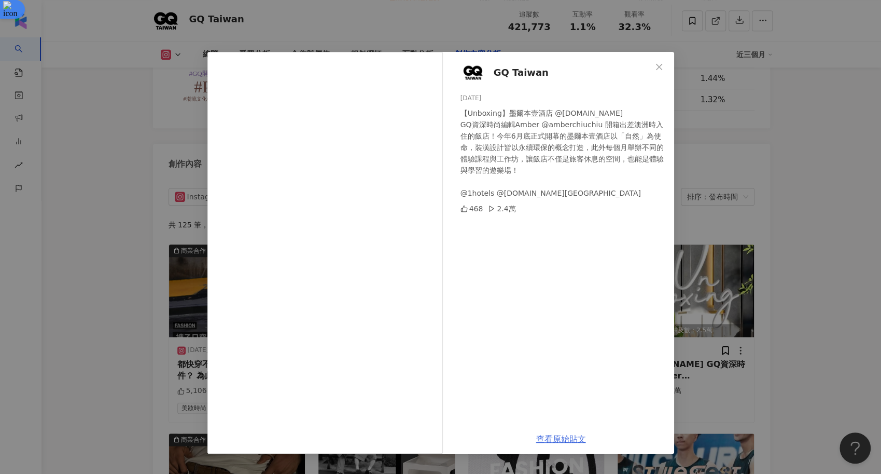
click at [547, 437] on link "查看原始貼文" at bounding box center [561, 439] width 50 height 10
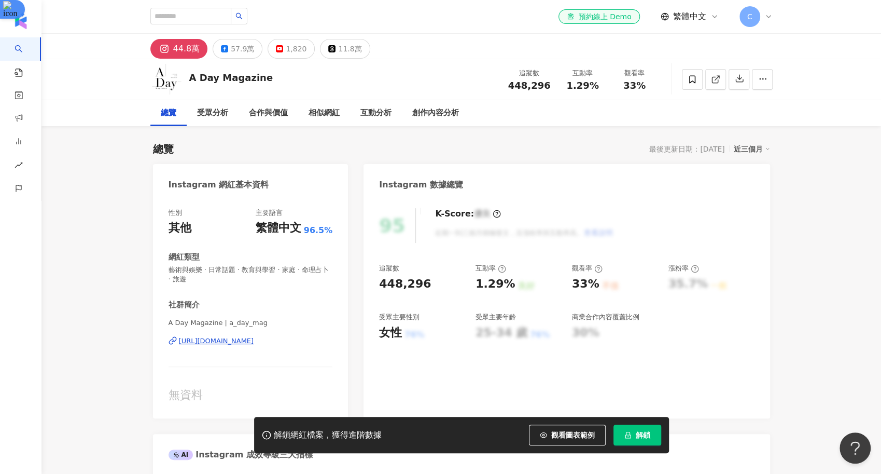
click at [640, 436] on span "解鎖" at bounding box center [643, 435] width 15 height 8
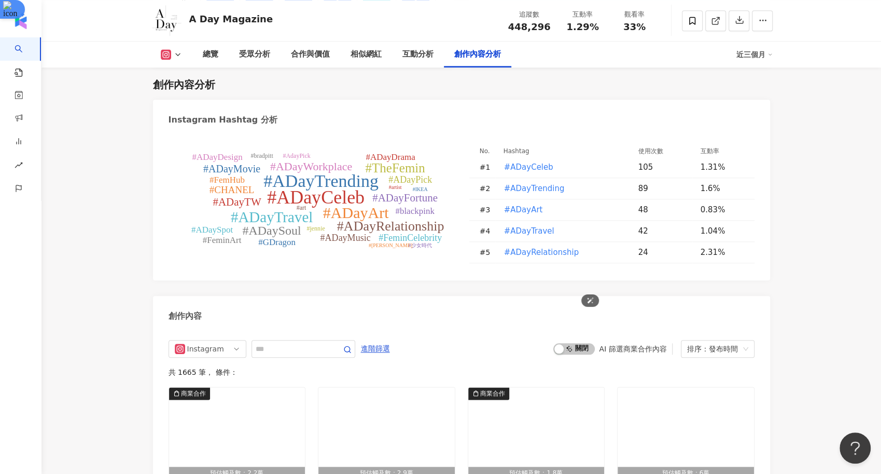
scroll to position [3269, 0]
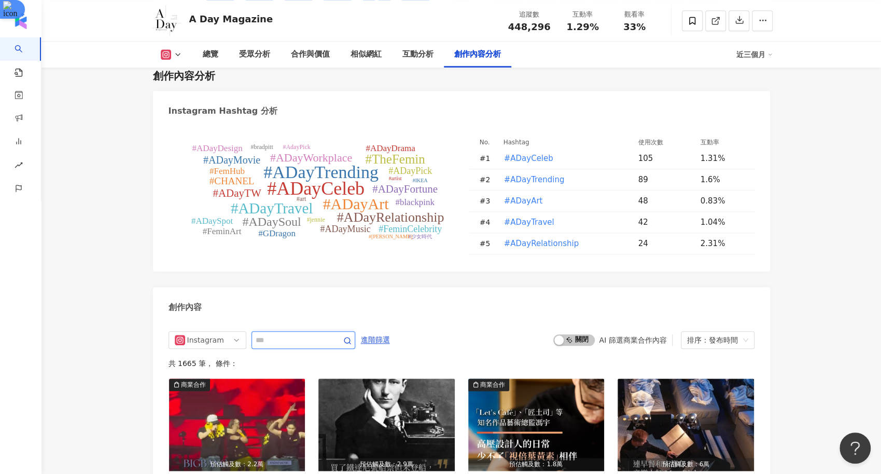
click at [272, 334] on input "text" at bounding box center [292, 340] width 73 height 12
type input "*"
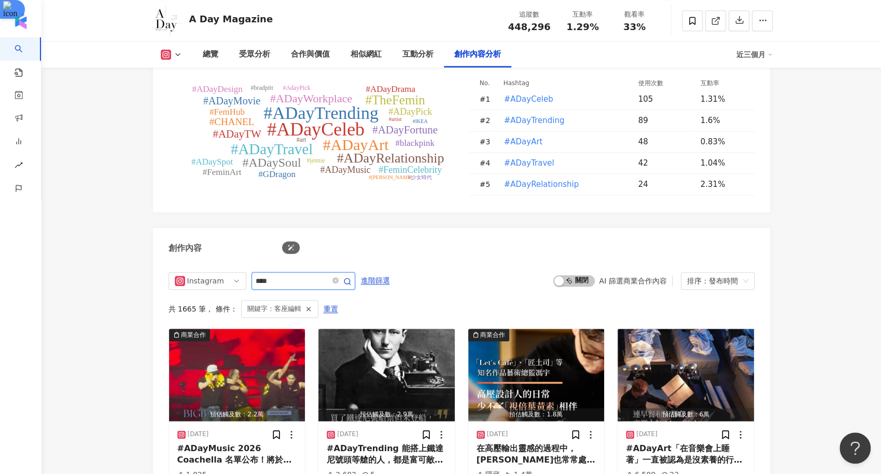
scroll to position [3225, 0]
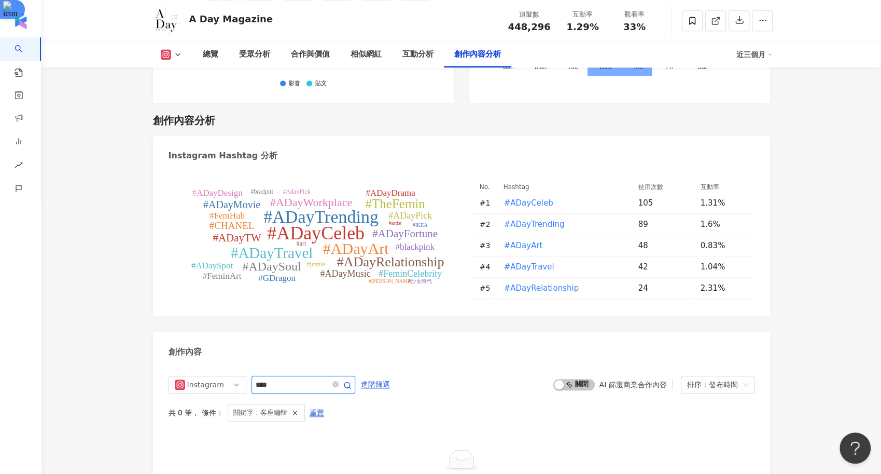
click at [271, 378] on input "****" at bounding box center [292, 384] width 73 height 12
type input "**"
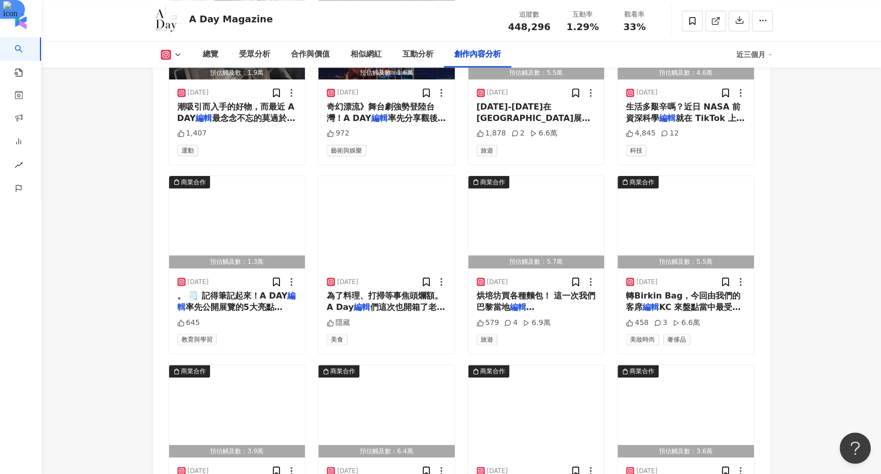
scroll to position [3674, 0]
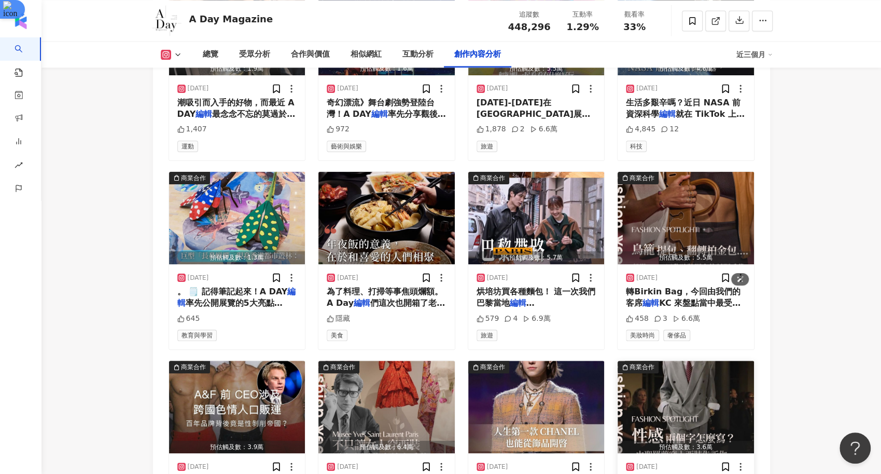
click at [709, 361] on img "button" at bounding box center [686, 407] width 136 height 92
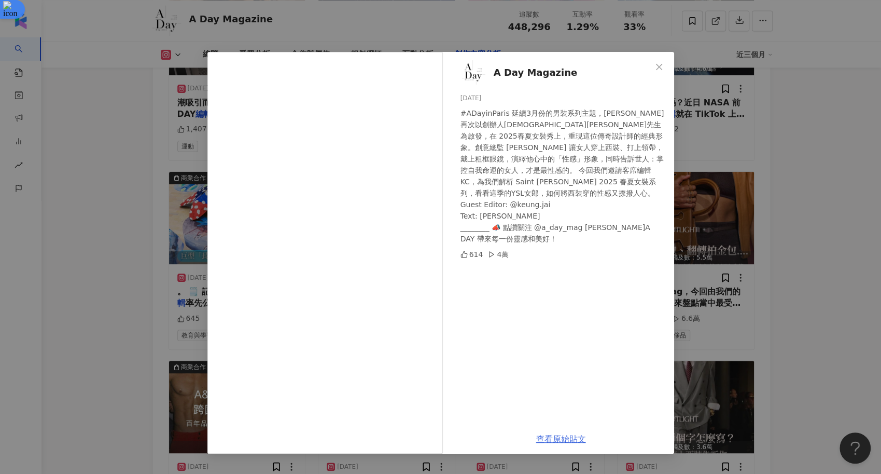
click at [556, 434] on link "查看原始貼文" at bounding box center [561, 439] width 50 height 10
